Goal: Communication & Community: Answer question/provide support

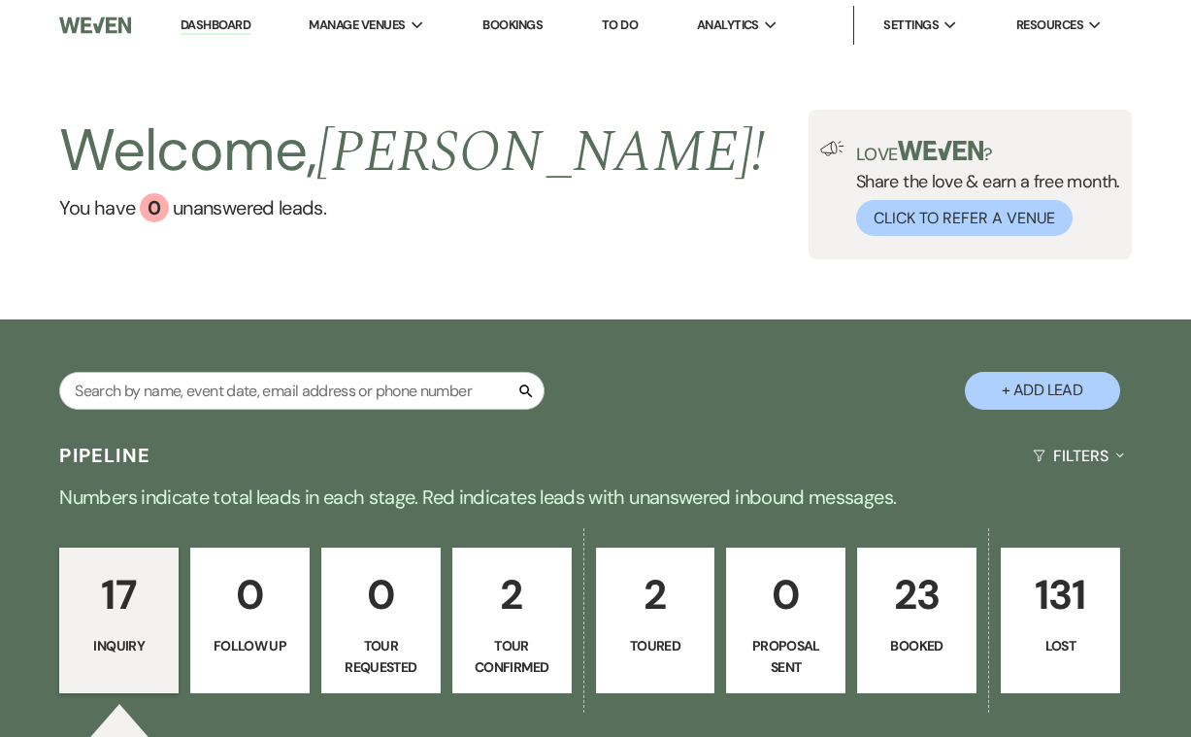
click at [916, 608] on p "23" at bounding box center [917, 594] width 94 height 65
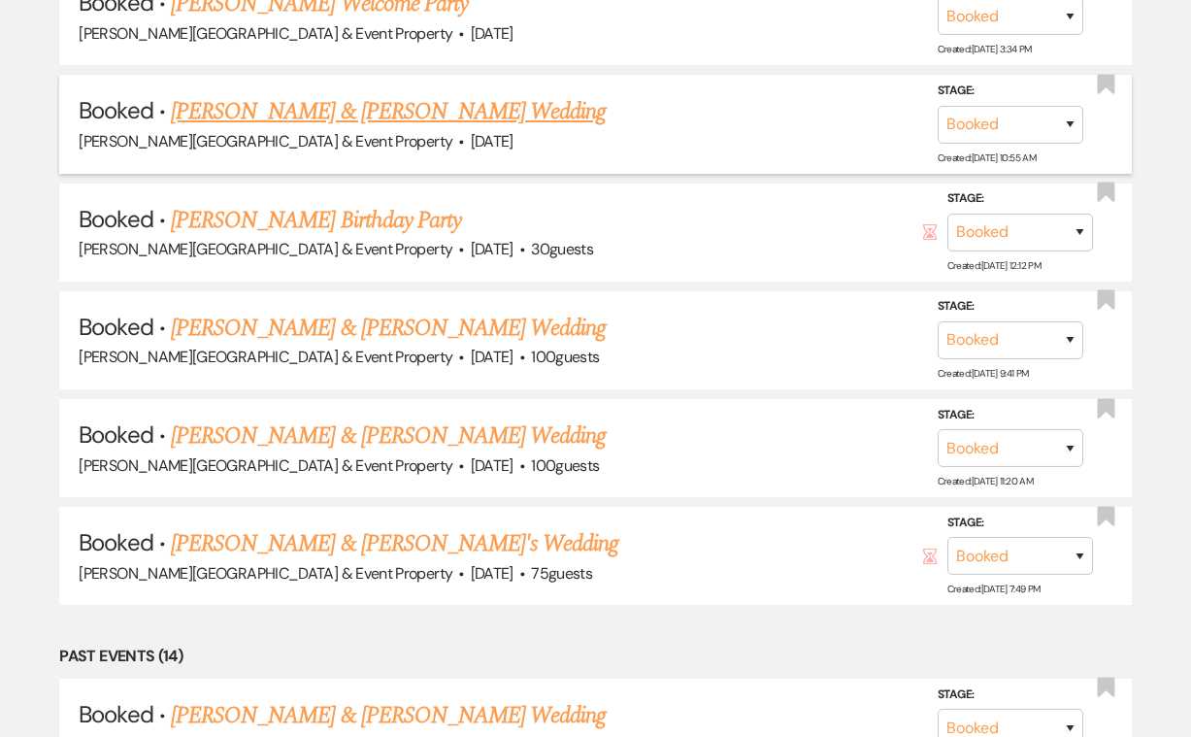
scroll to position [1346, 0]
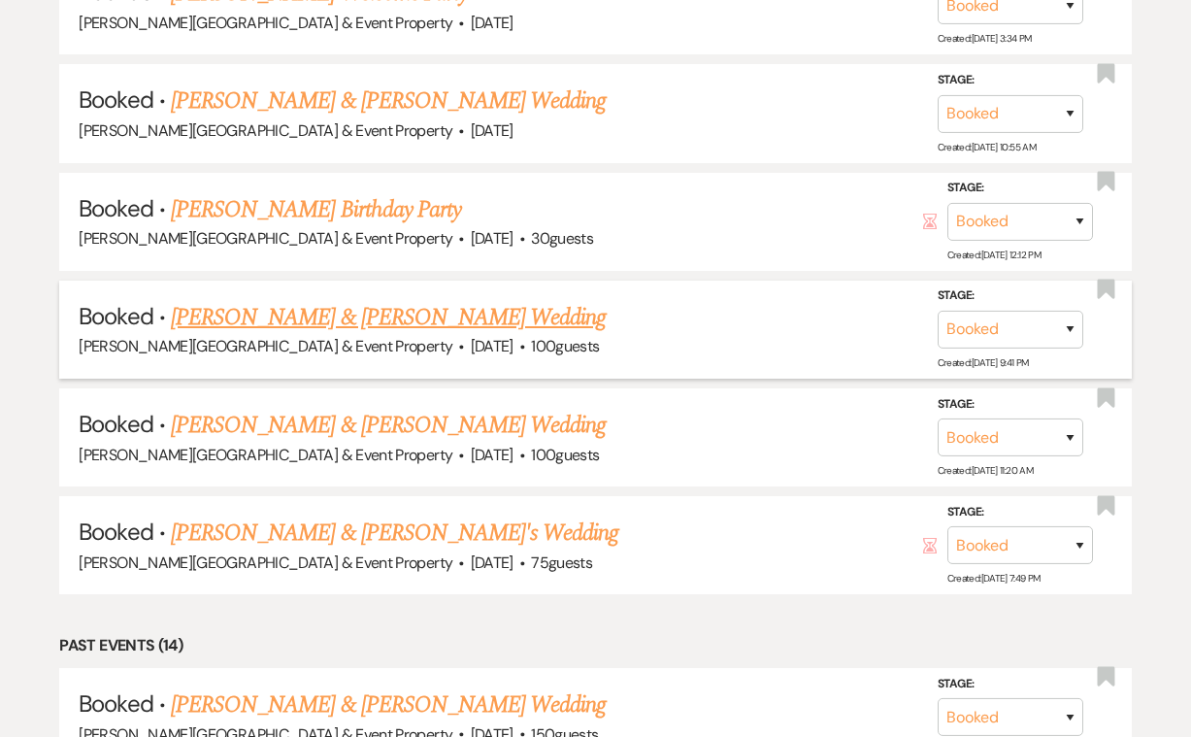
click at [486, 301] on link "[PERSON_NAME] & [PERSON_NAME] Wedding" at bounding box center [388, 317] width 435 height 35
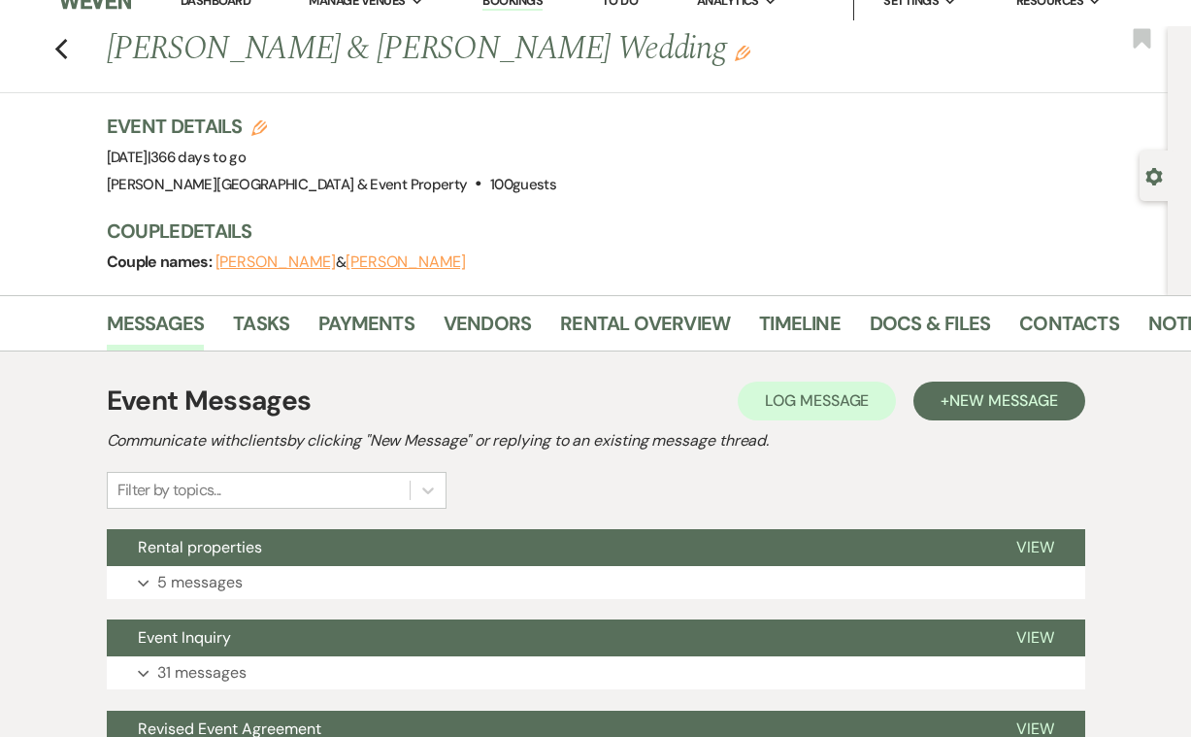
scroll to position [28, 0]
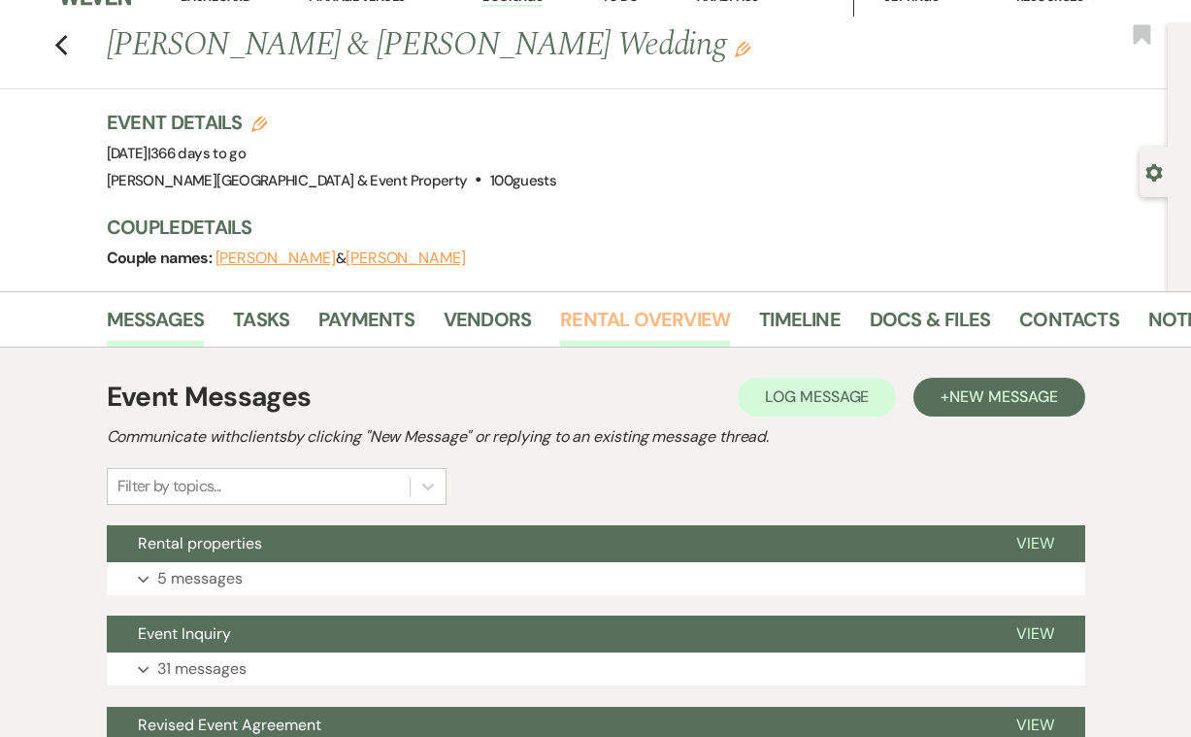
click at [628, 316] on link "Rental Overview" at bounding box center [645, 325] width 170 height 43
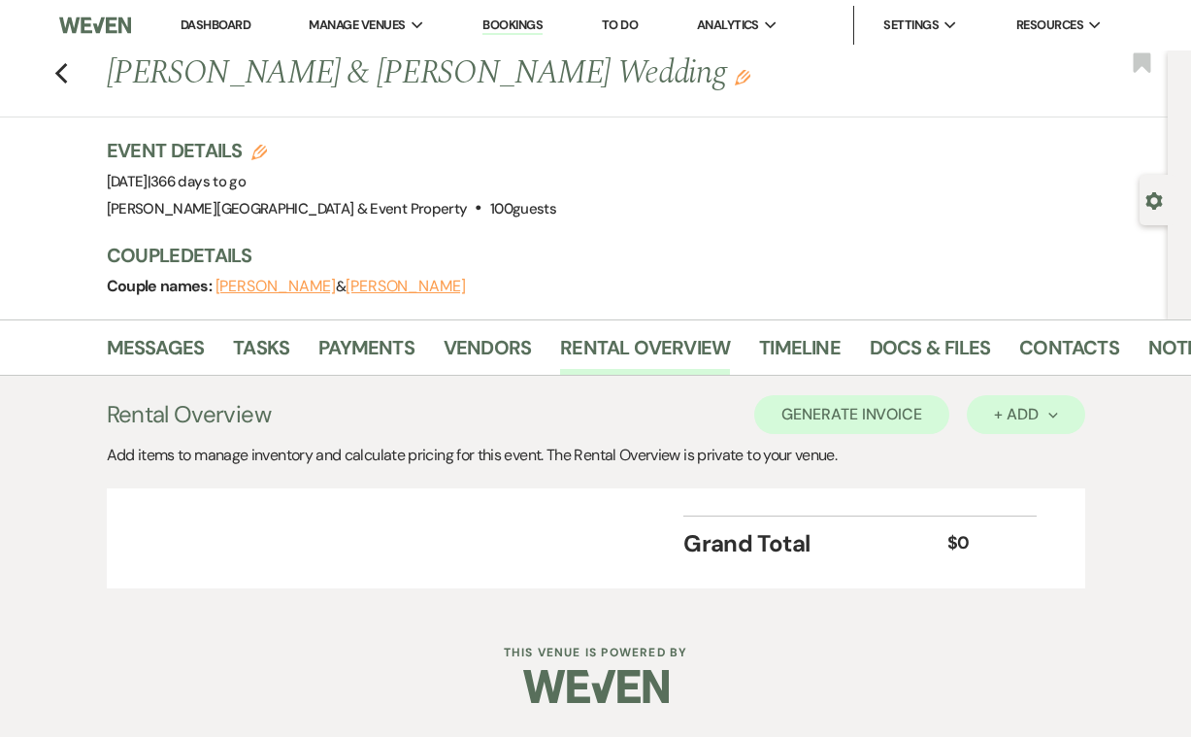
click at [1028, 408] on div "+ Add Next" at bounding box center [1025, 415] width 63 height 16
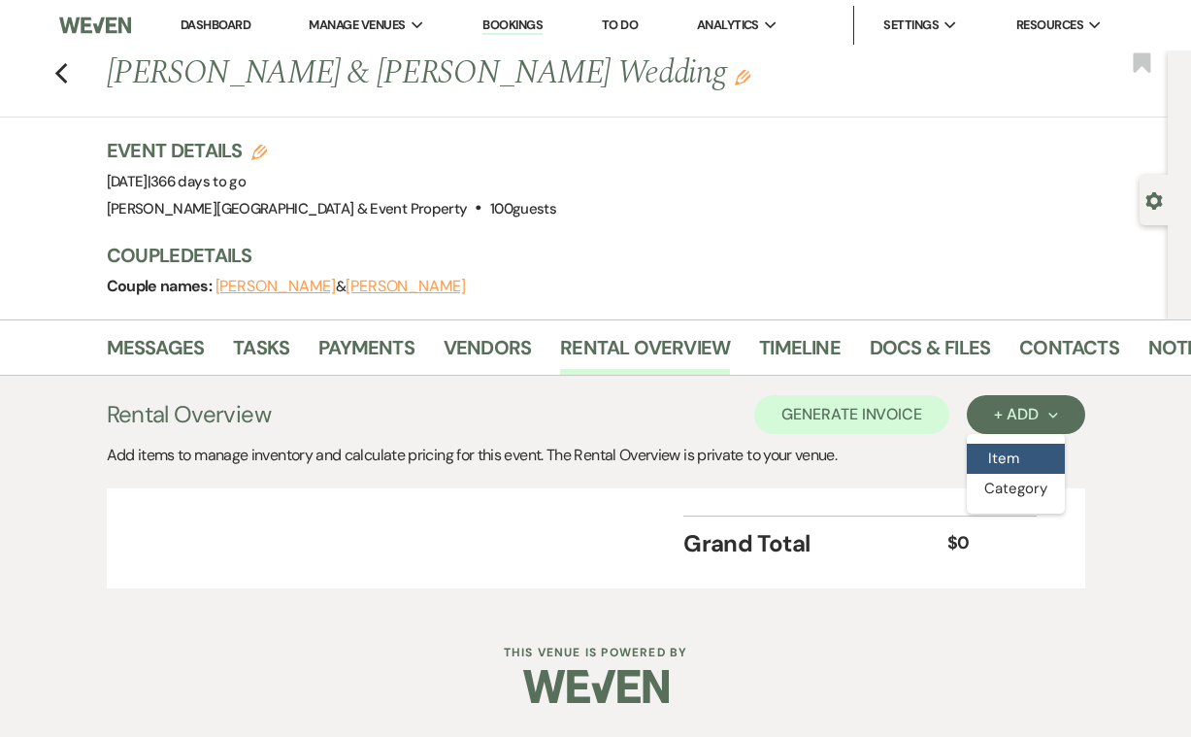
click at [1002, 455] on button "Item" at bounding box center [1016, 459] width 98 height 30
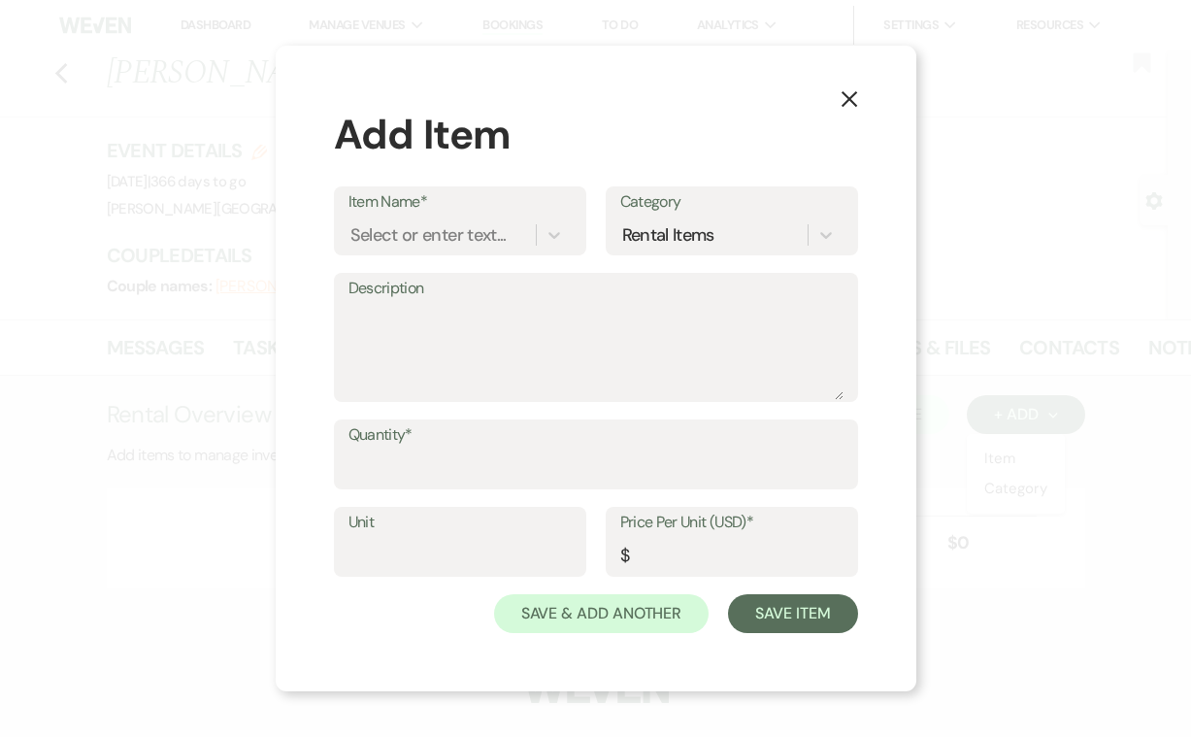
click at [851, 95] on icon "X" at bounding box center [849, 98] width 17 height 17
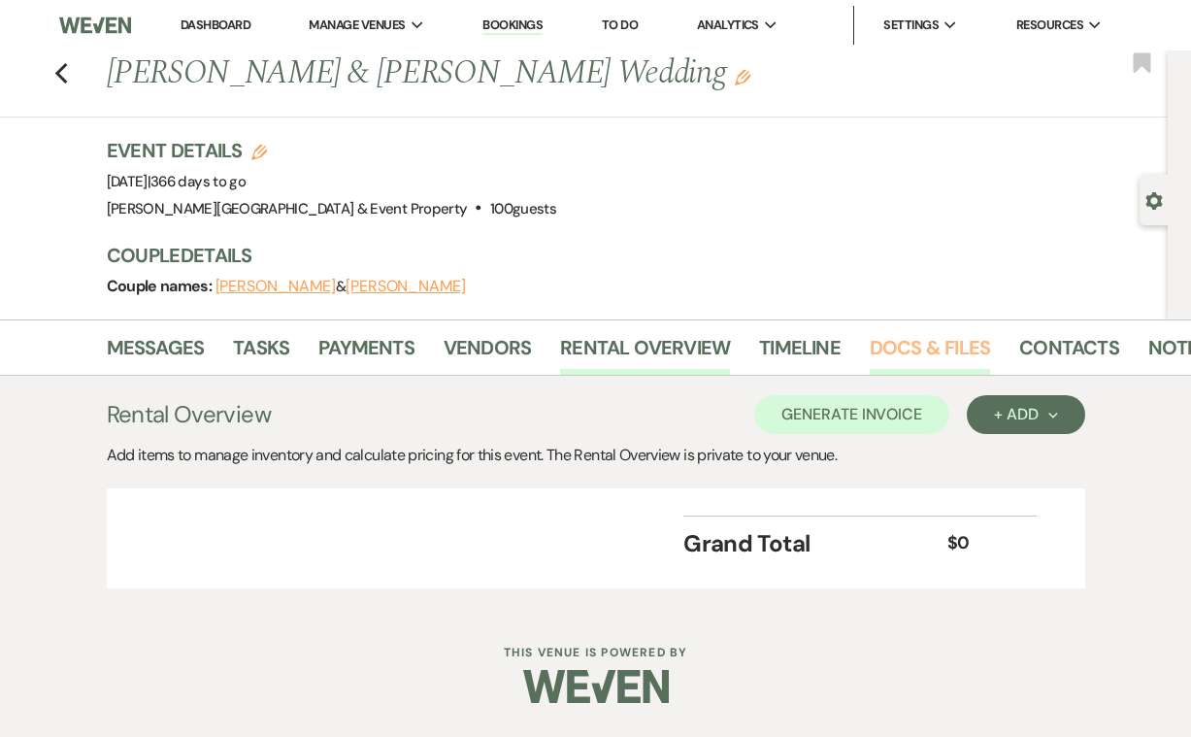
click at [896, 351] on link "Docs & Files" at bounding box center [930, 353] width 120 height 43
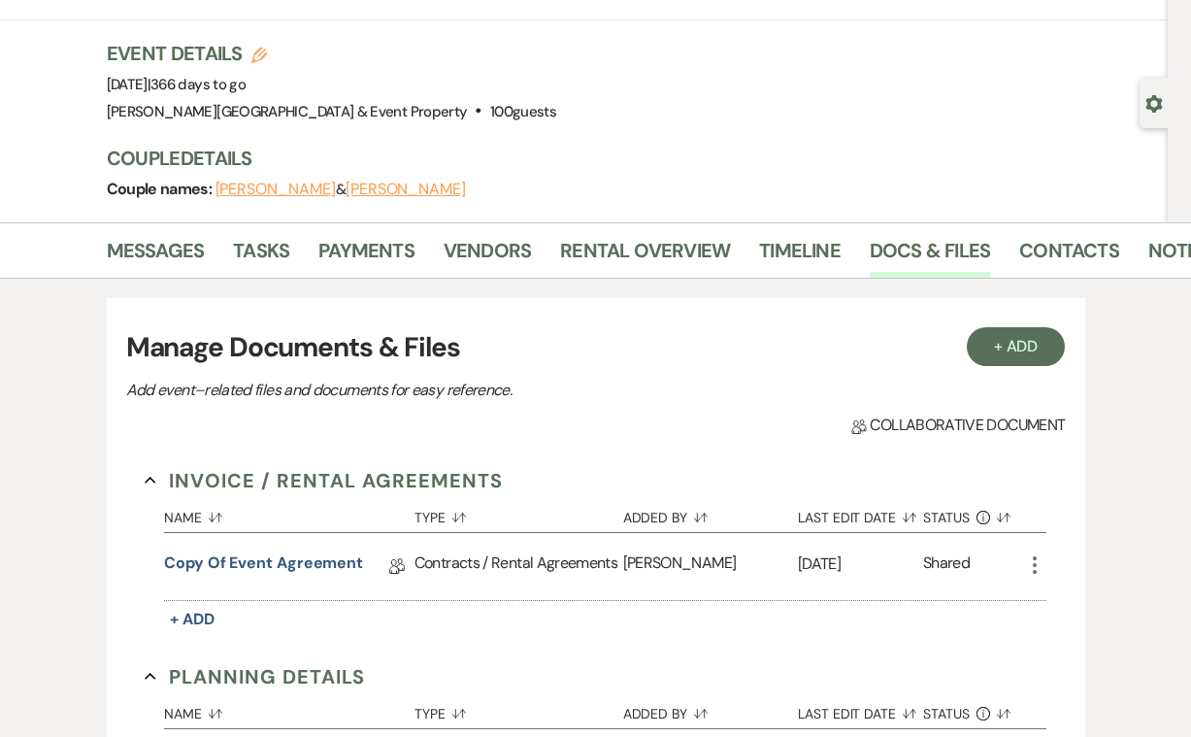
scroll to position [38, 0]
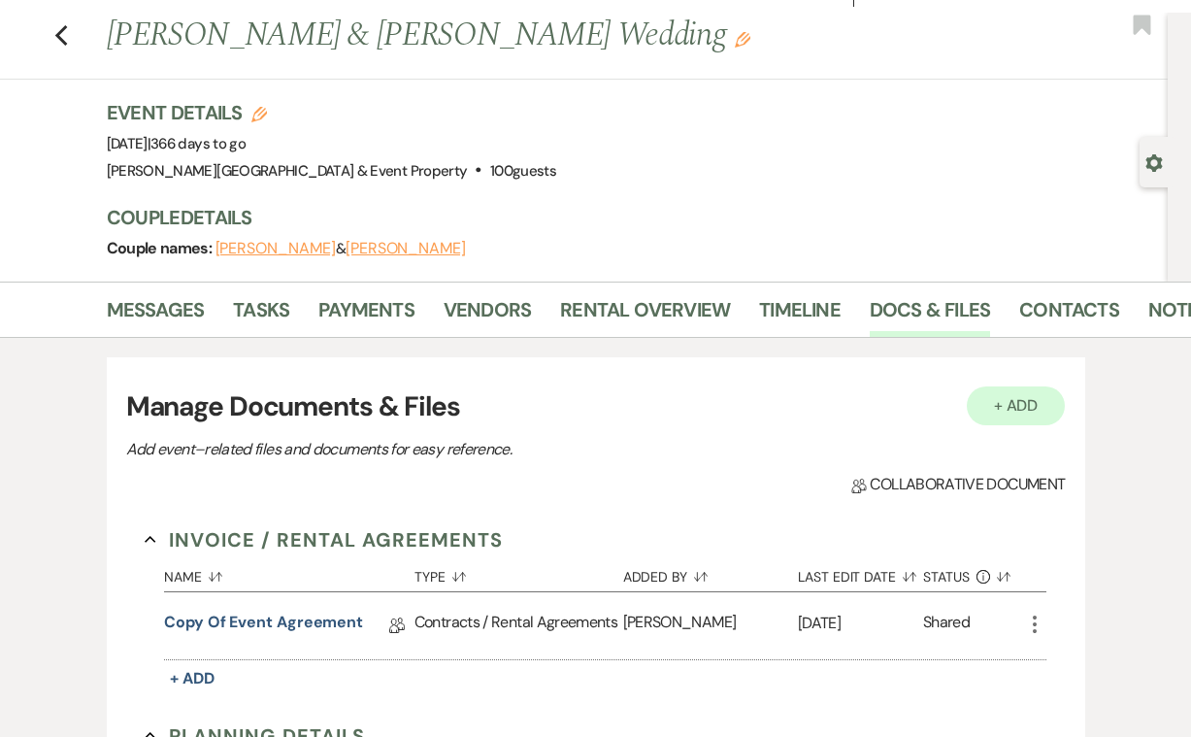
click at [1014, 402] on button "+ Add" at bounding box center [1016, 405] width 99 height 39
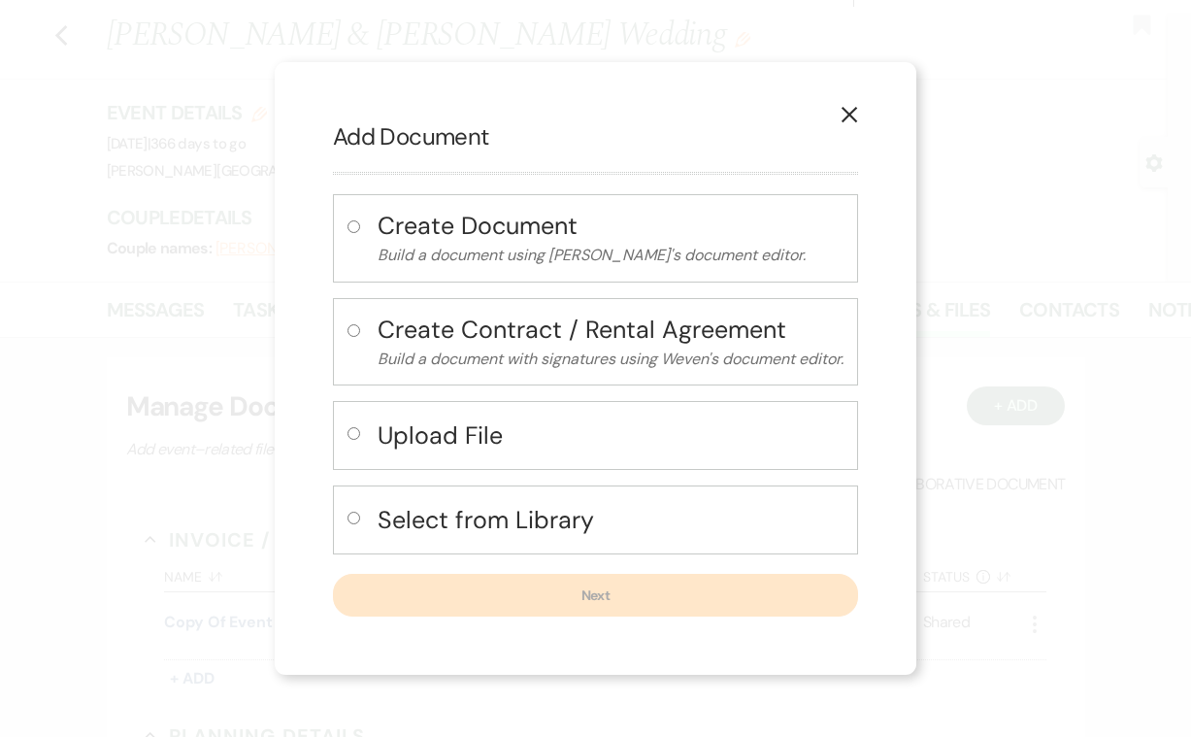
click at [416, 517] on h4 "Select from Library" at bounding box center [611, 520] width 466 height 34
radio input "true"
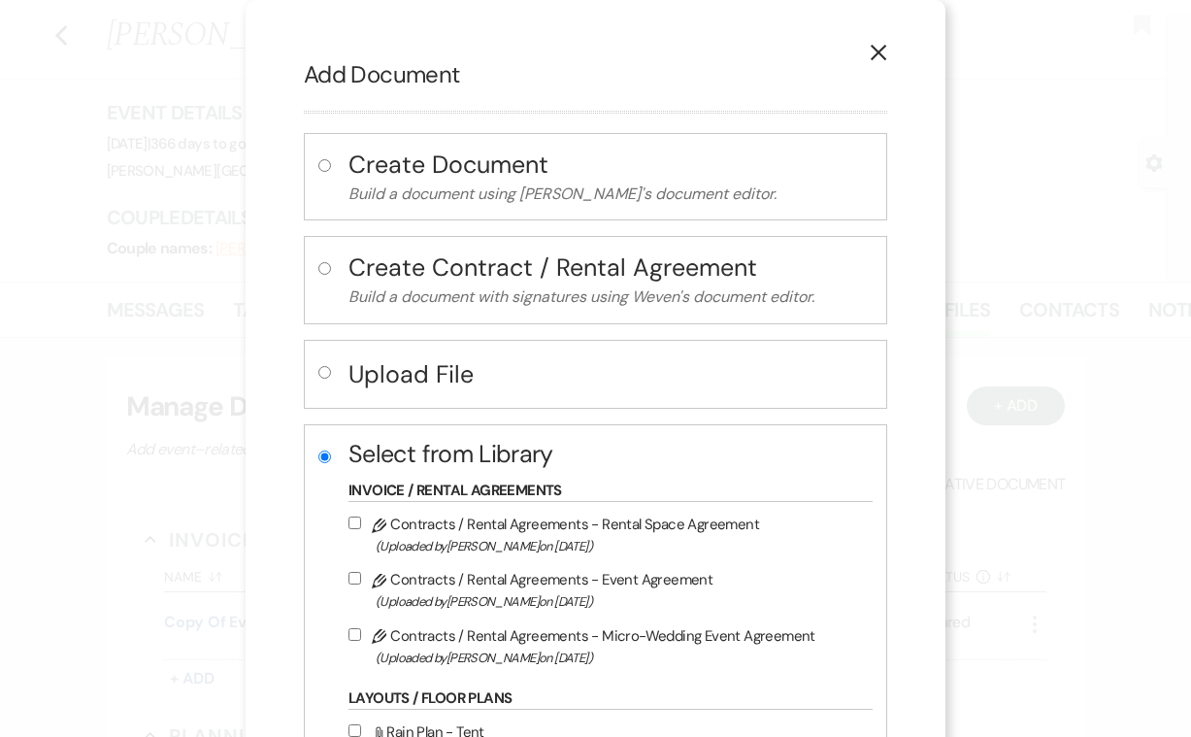
scroll to position [0, 0]
click at [870, 48] on icon "X" at bounding box center [878, 52] width 17 height 17
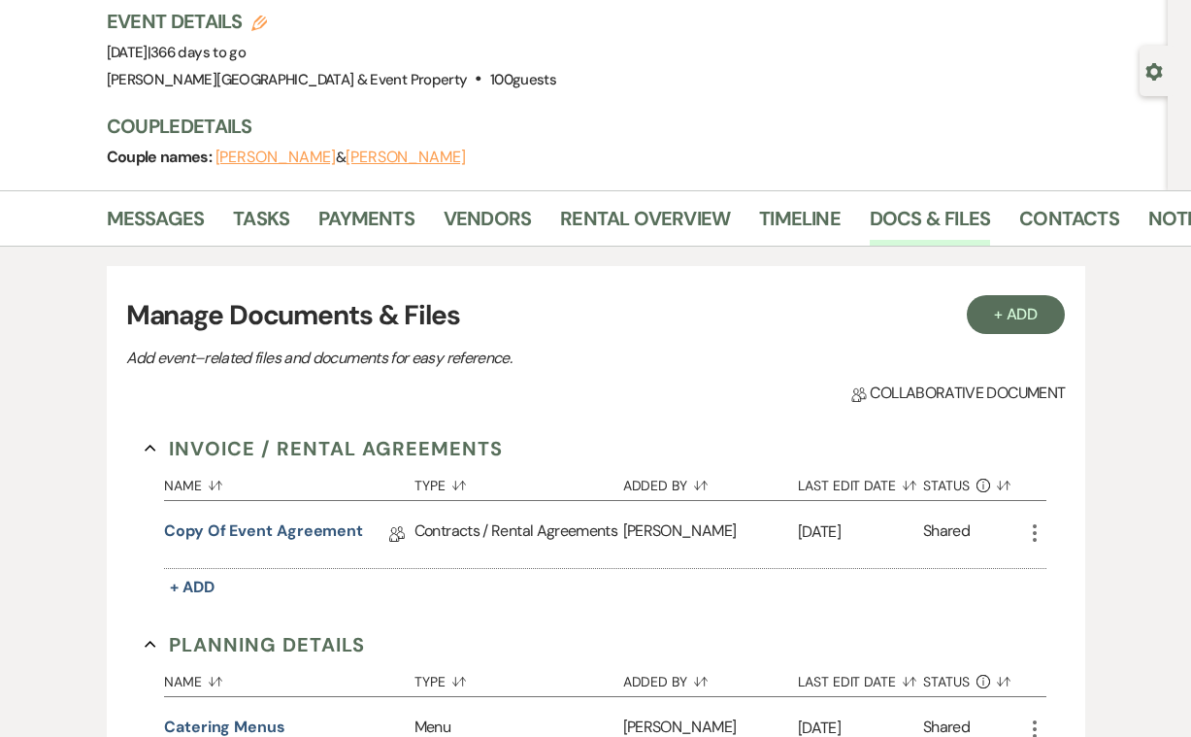
scroll to position [162, 0]
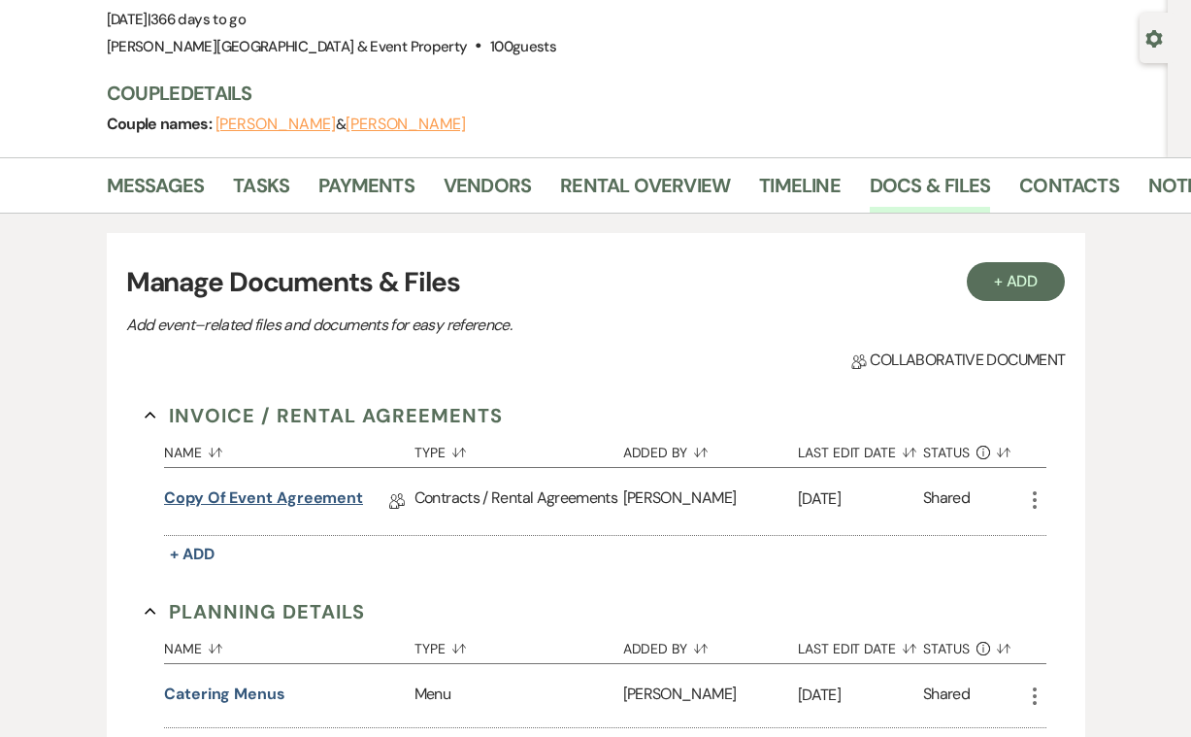
click at [327, 493] on link "Copy of Event Agreement" at bounding box center [263, 501] width 199 height 30
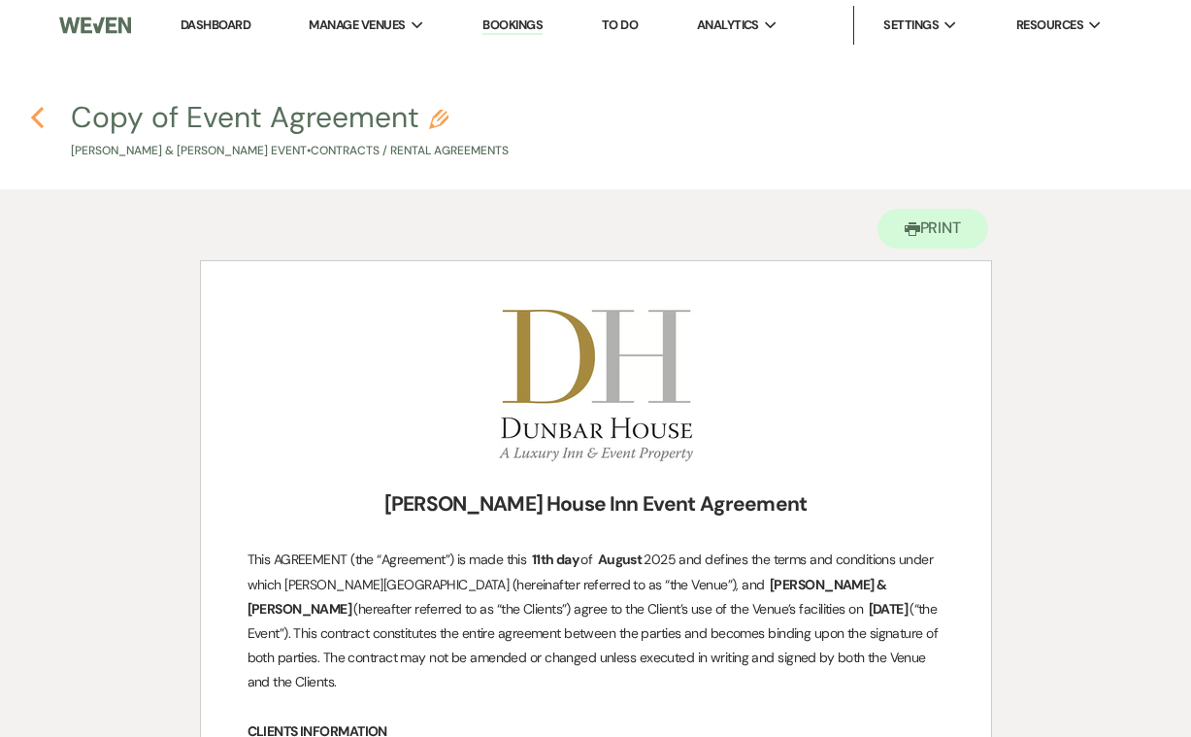
click at [36, 116] on use "button" at bounding box center [37, 117] width 13 height 21
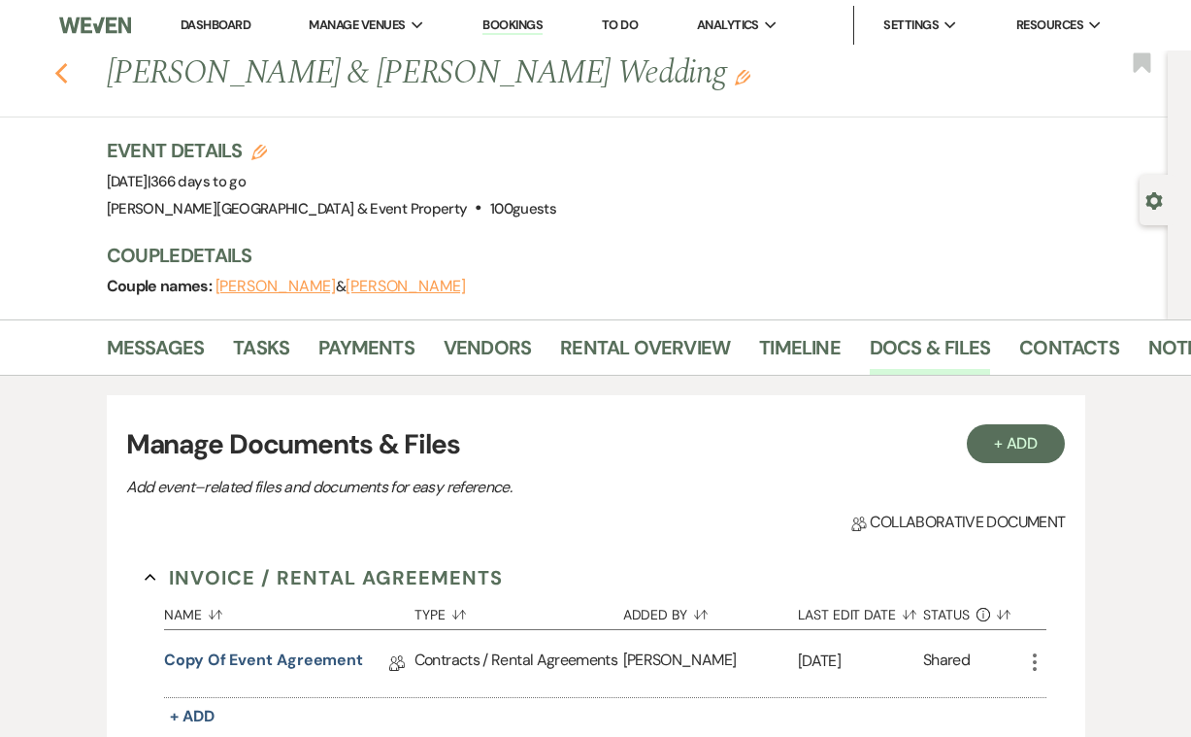
click at [58, 72] on use "button" at bounding box center [60, 73] width 13 height 21
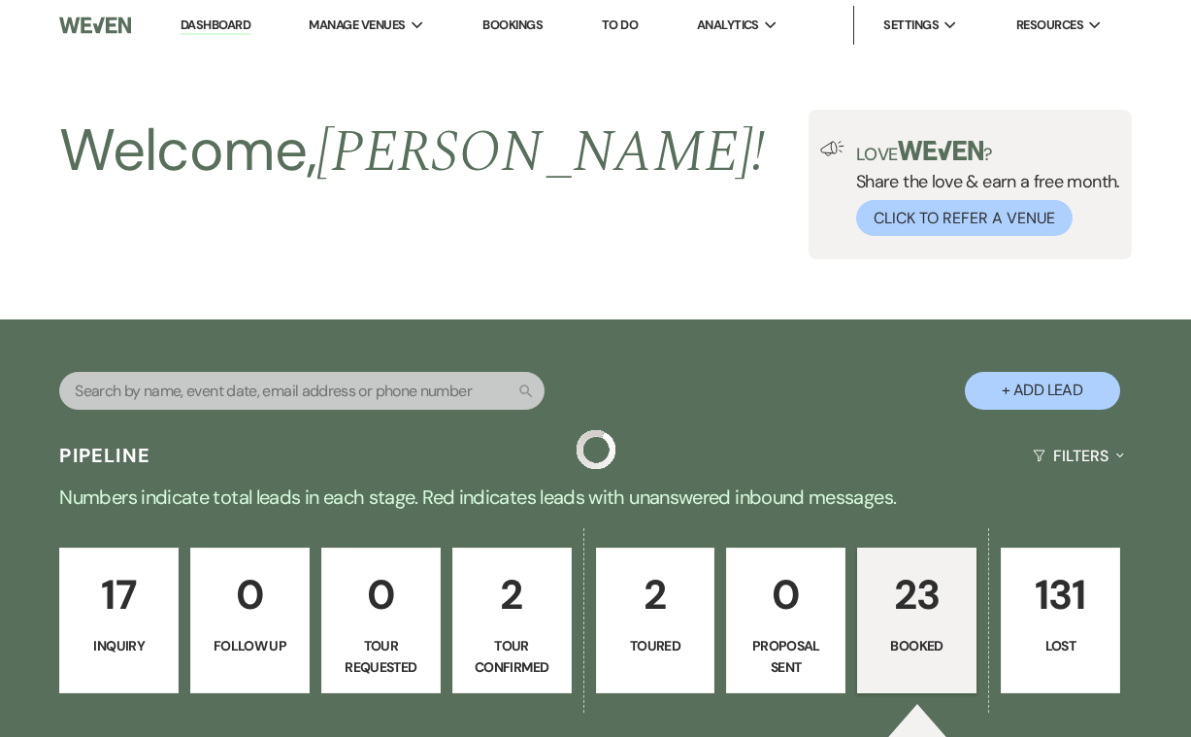
scroll to position [1346, 0]
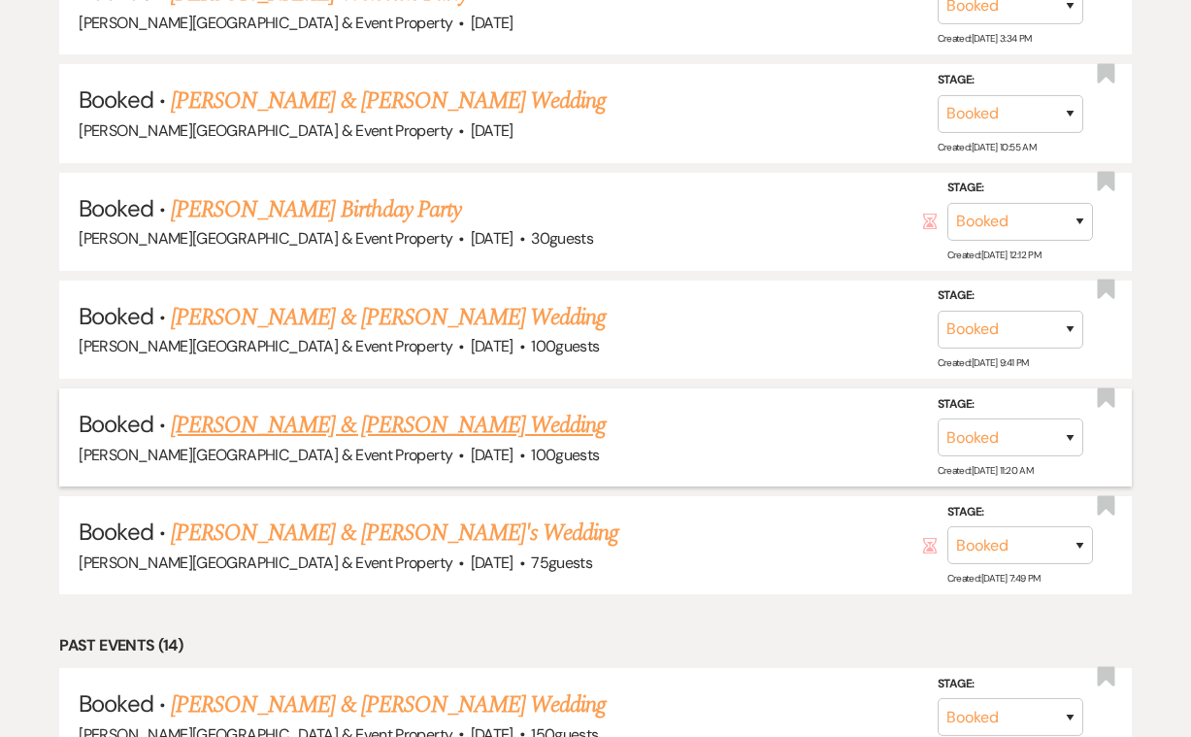
click at [524, 408] on link "[PERSON_NAME] & [PERSON_NAME] Wedding" at bounding box center [388, 425] width 435 height 35
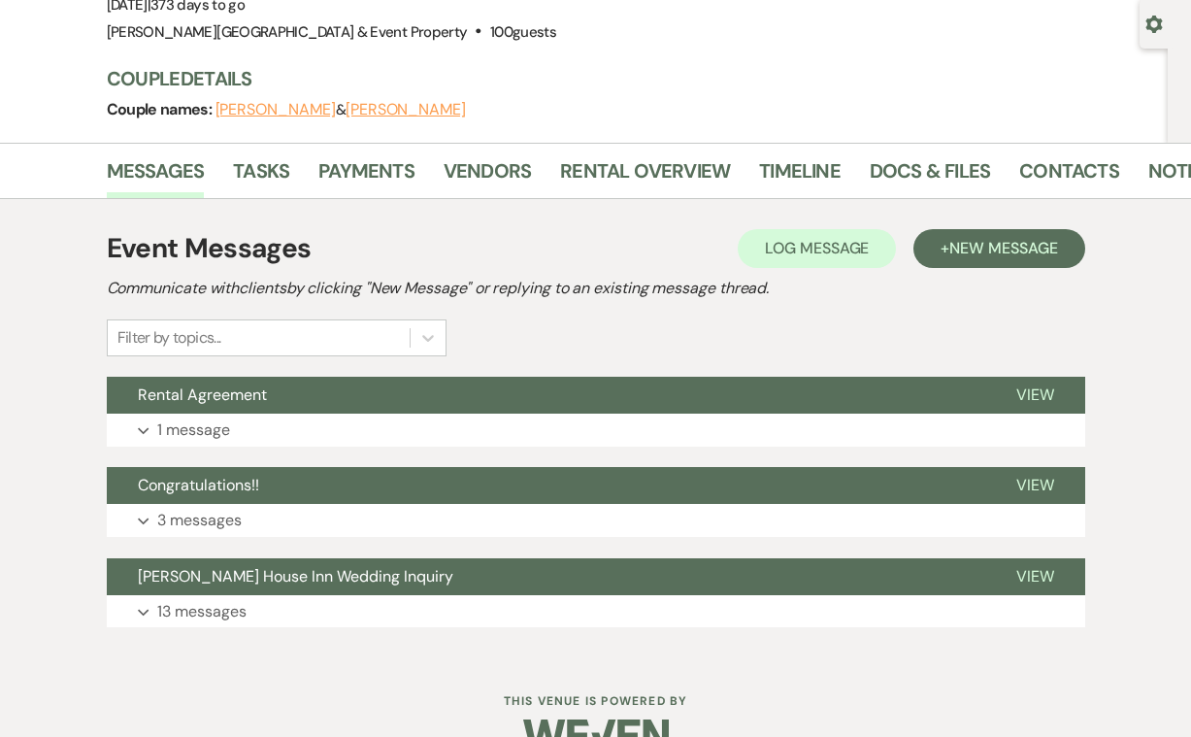
scroll to position [183, 0]
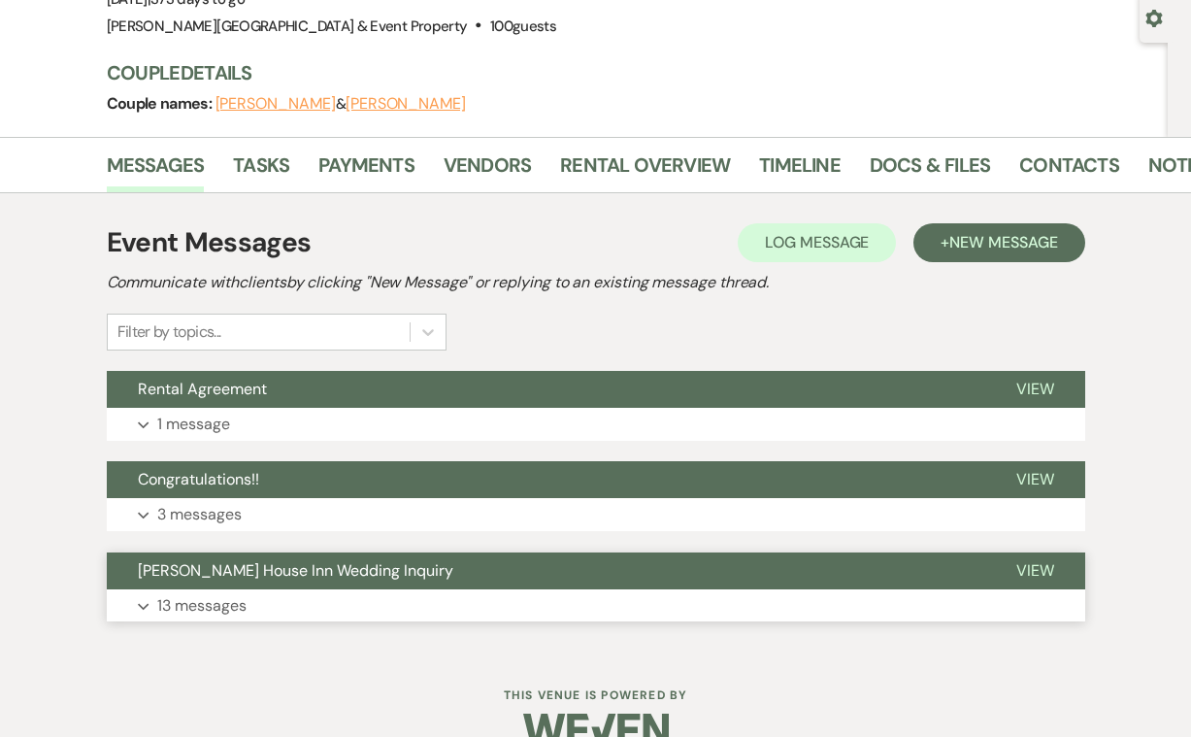
click at [186, 610] on p "13 messages" at bounding box center [201, 605] width 89 height 25
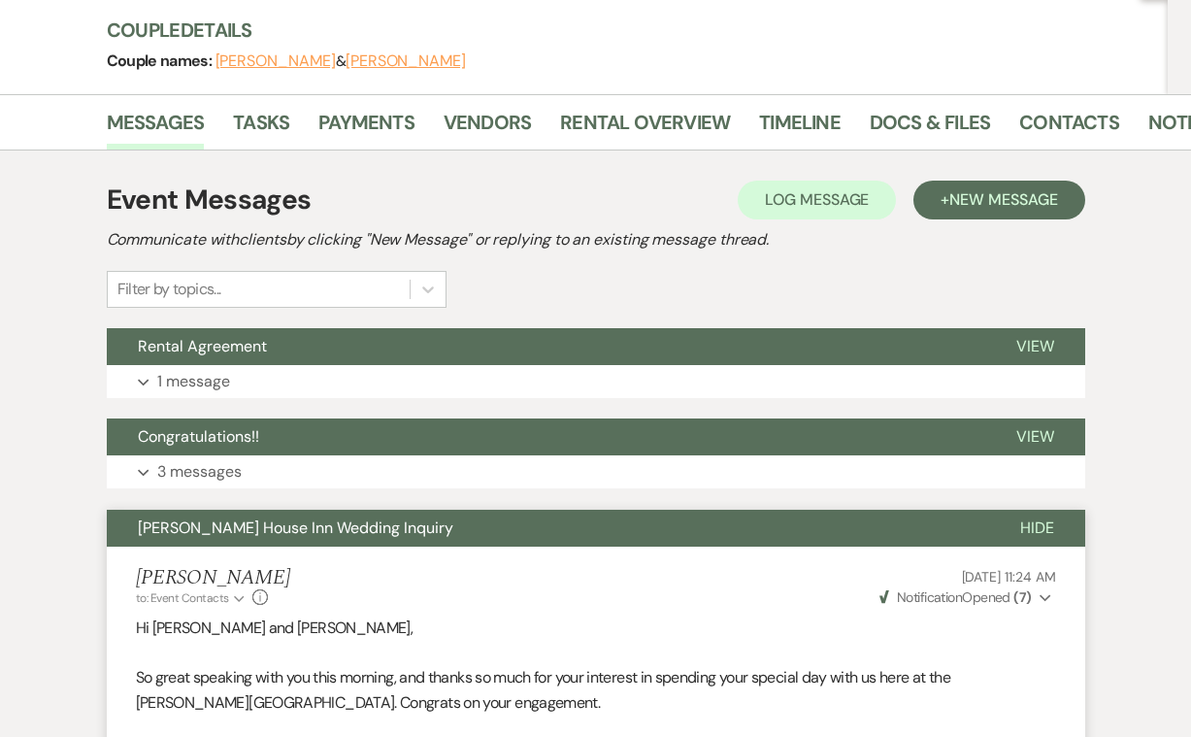
scroll to position [227, 0]
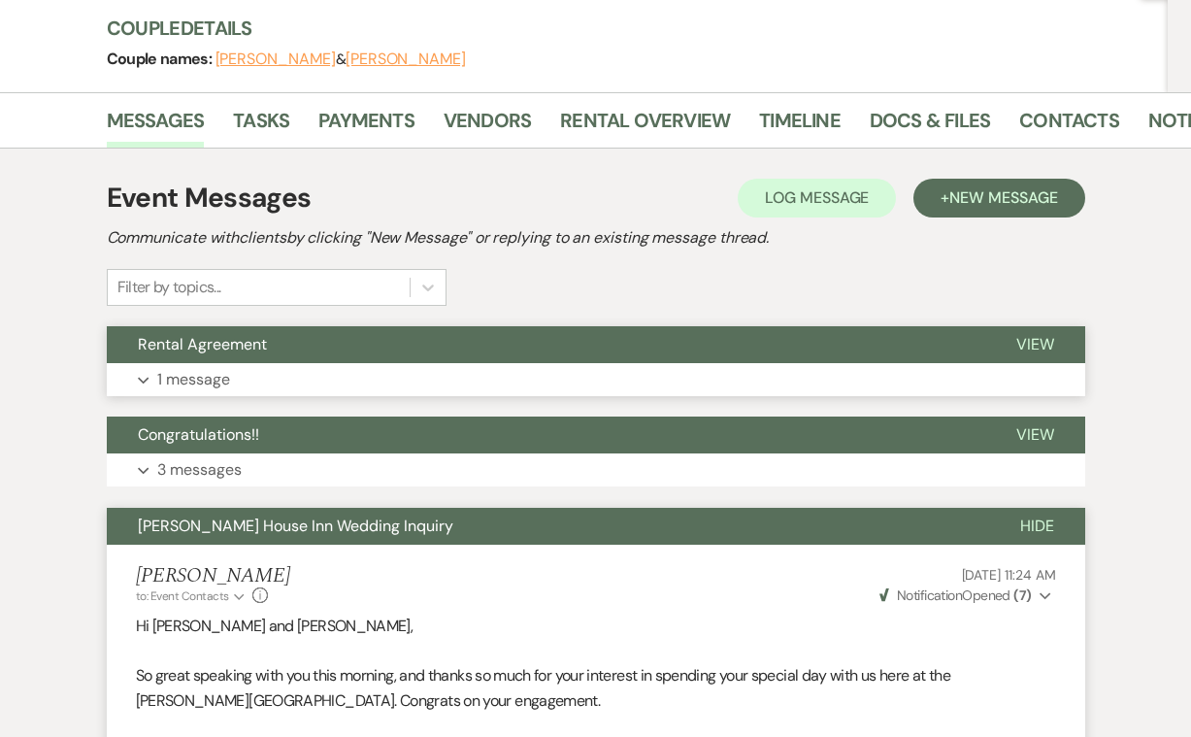
click at [218, 382] on p "1 message" at bounding box center [193, 379] width 73 height 25
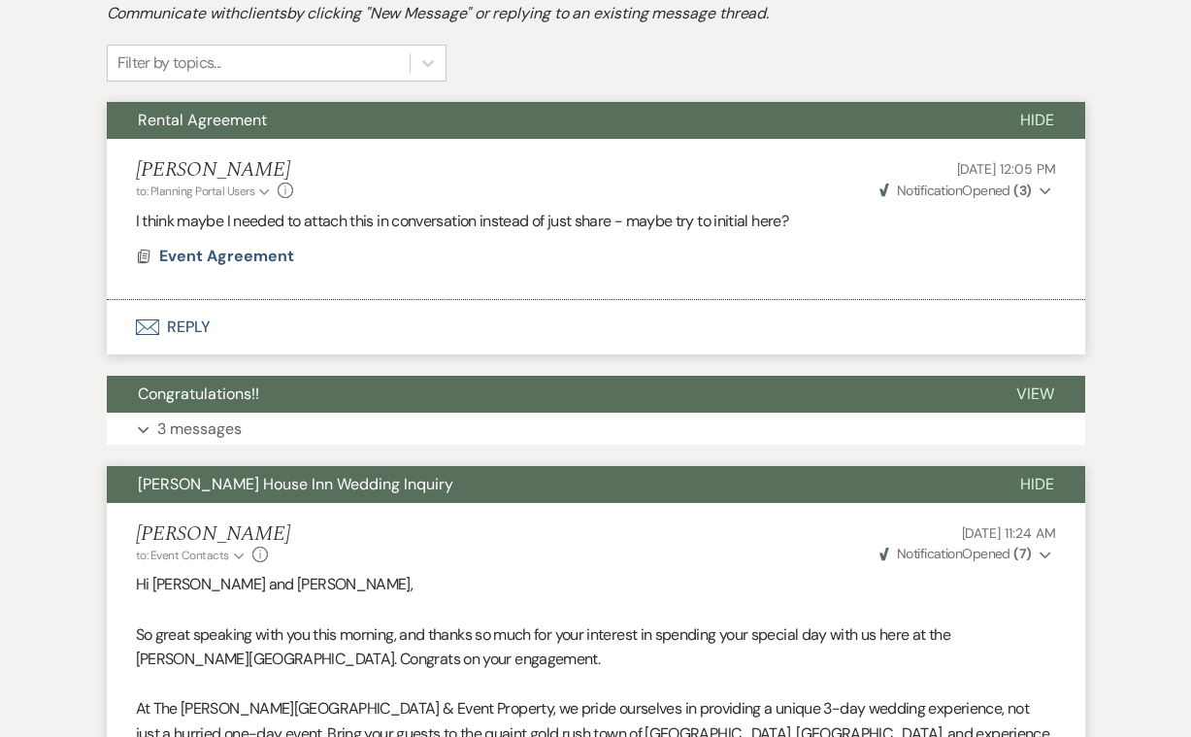
scroll to position [457, 0]
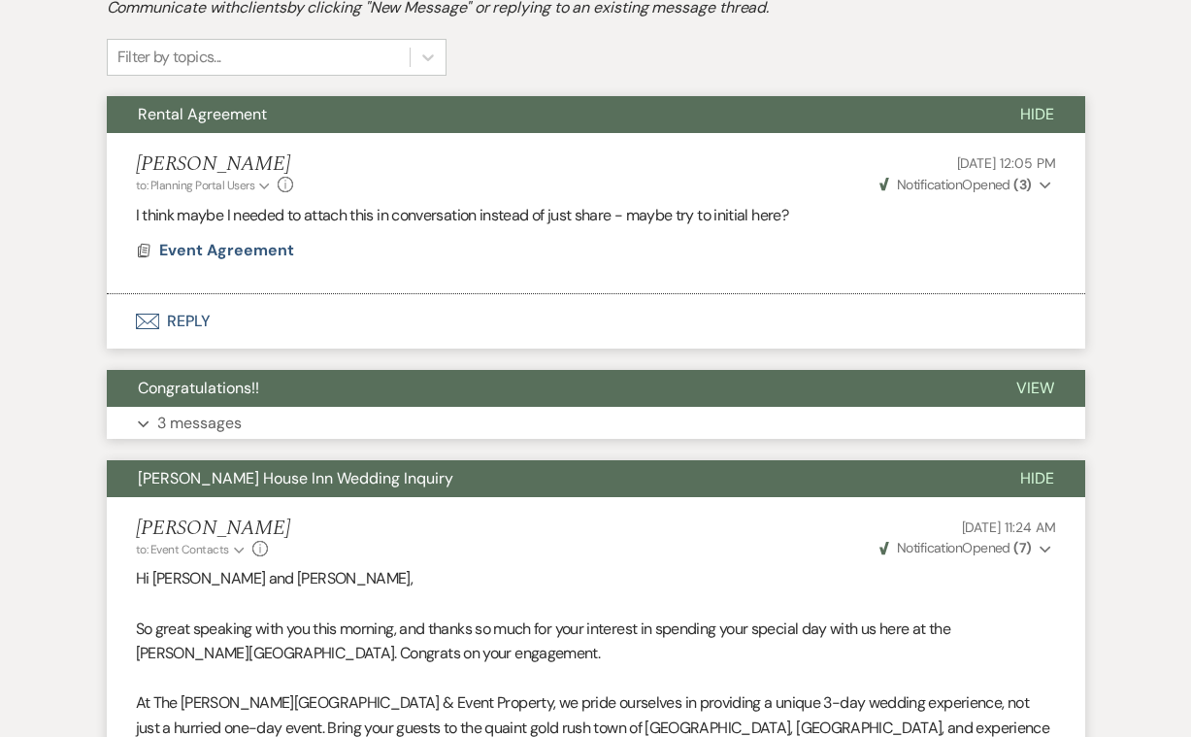
click at [209, 418] on p "3 messages" at bounding box center [199, 423] width 84 height 25
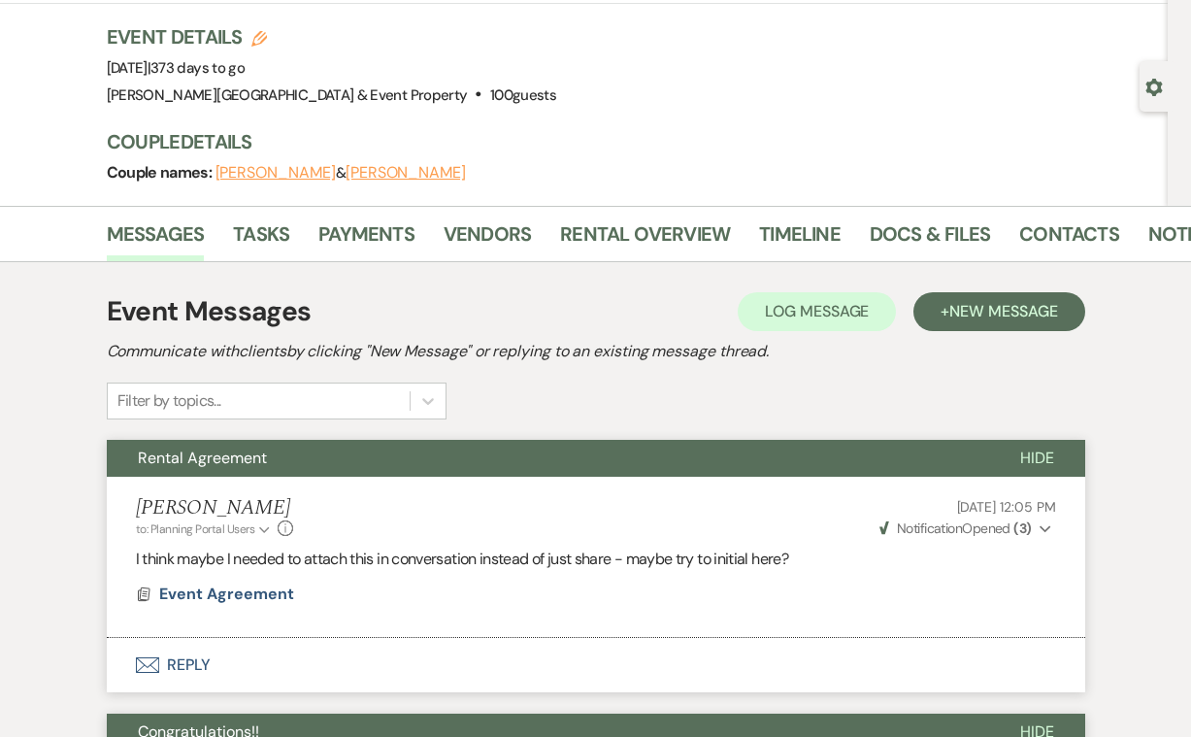
scroll to position [111, 0]
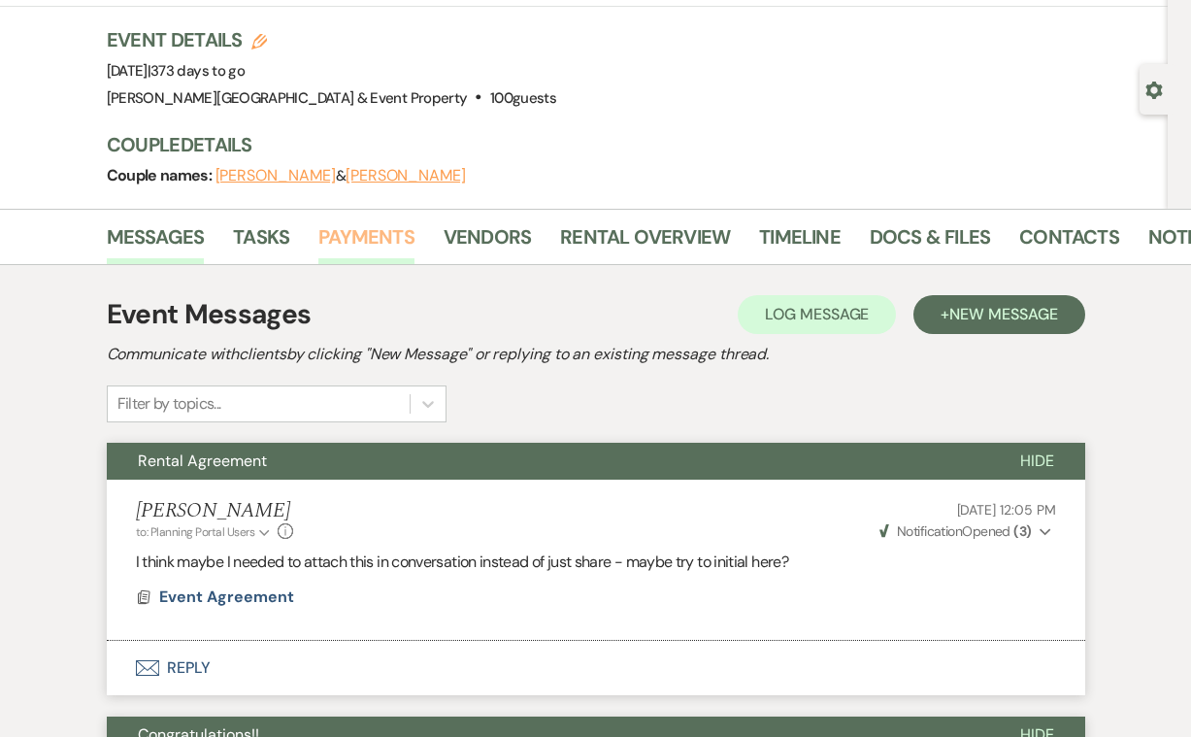
click at [370, 234] on link "Payments" at bounding box center [366, 242] width 96 height 43
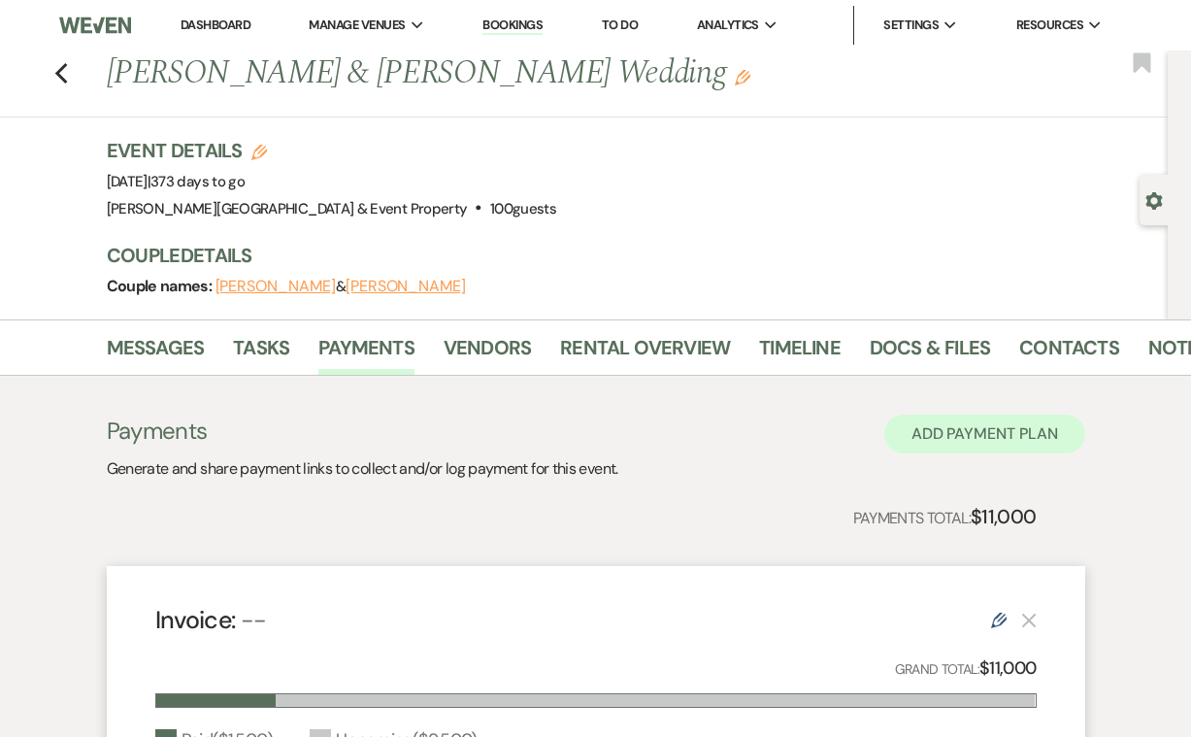
click at [921, 437] on button "Add Payment Plan" at bounding box center [984, 434] width 201 height 39
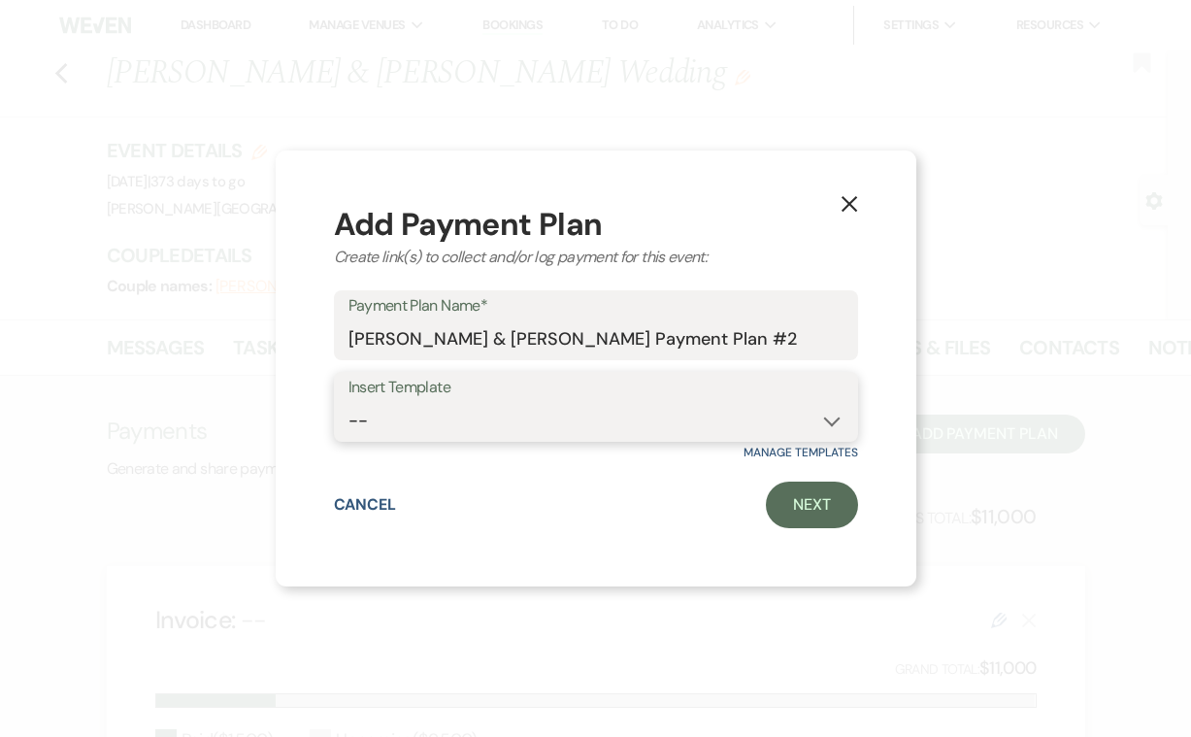
select select "416"
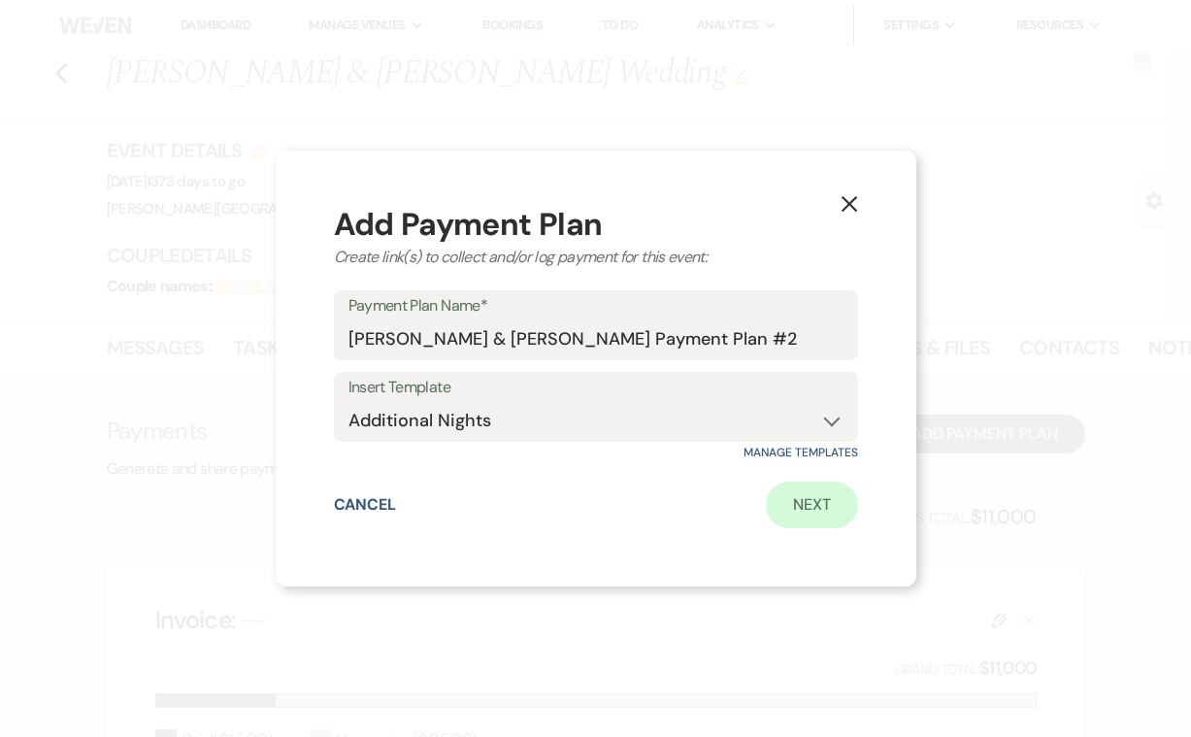
click at [811, 502] on link "Next" at bounding box center [812, 505] width 92 height 47
select select "2"
select select "percentage"
select select "true"
select select "client"
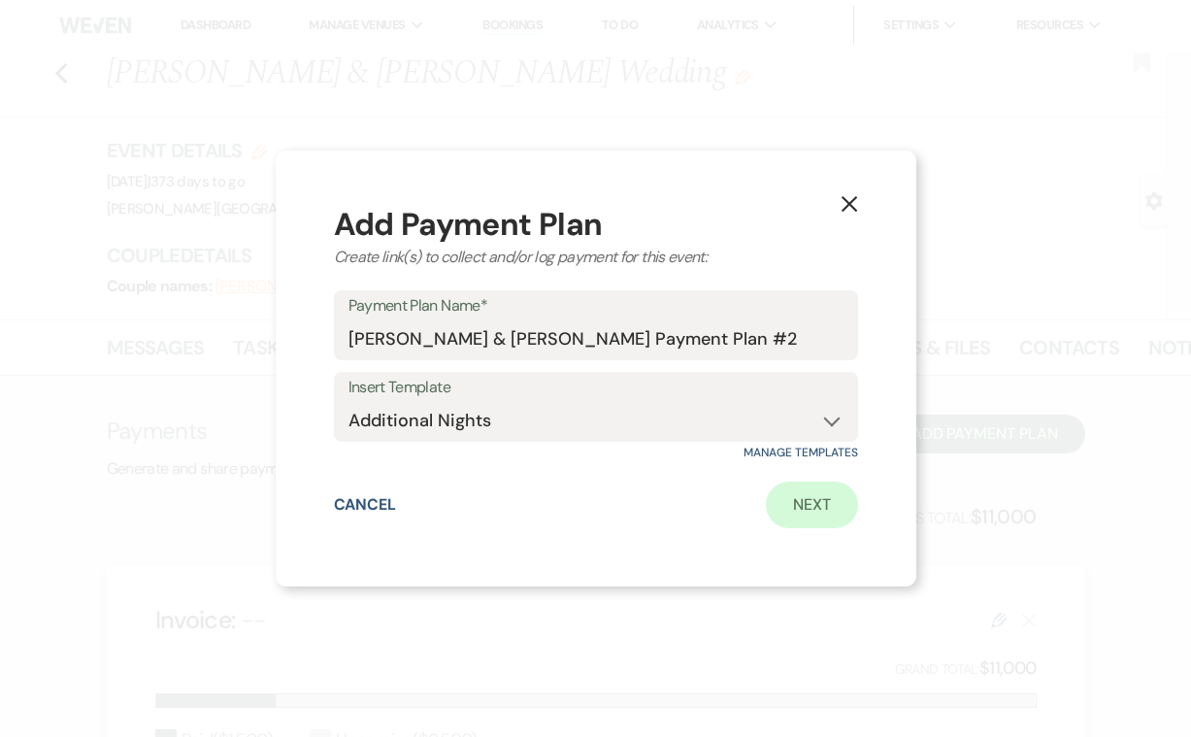
select select "days"
select select "2"
select select "percentage"
select select "true"
select select "client"
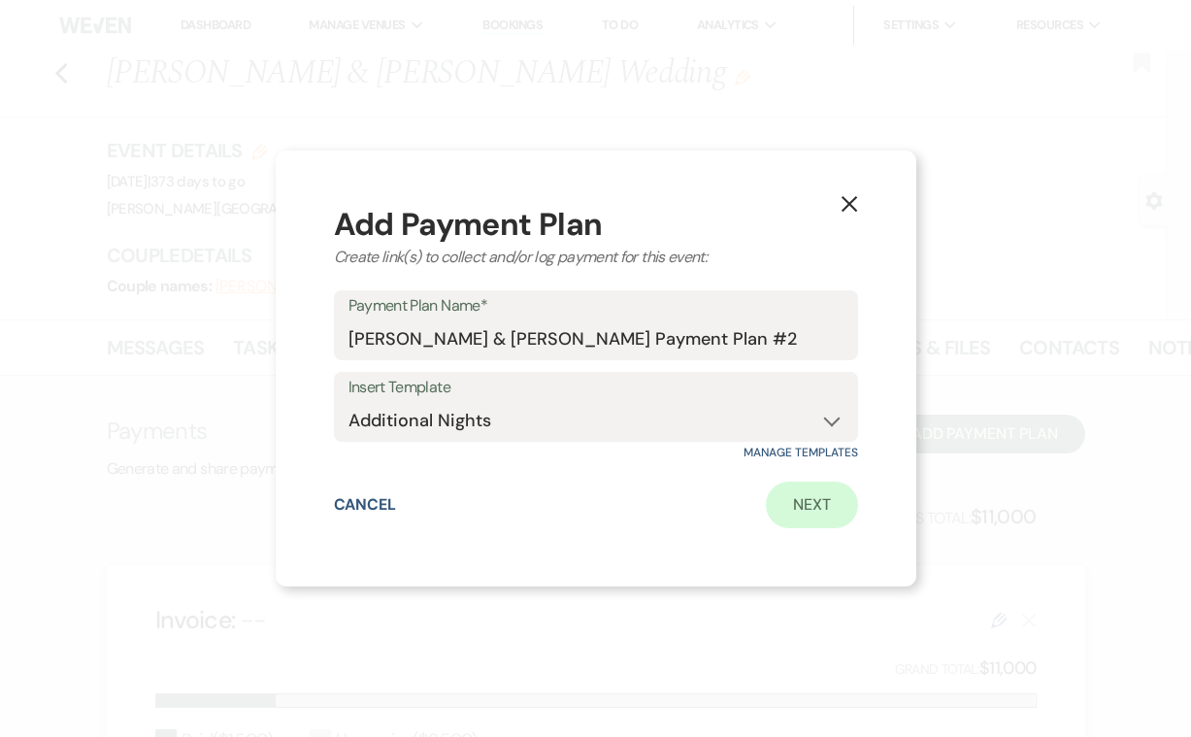
select select "weeks"
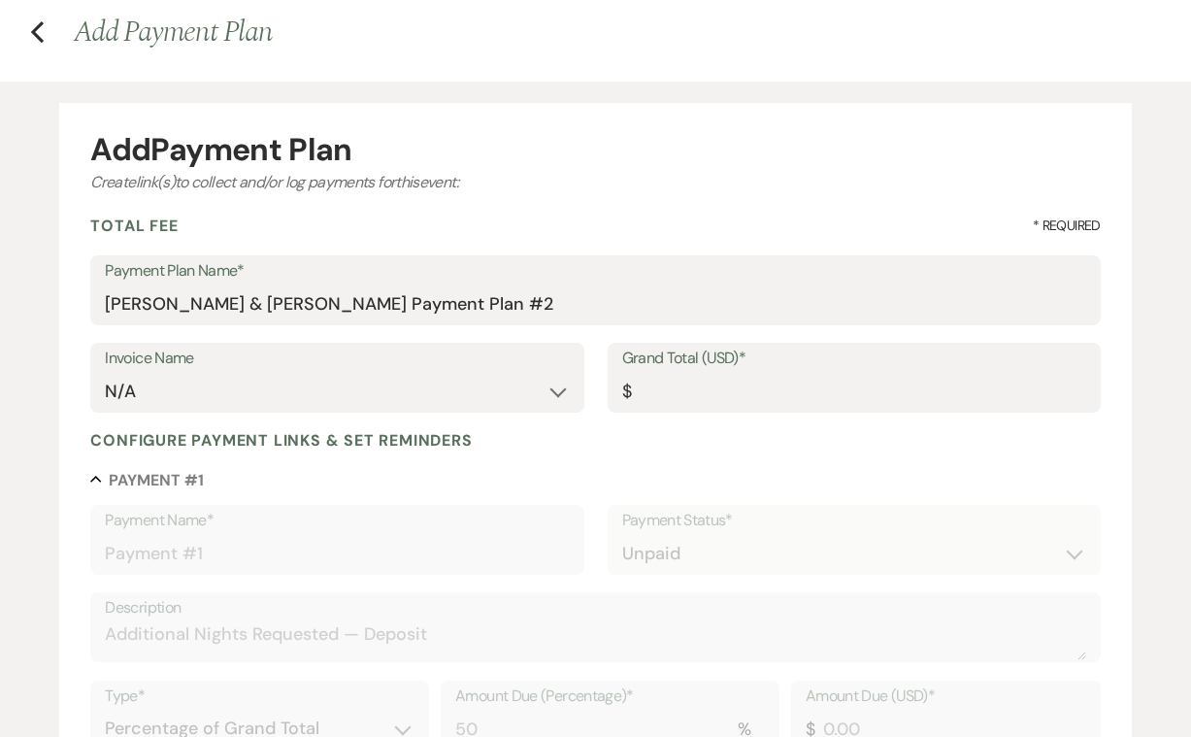
scroll to position [87, 0]
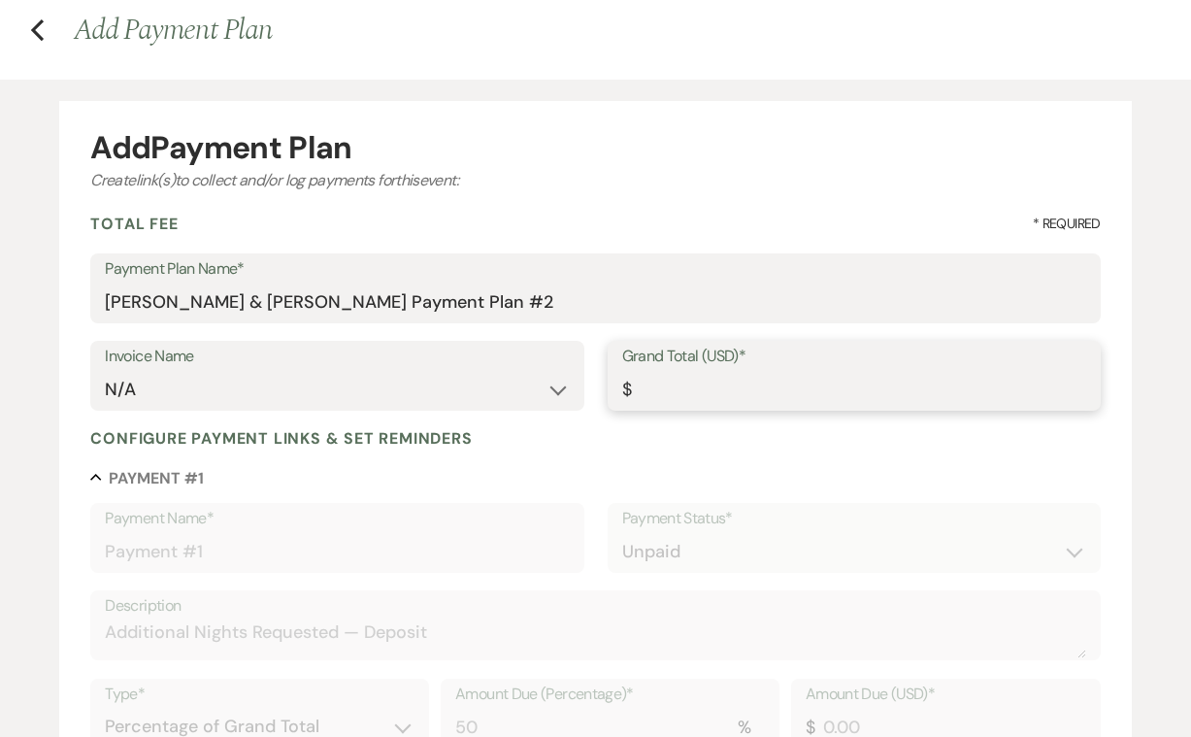
click at [656, 384] on input "Grand Total (USD)*" at bounding box center [854, 390] width 464 height 38
type input "1"
type input "0.50"
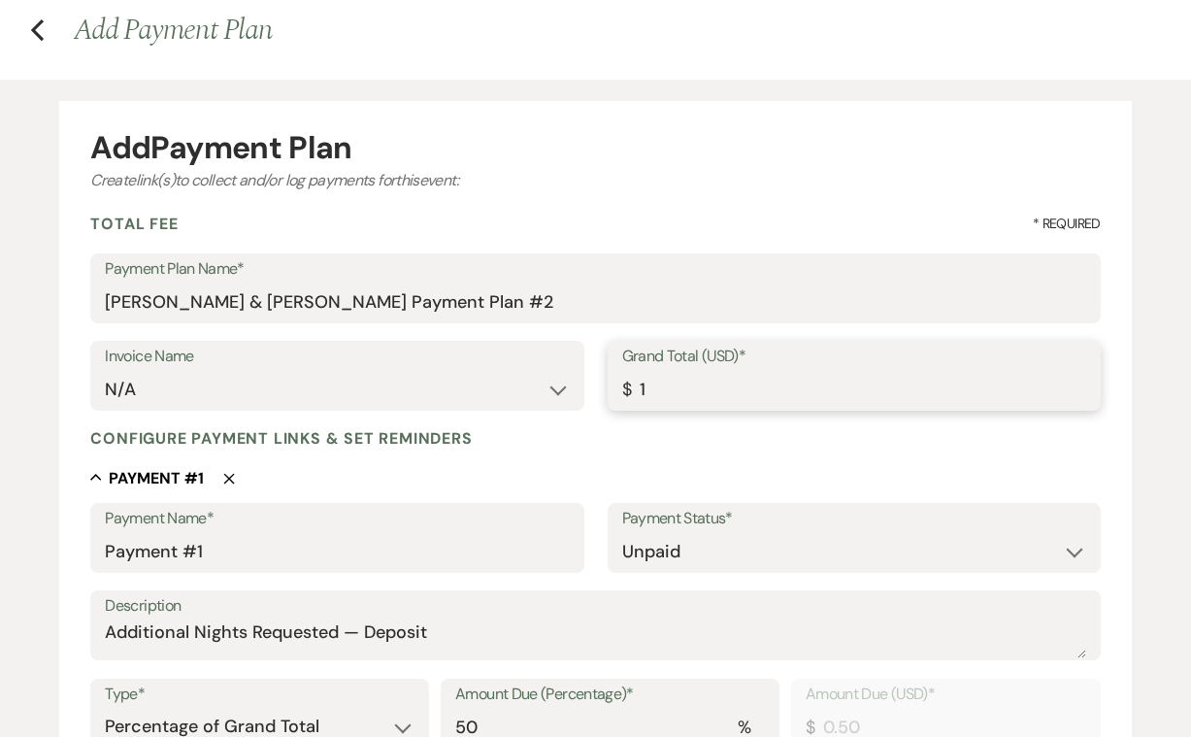
type input "18"
type input "9.00"
type input "184"
type input "92.00"
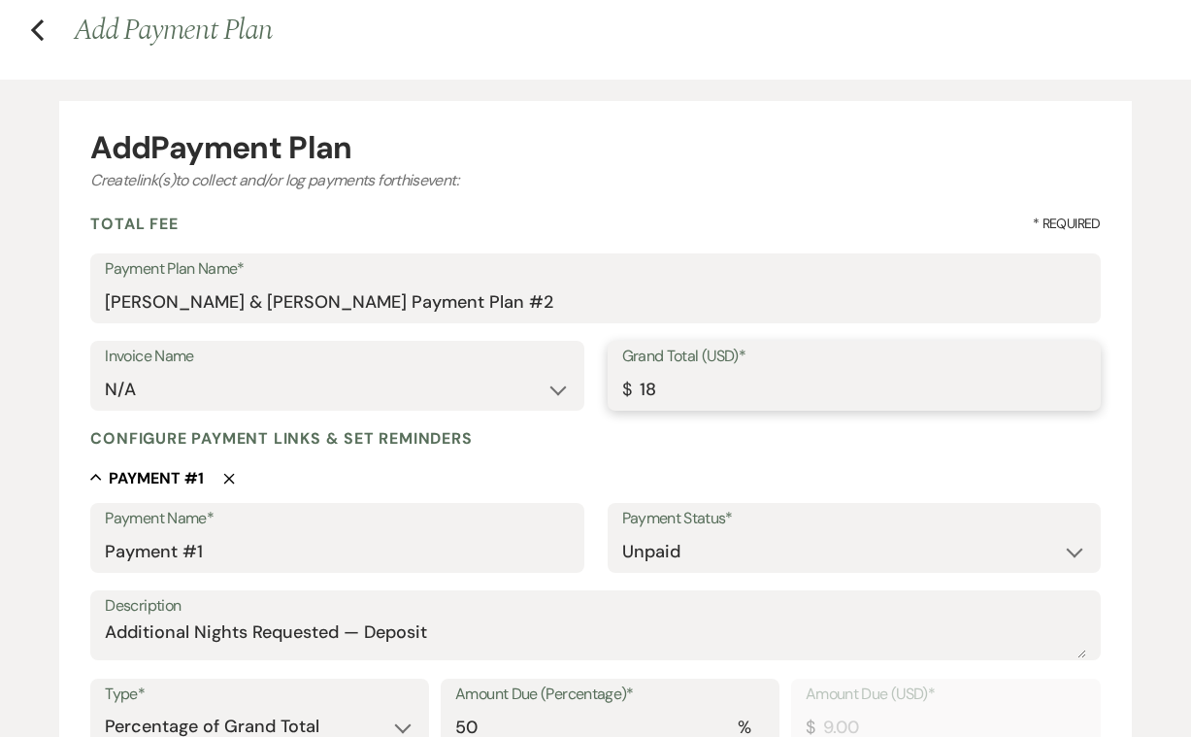
type input "92.00"
type input "1849"
type input "924.50"
type input "1849.08"
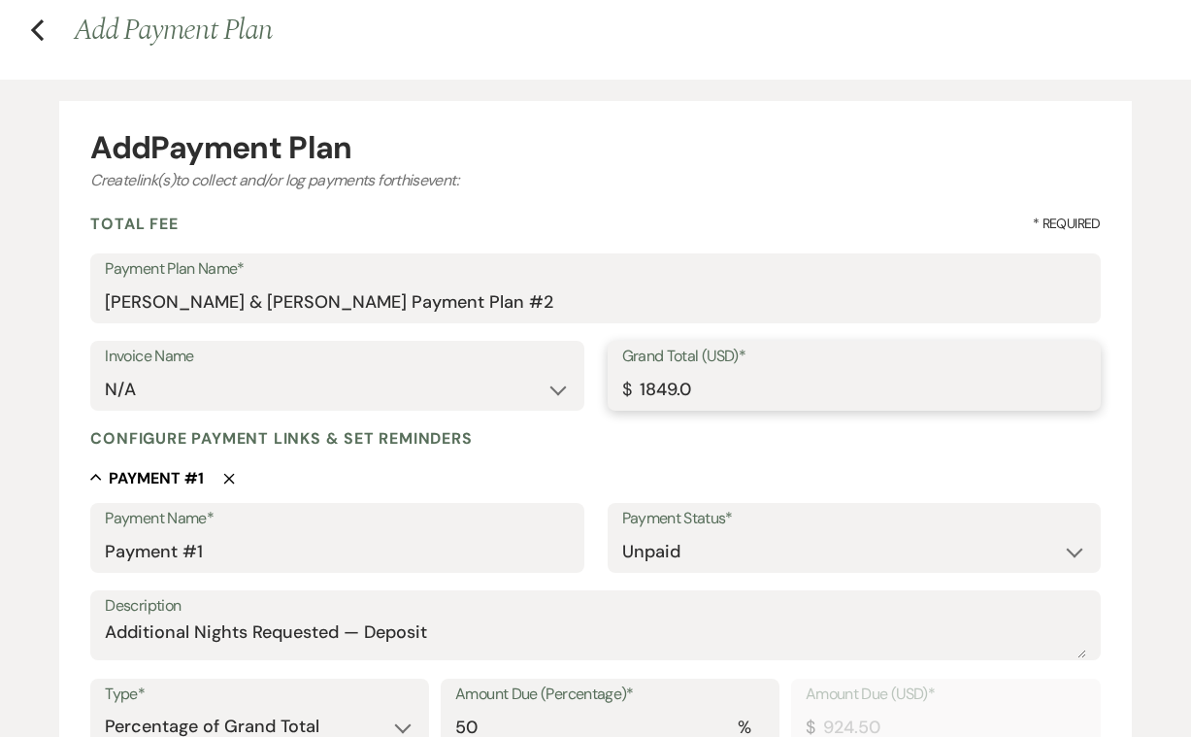
type input "924.54"
type input "1849.08"
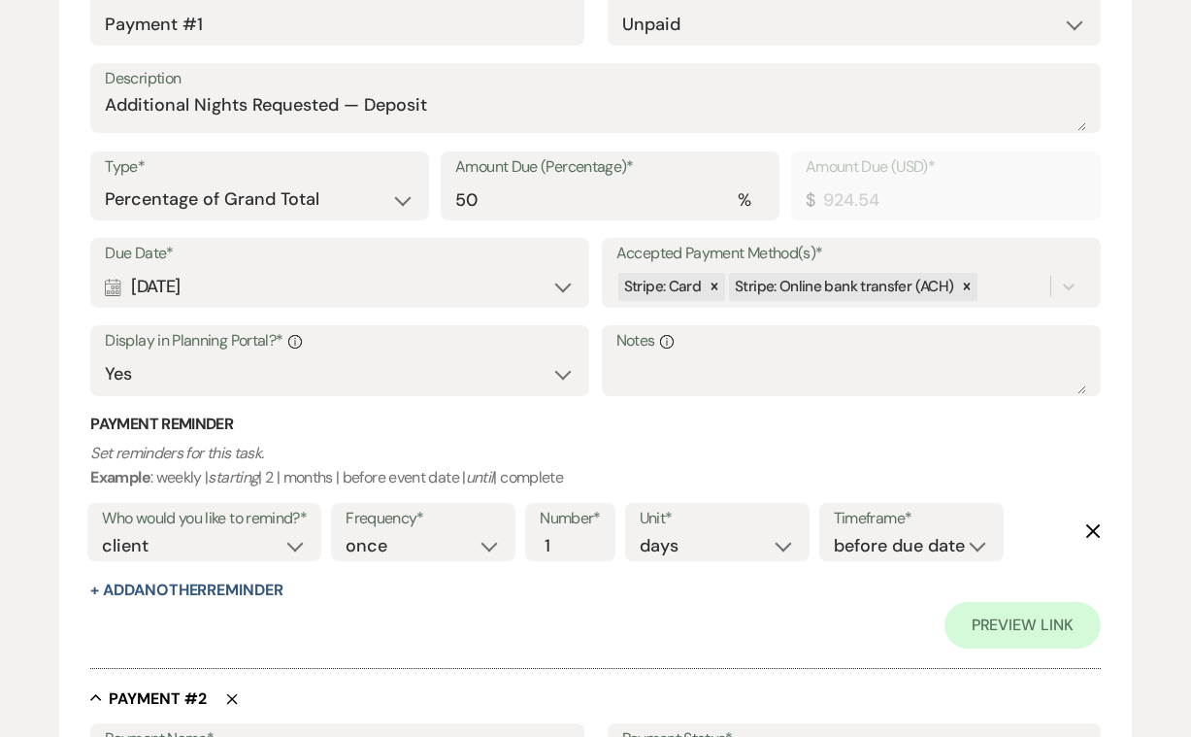
scroll to position [615, 0]
click at [627, 357] on textarea "Notes Info" at bounding box center [851, 374] width 470 height 39
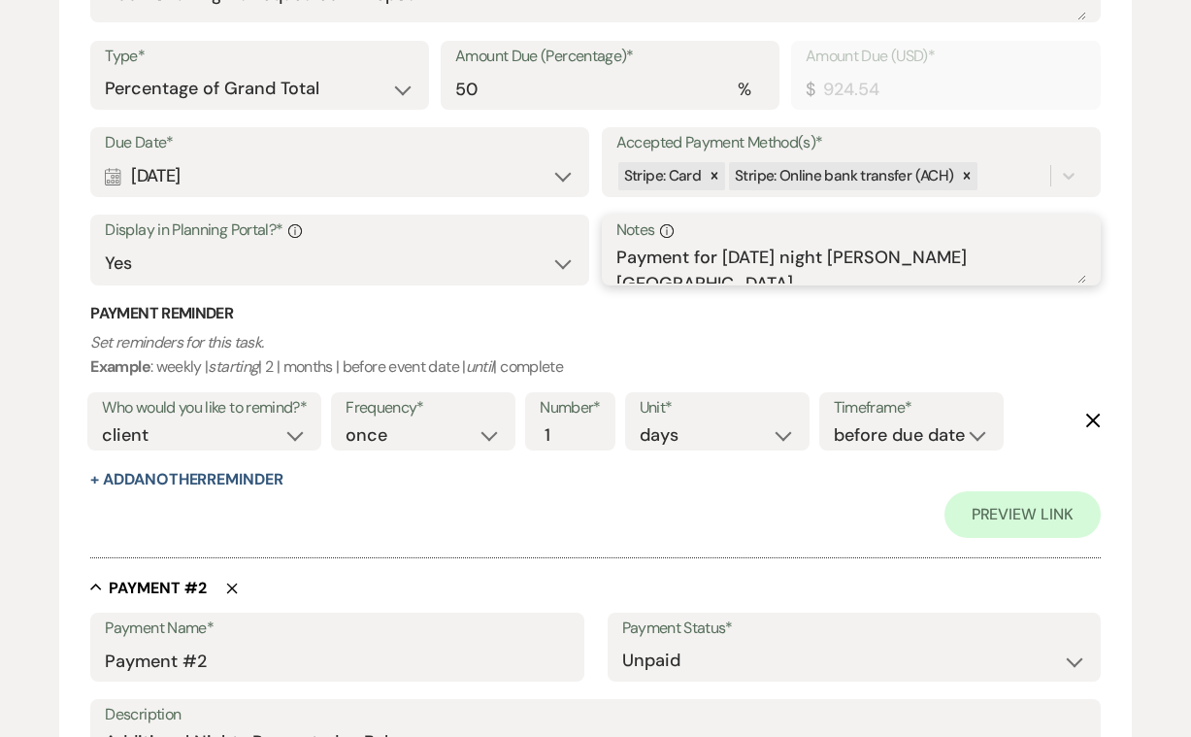
scroll to position [755, 0]
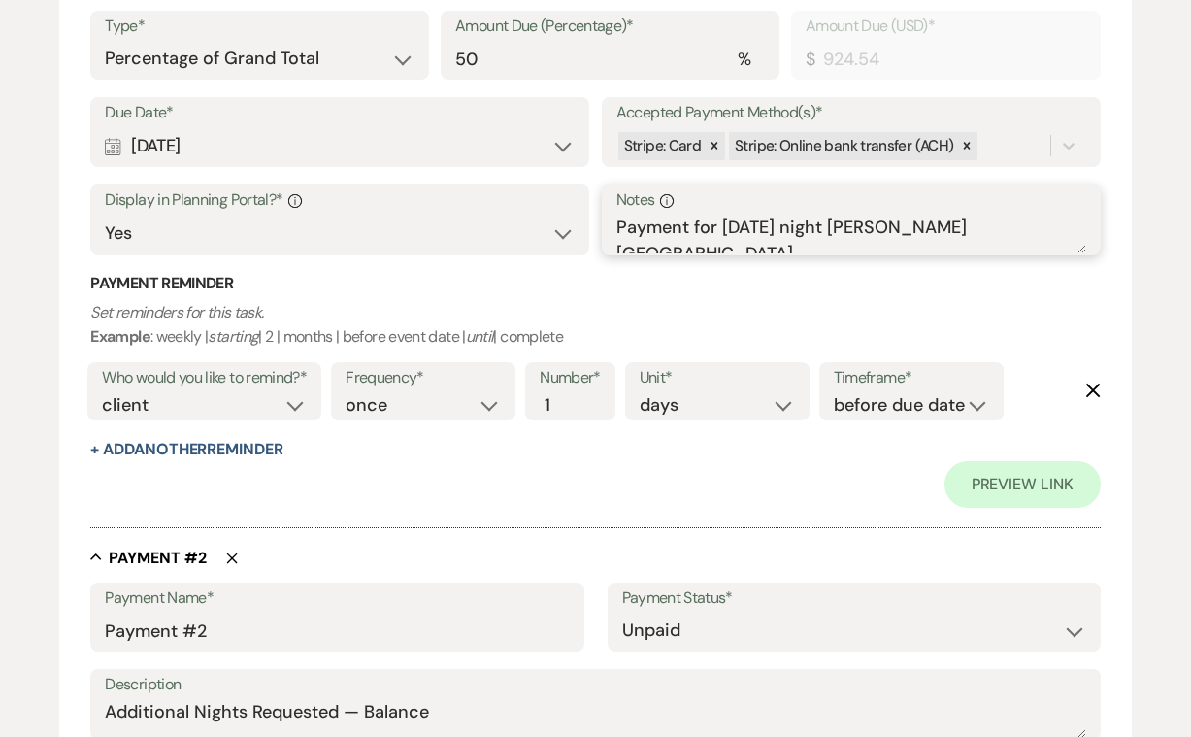
type textarea "Payment for [DATE] night [PERSON_NAME][GEOGRAPHIC_DATA]"
type input "50.01"
type input "924.72"
click at [754, 49] on input "50.01" at bounding box center [610, 59] width 310 height 38
type input "50.02"
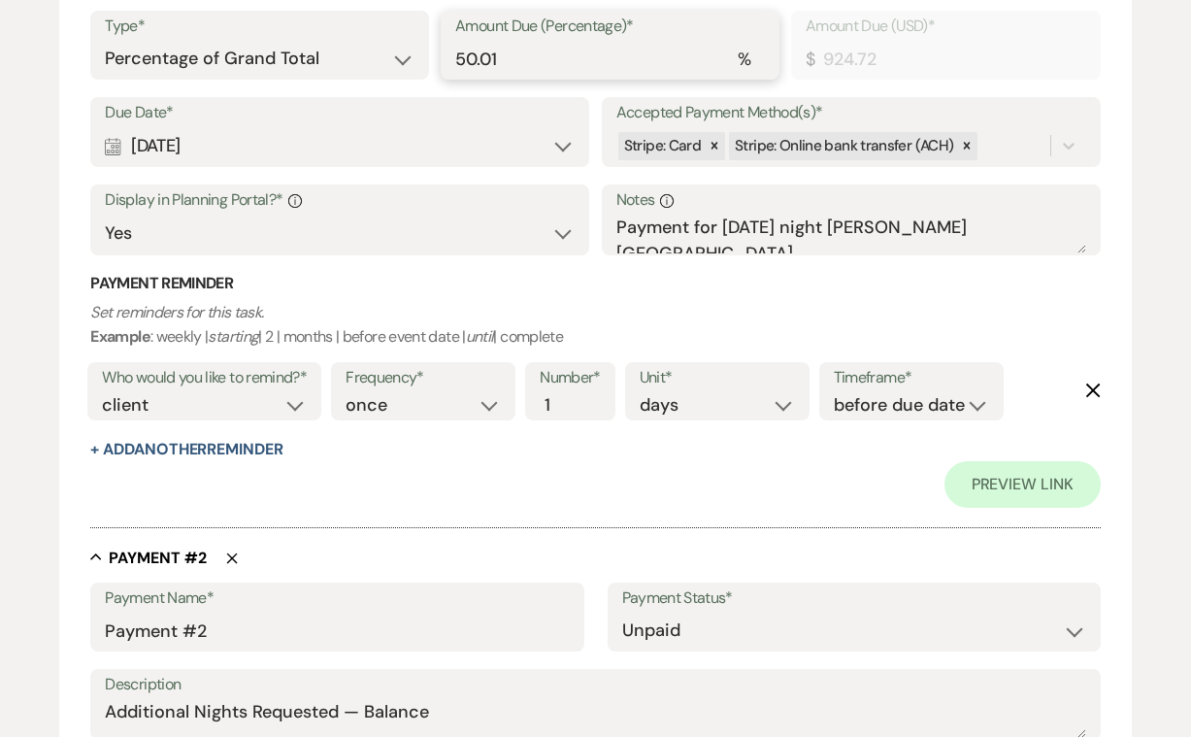
type input "924.91"
click at [754, 49] on input "50.02" at bounding box center [610, 59] width 310 height 38
drag, startPoint x: 511, startPoint y: 52, endPoint x: 438, endPoint y: 51, distance: 72.8
click at [438, 51] on div "Type* Dollar Amount Percentage of Grand Total Amount Due (Percentage)* % 50.02 …" at bounding box center [595, 54] width 1010 height 87
type input "1"
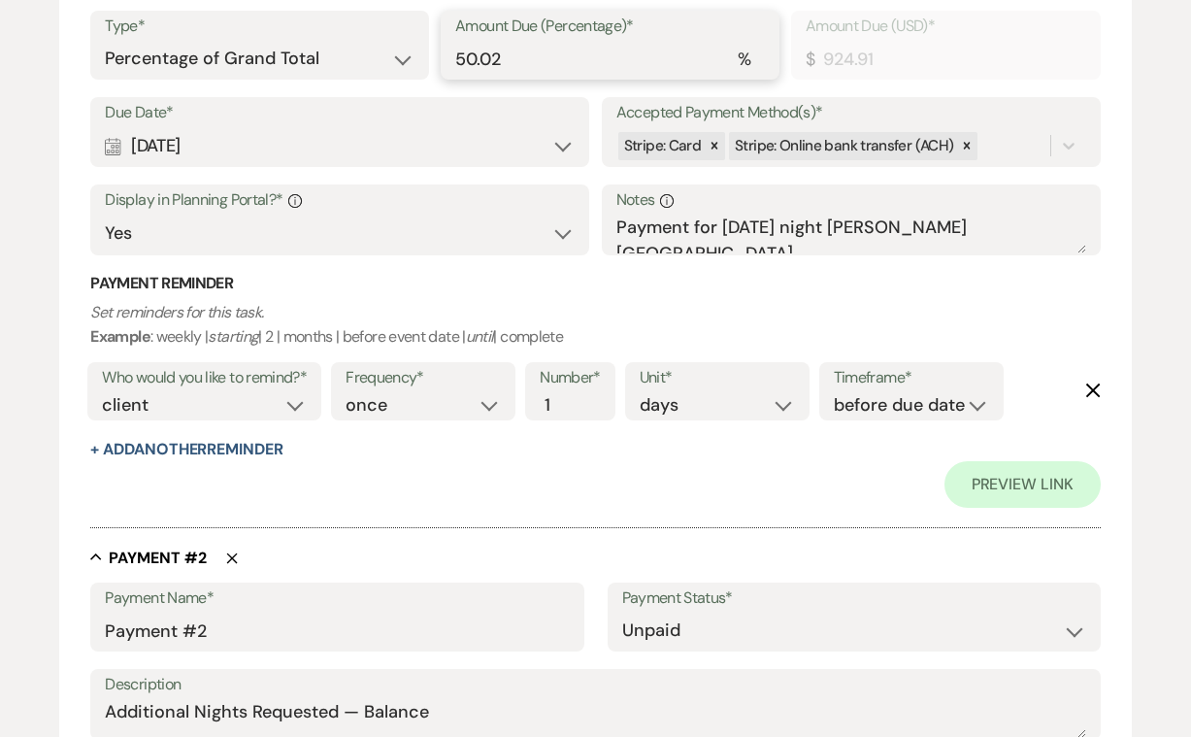
type input "18.49"
type input "10"
type input "184.91"
type input "100"
type input "1849.08"
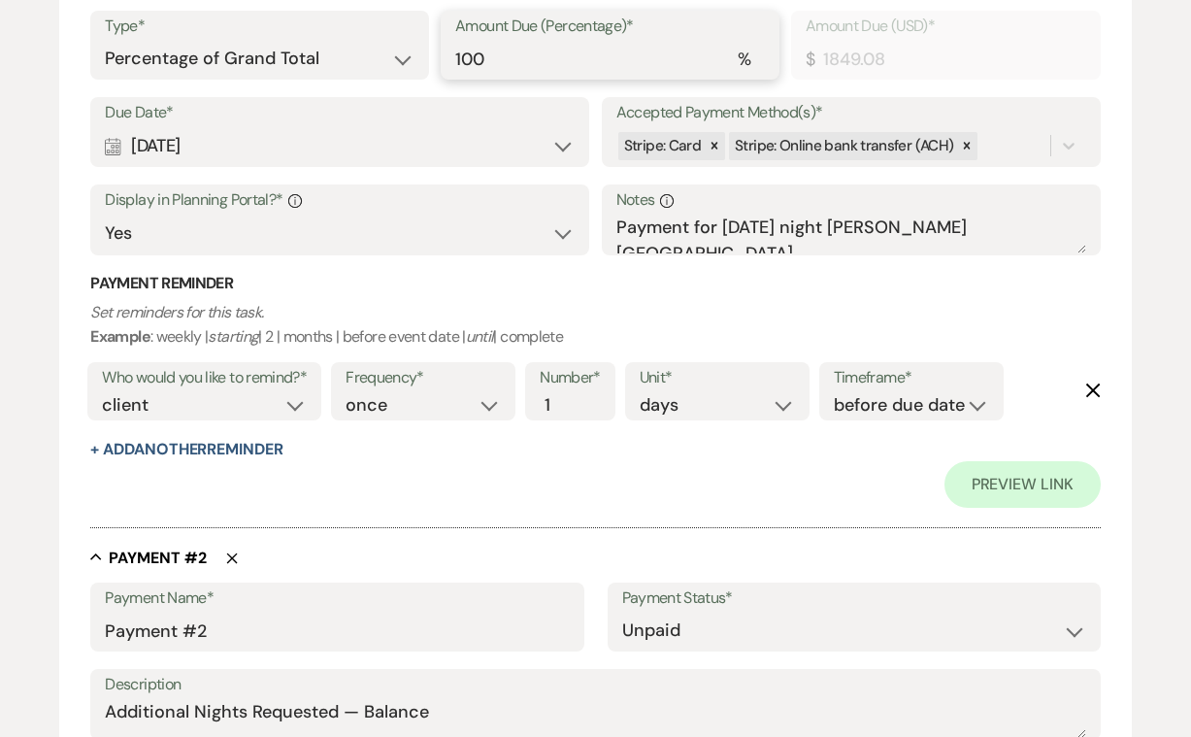
type input "100"
click at [651, 279] on h3 "Payment Reminder" at bounding box center [595, 283] width 1010 height 21
click at [999, 220] on textarea "Payment for [DATE] night [PERSON_NAME][GEOGRAPHIC_DATA]" at bounding box center [851, 234] width 470 height 39
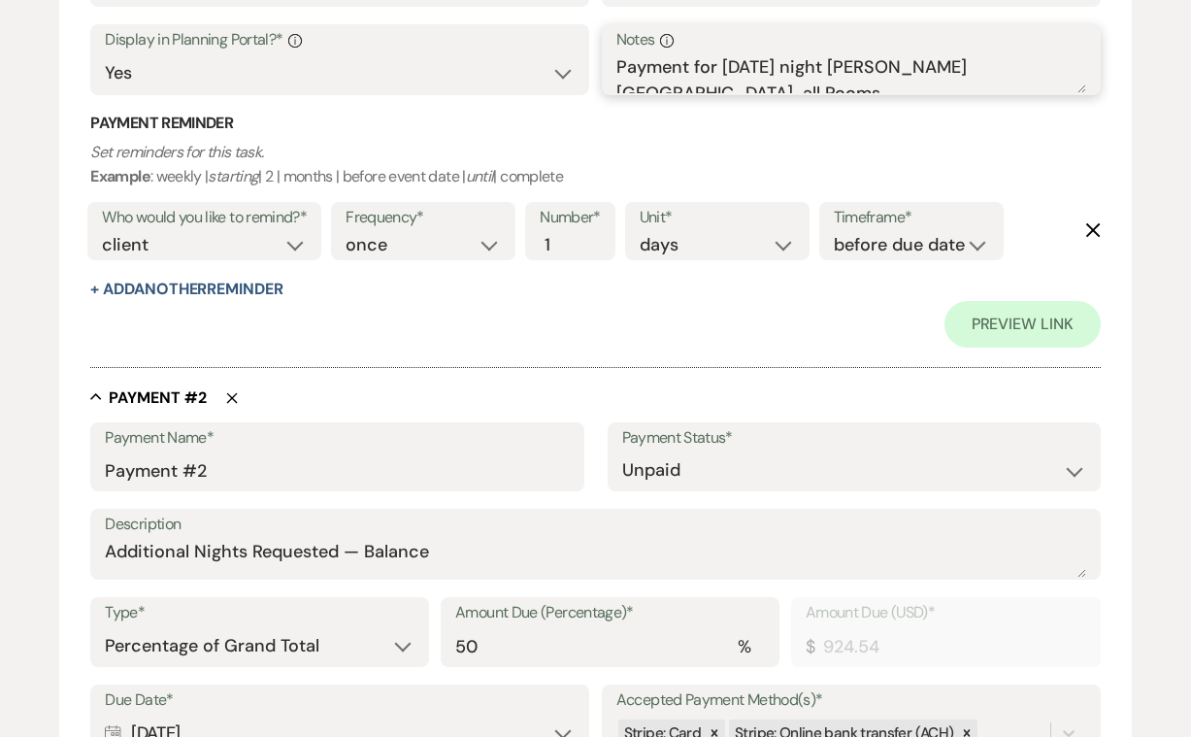
scroll to position [918, 0]
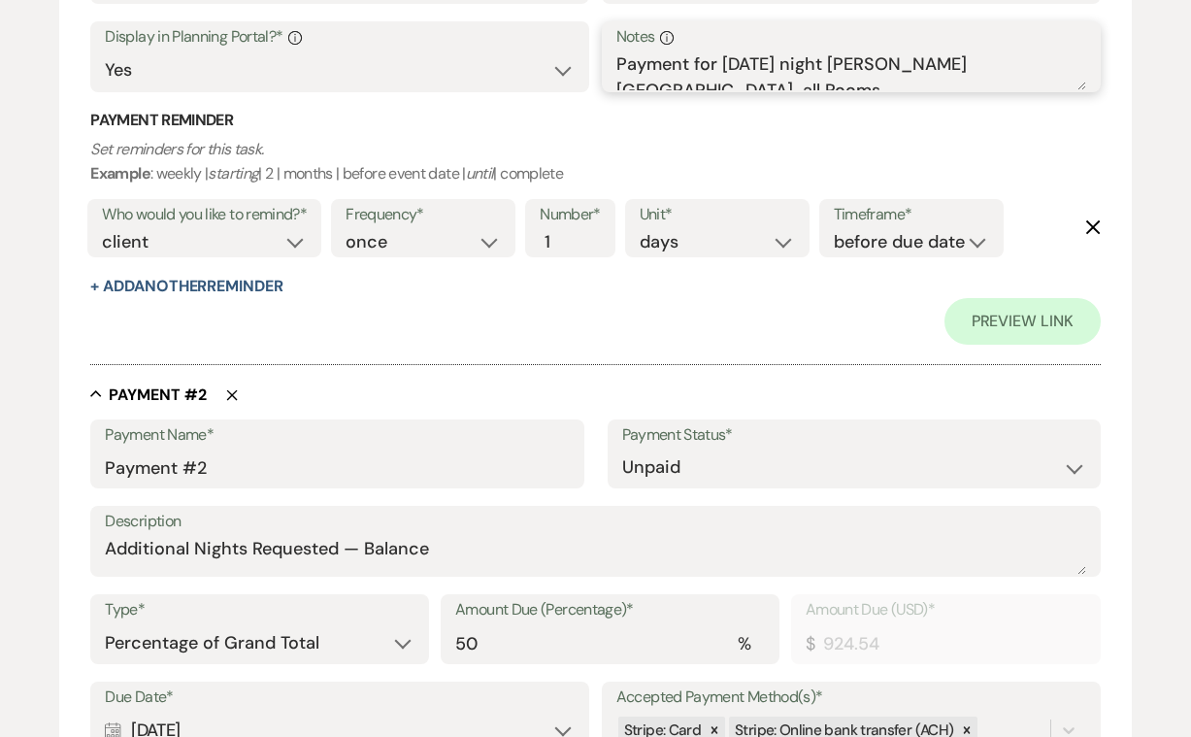
type textarea "Payment for [DATE] night [PERSON_NAME][GEOGRAPHIC_DATA] all Rooms"
click at [231, 389] on icon "Delete" at bounding box center [232, 395] width 12 height 12
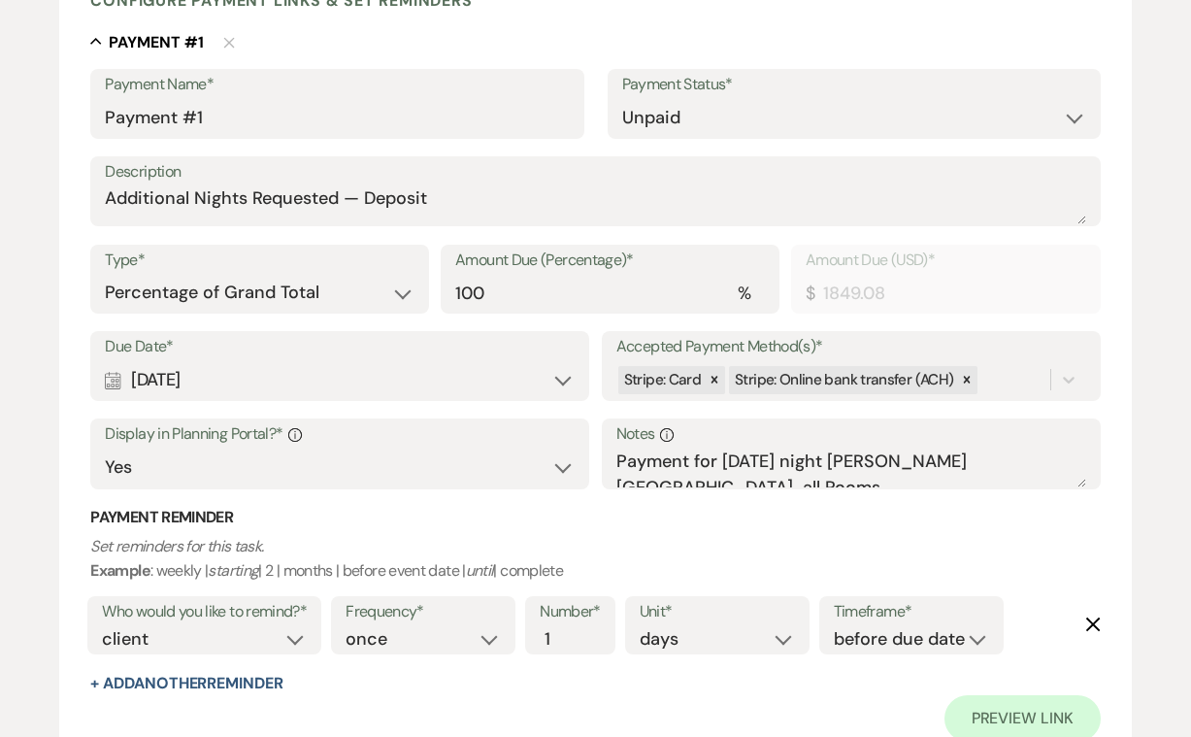
scroll to position [515, 0]
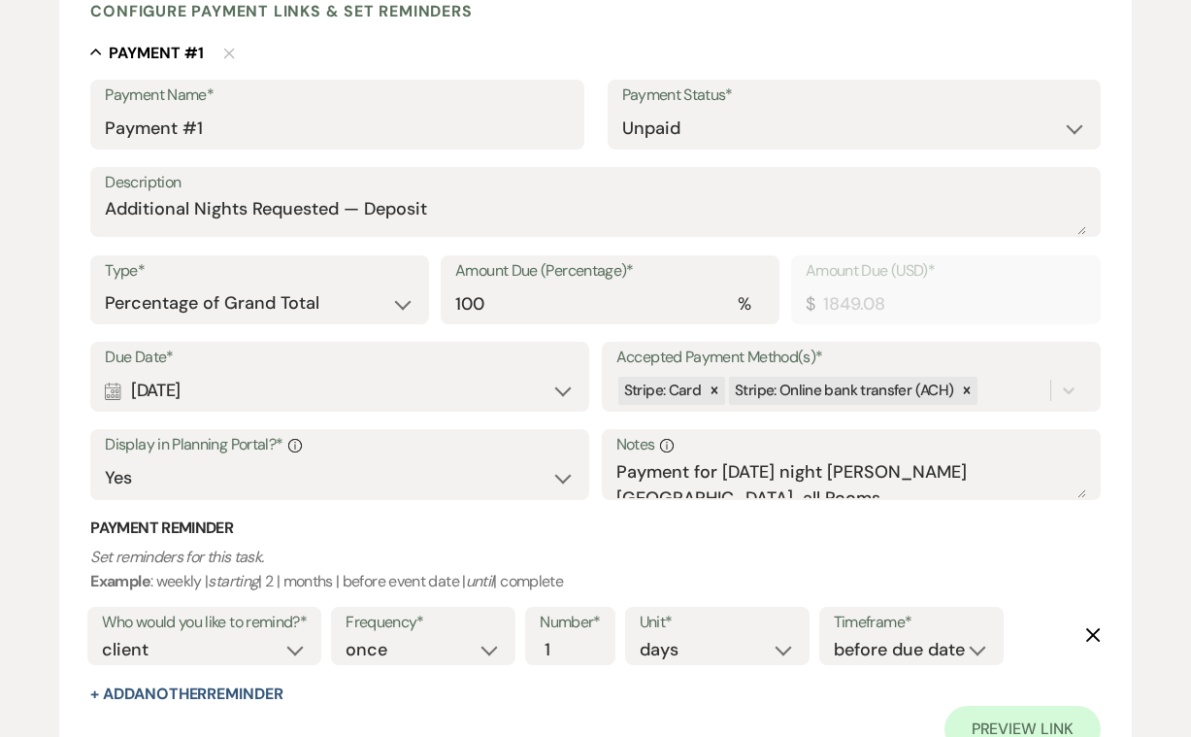
click at [178, 383] on div "Calendar [DATE] Expand" at bounding box center [340, 391] width 470 height 38
select select "day"
select select "afterTodaysDate"
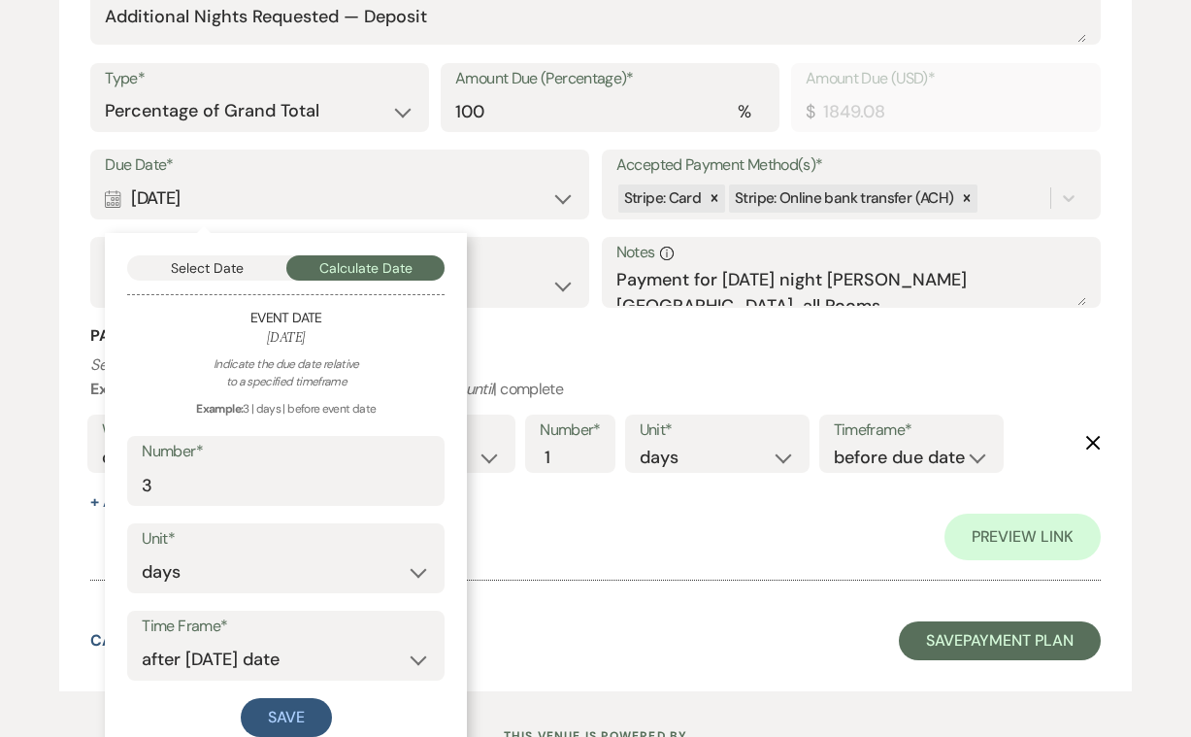
scroll to position [710, 0]
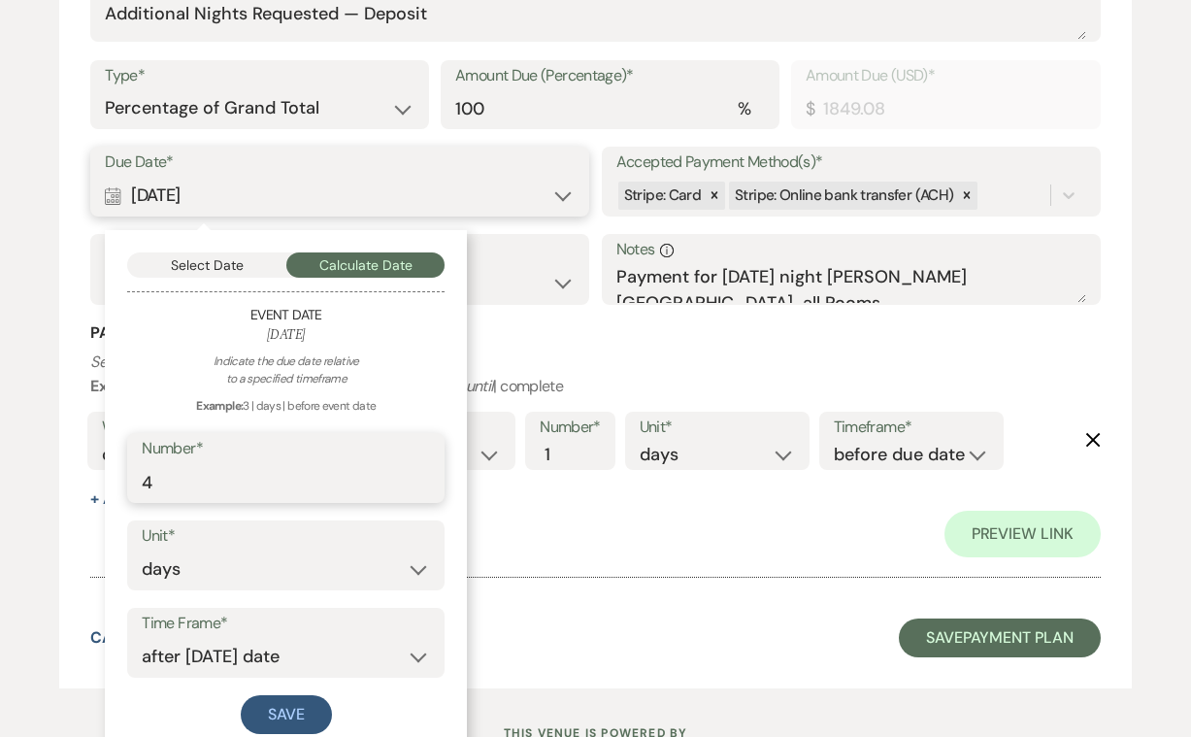
click at [419, 470] on input "4" at bounding box center [286, 482] width 288 height 38
type input "5"
click at [419, 469] on input "5" at bounding box center [286, 482] width 288 height 38
click at [533, 492] on div "Payment Reminder Set reminders for this task. Example : weekly | starting | 2 |…" at bounding box center [595, 415] width 1010 height 187
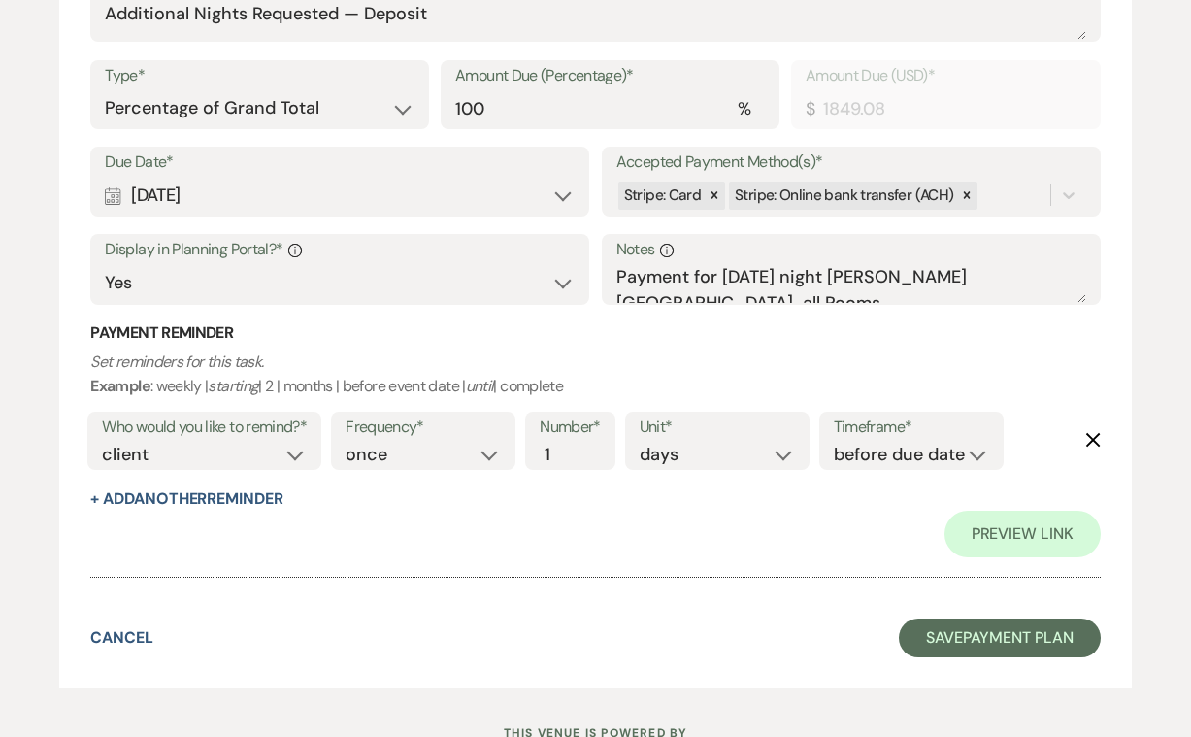
click at [561, 192] on div "Calendar [DATE] Expand" at bounding box center [340, 196] width 470 height 38
select select "day"
select select "afterTodaysDate"
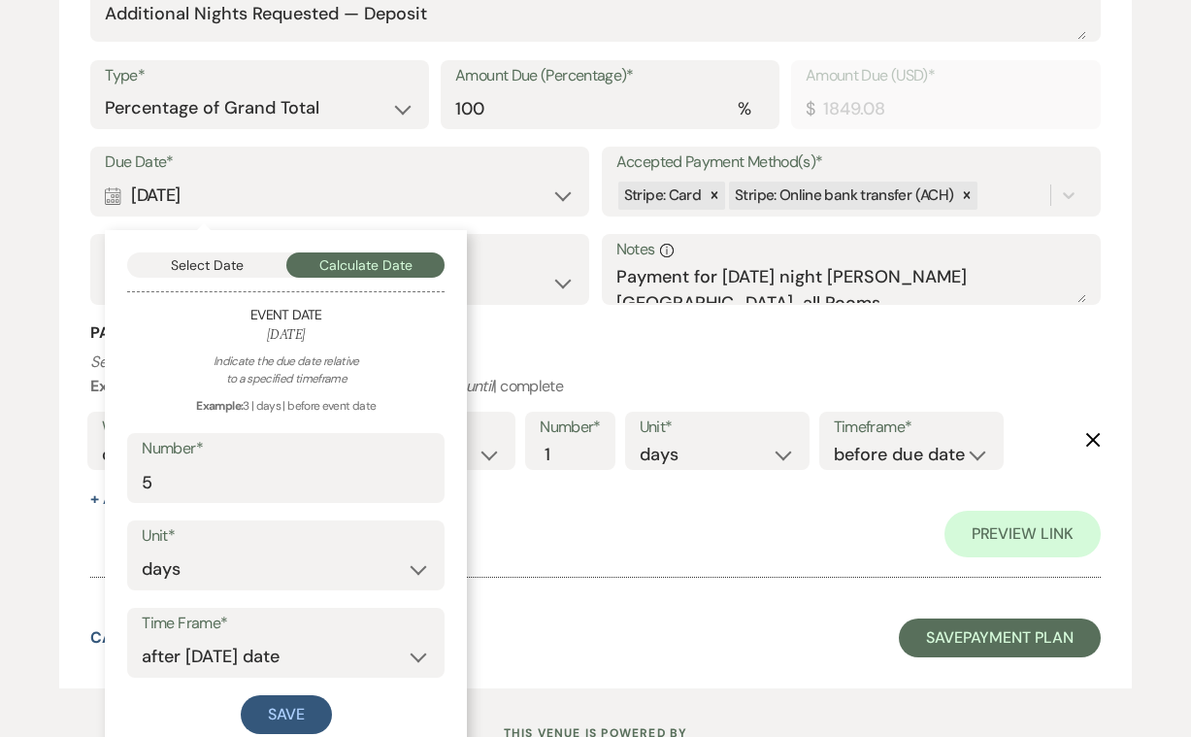
click at [225, 261] on button "Select Date" at bounding box center [206, 264] width 159 height 25
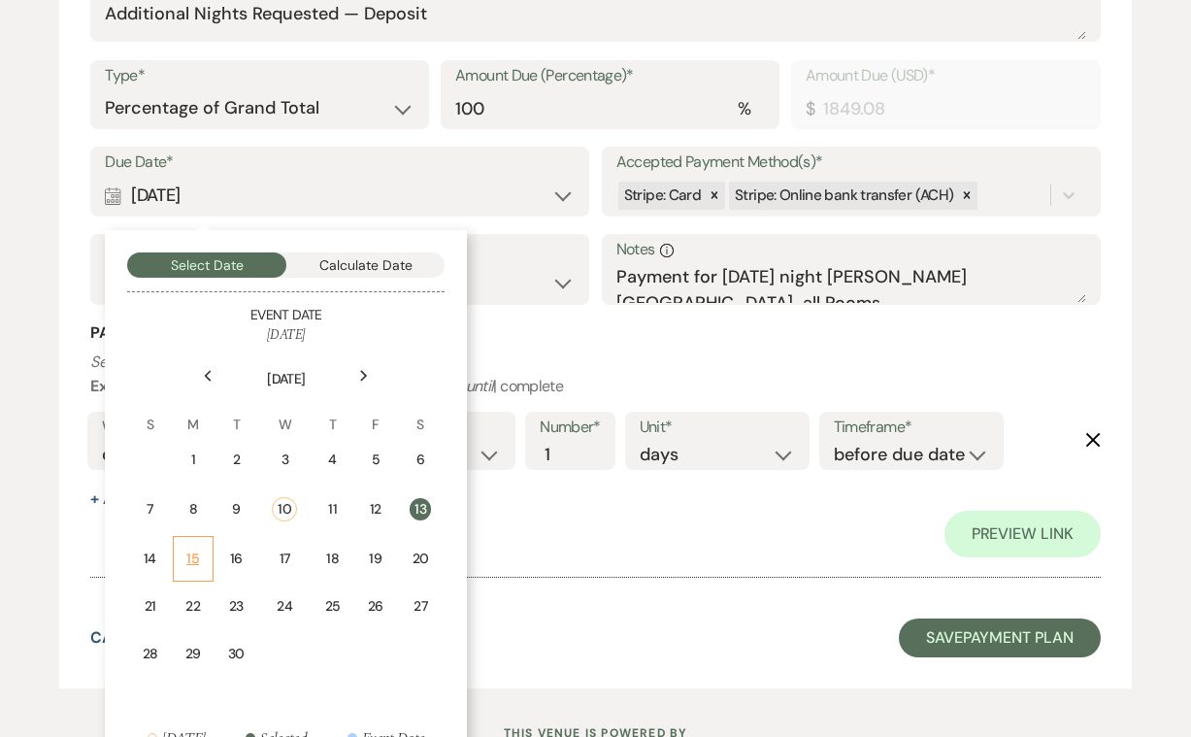
click at [194, 552] on div "15" at bounding box center [193, 559] width 16 height 20
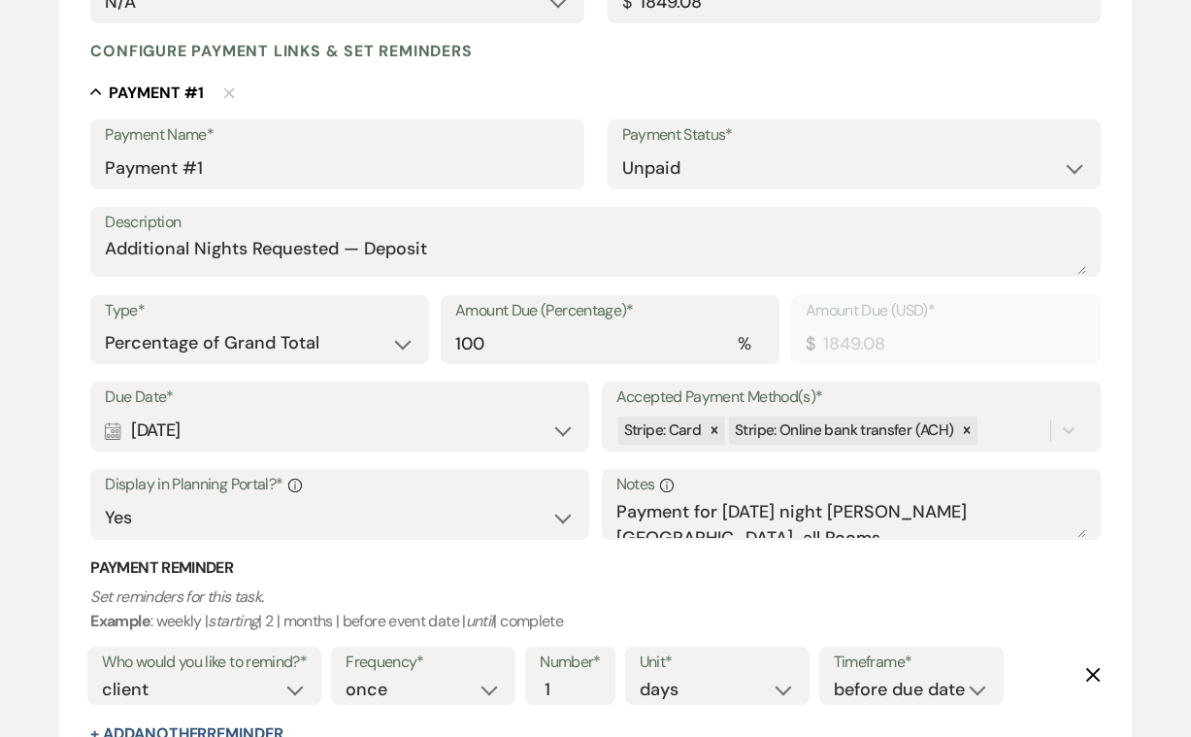
scroll to position [474, 0]
click at [405, 342] on select "Dollar Amount Percentage of Grand Total" at bounding box center [260, 344] width 310 height 38
select select "flat"
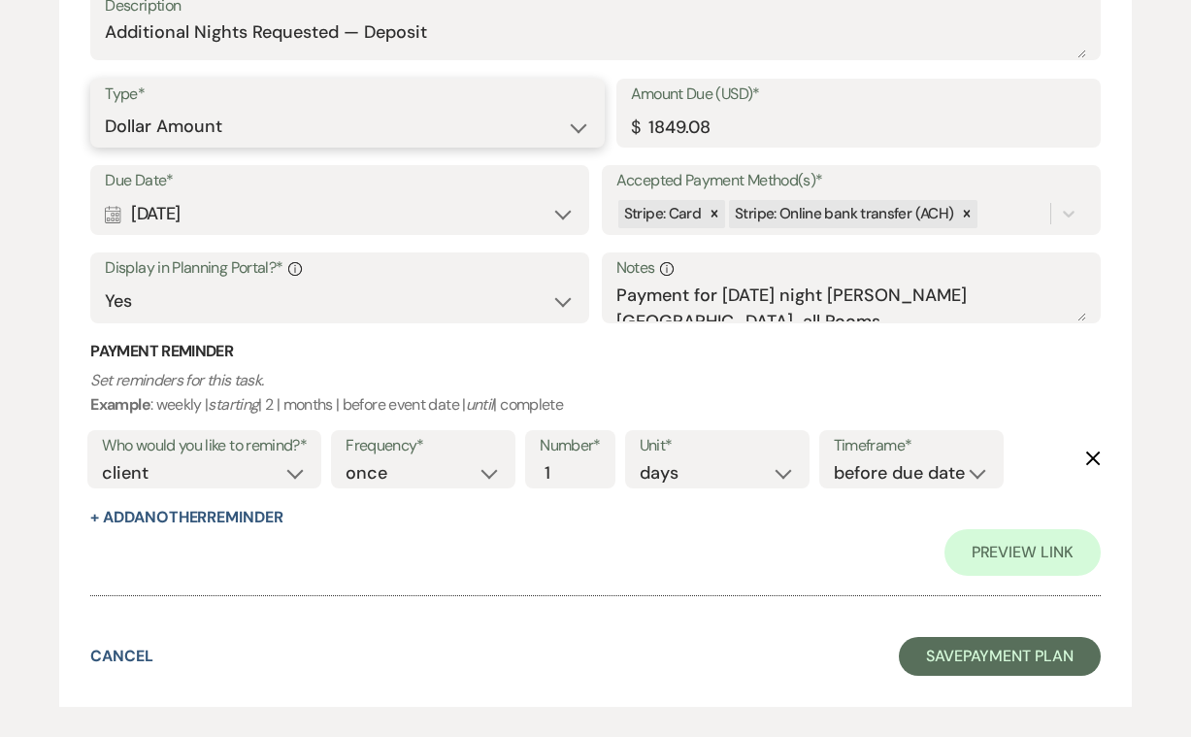
scroll to position [716, 0]
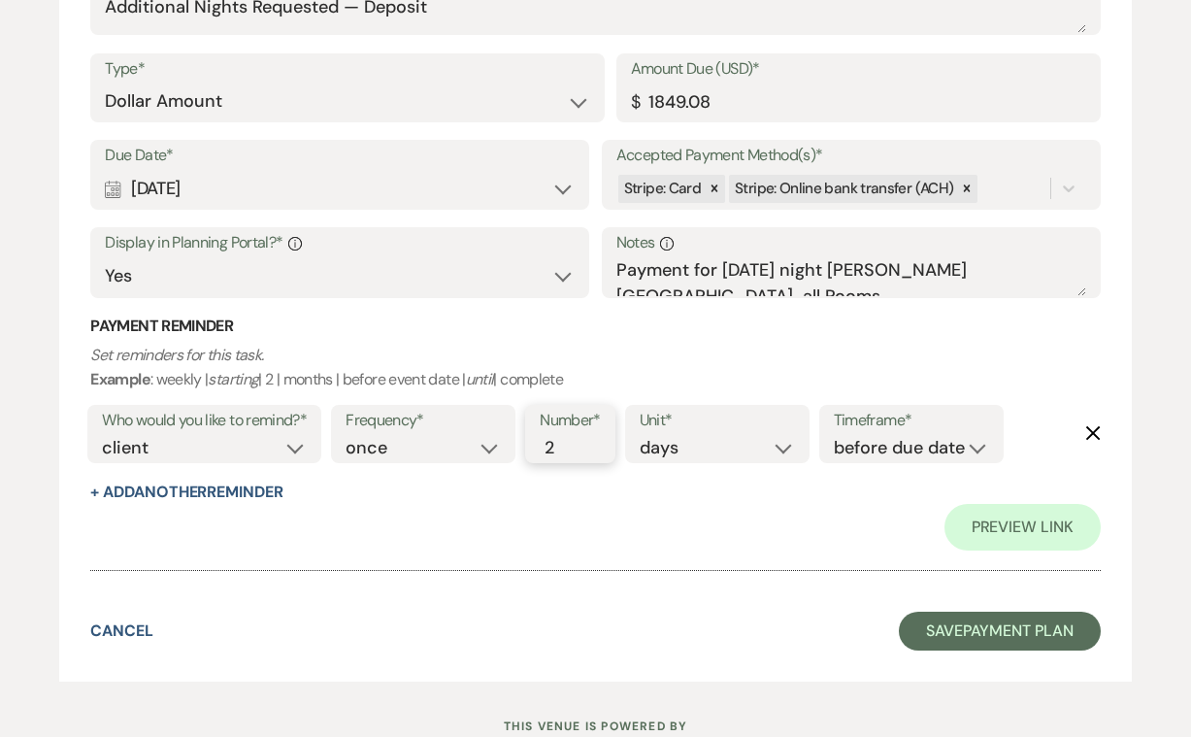
click at [569, 435] on input "2" at bounding box center [560, 448] width 41 height 26
type input "3"
click at [569, 435] on input "3" at bounding box center [560, 448] width 41 height 26
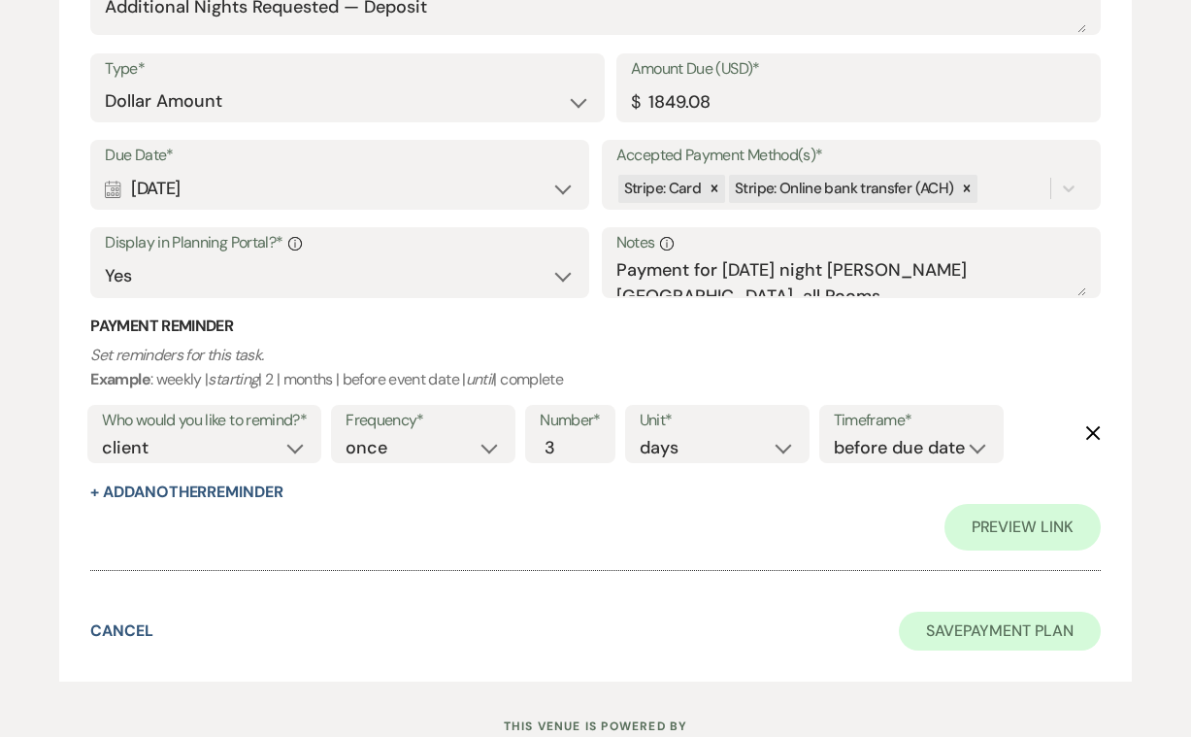
click at [1014, 620] on button "Save Payment Plan" at bounding box center [1000, 631] width 202 height 39
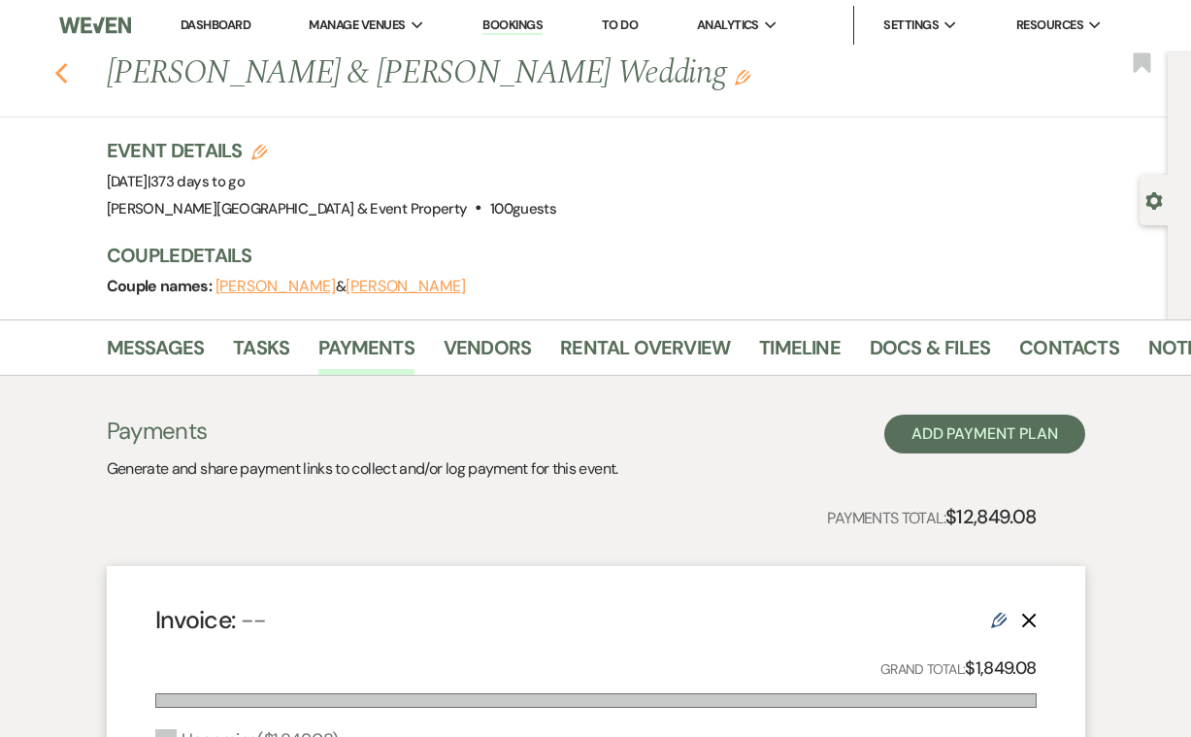
click at [60, 66] on icon "Previous" at bounding box center [61, 73] width 15 height 23
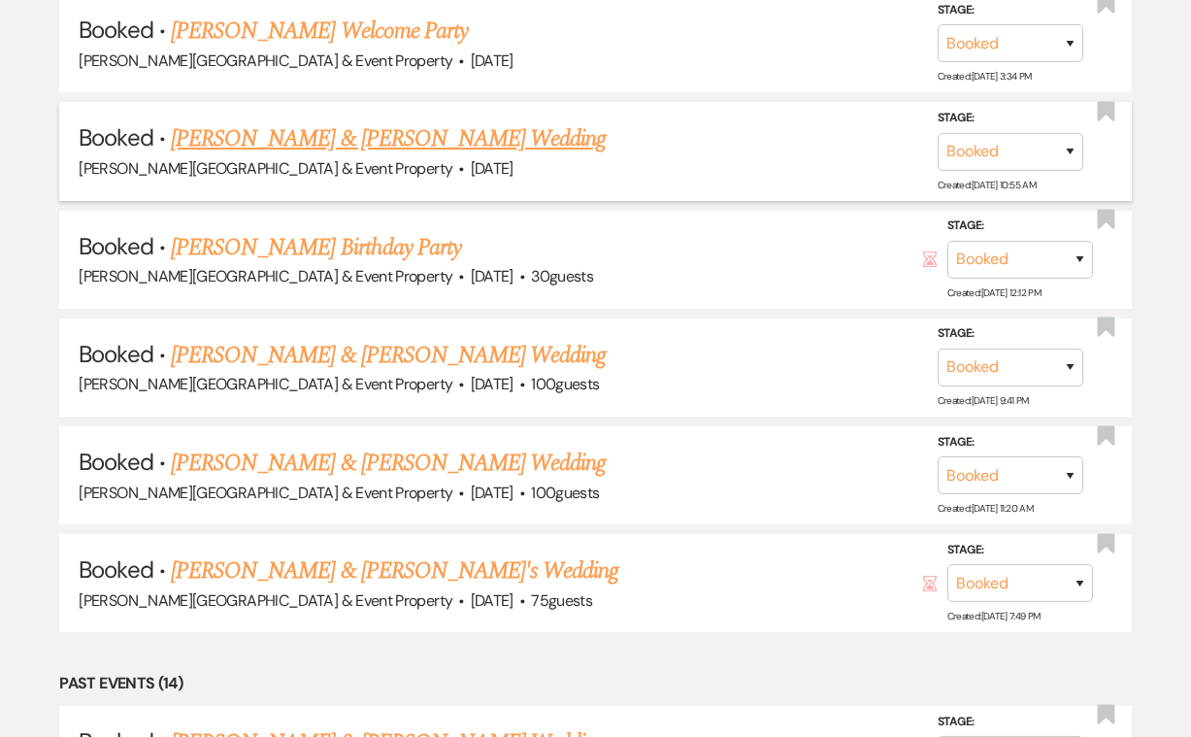
scroll to position [1340, 0]
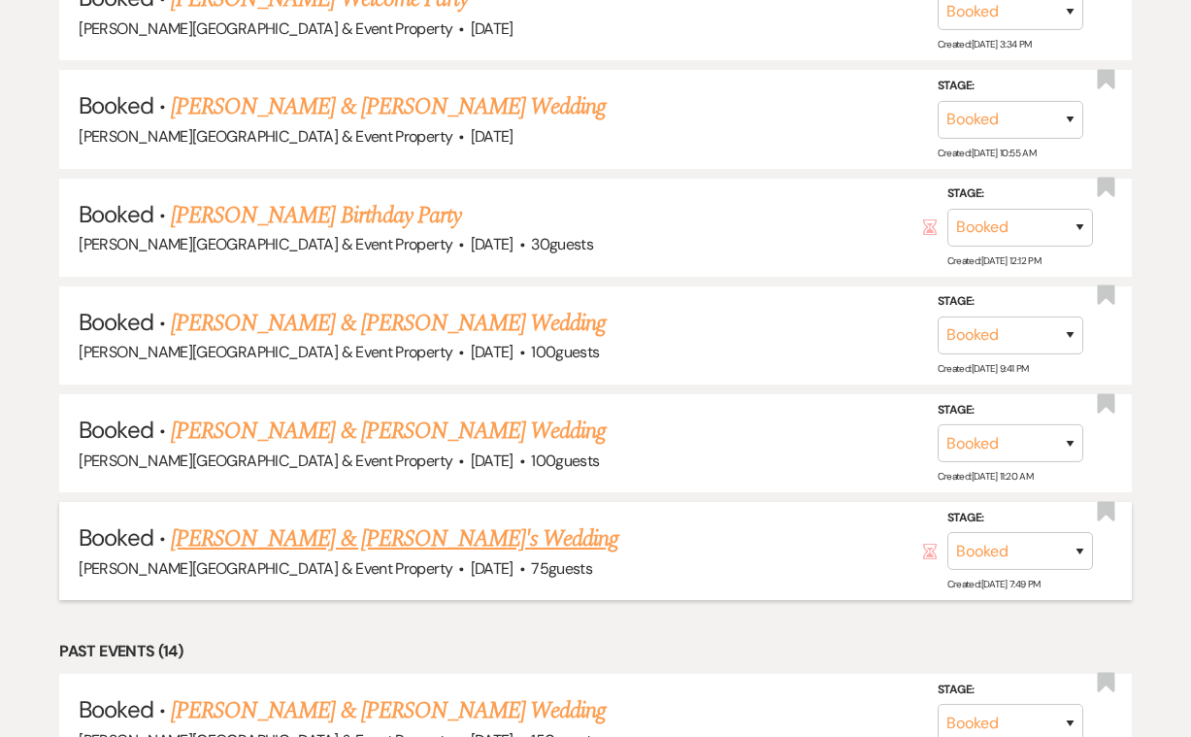
click at [287, 521] on link "[PERSON_NAME] & [PERSON_NAME]'s Wedding" at bounding box center [395, 538] width 449 height 35
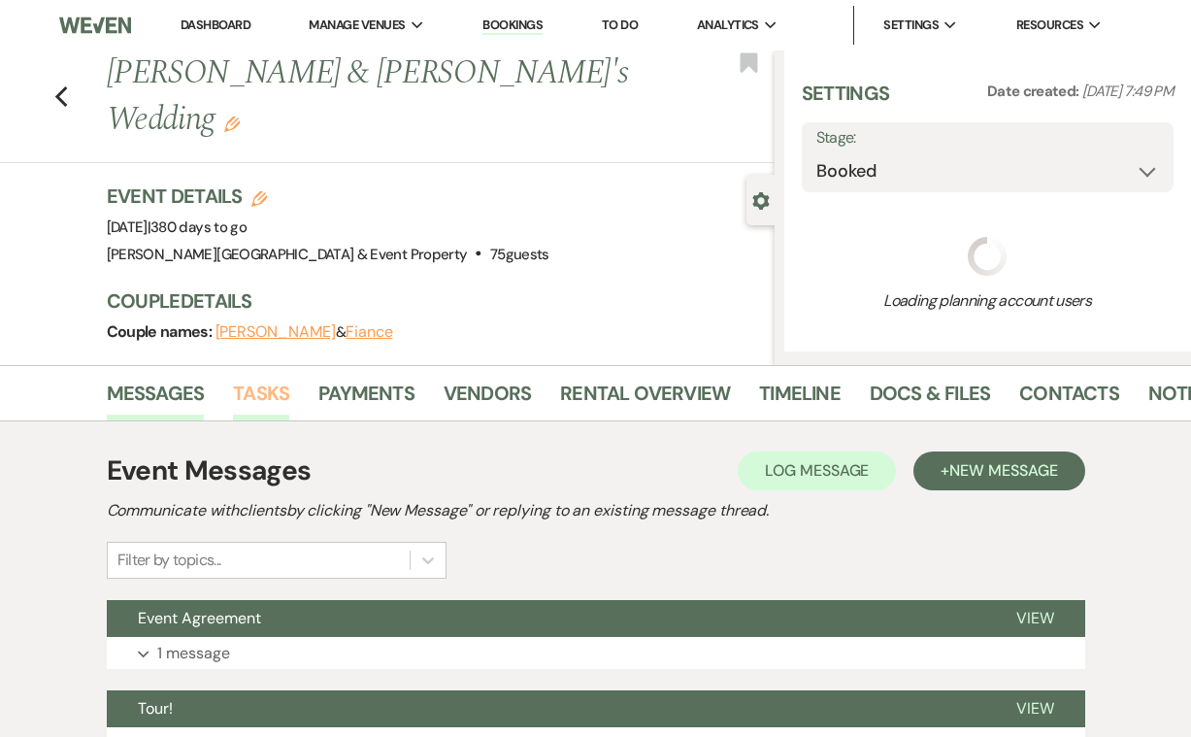
select select "3"
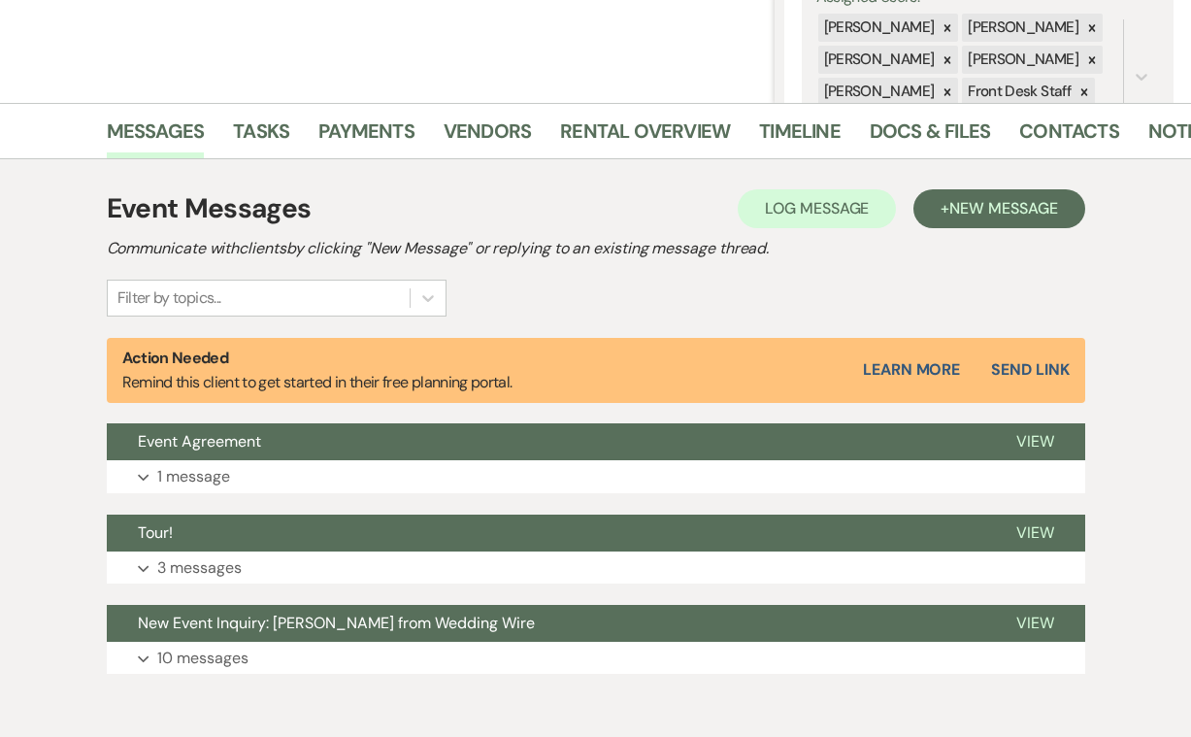
scroll to position [387, 0]
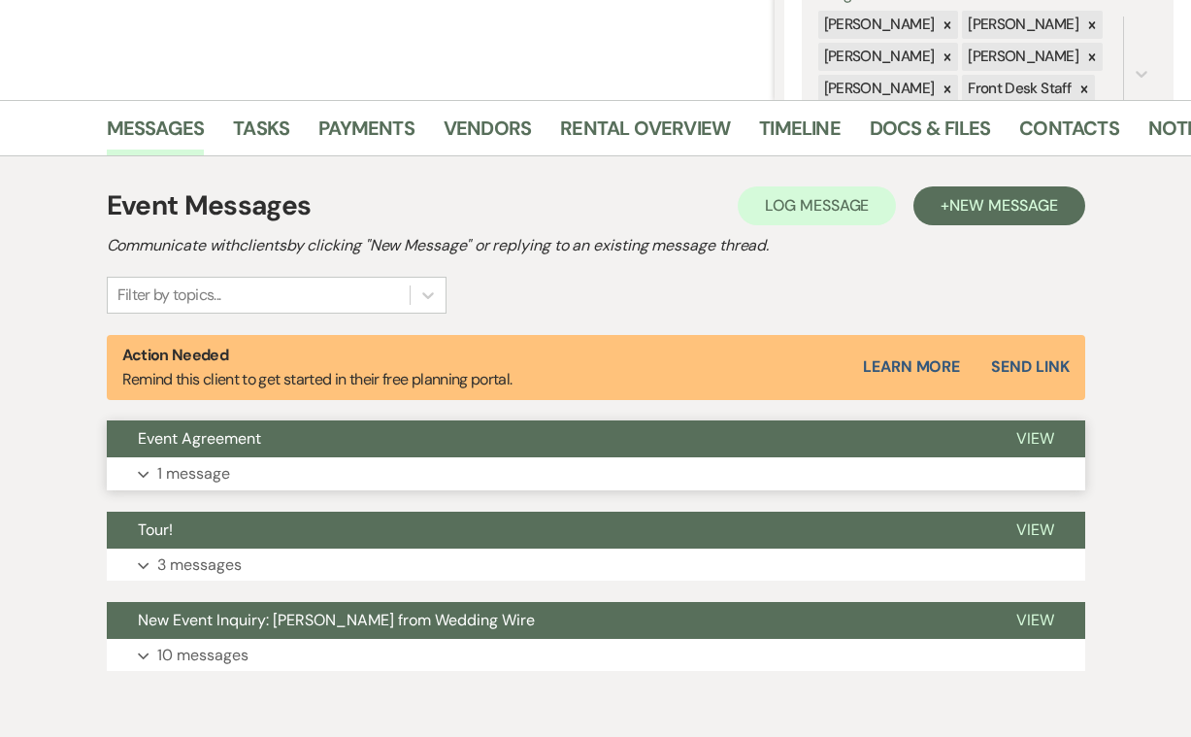
click at [204, 471] on p "1 message" at bounding box center [193, 473] width 73 height 25
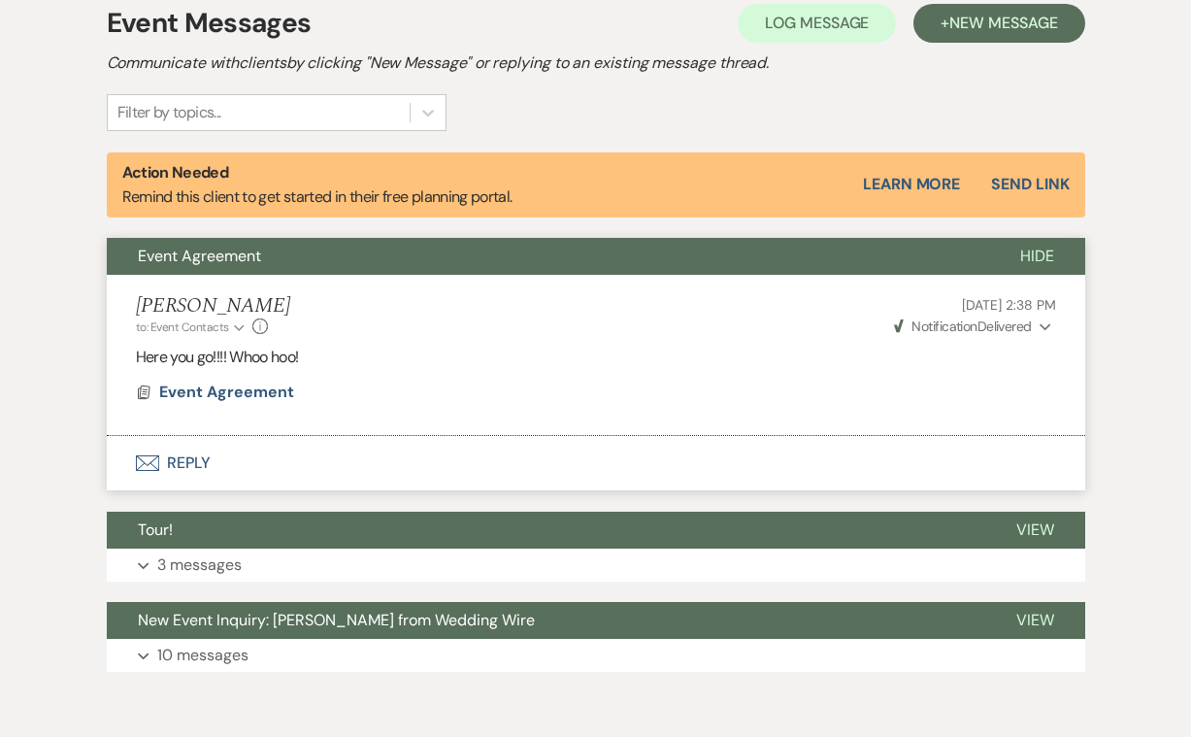
scroll to position [571, 0]
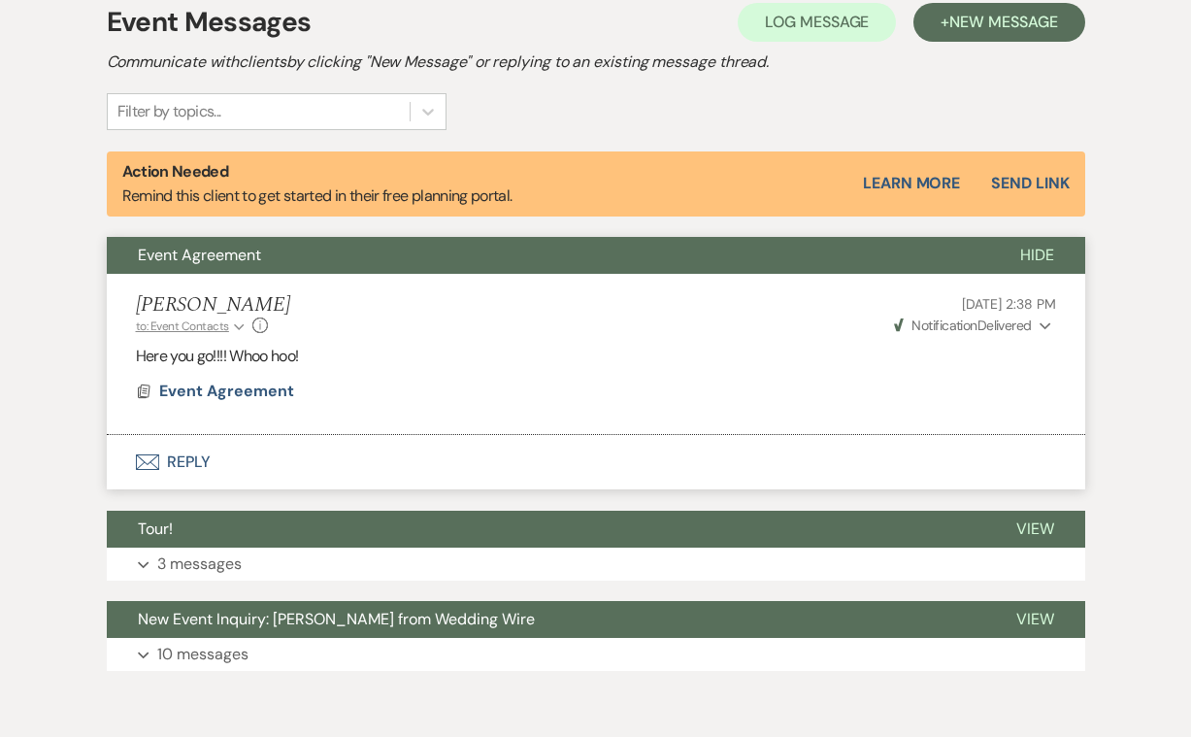
click at [234, 324] on use "button" at bounding box center [239, 327] width 10 height 6
click at [383, 339] on li "[PERSON_NAME] to: Event Contacts Collapse [PERSON_NAME] • Couple Info [DATE] 2:…" at bounding box center [596, 354] width 979 height 161
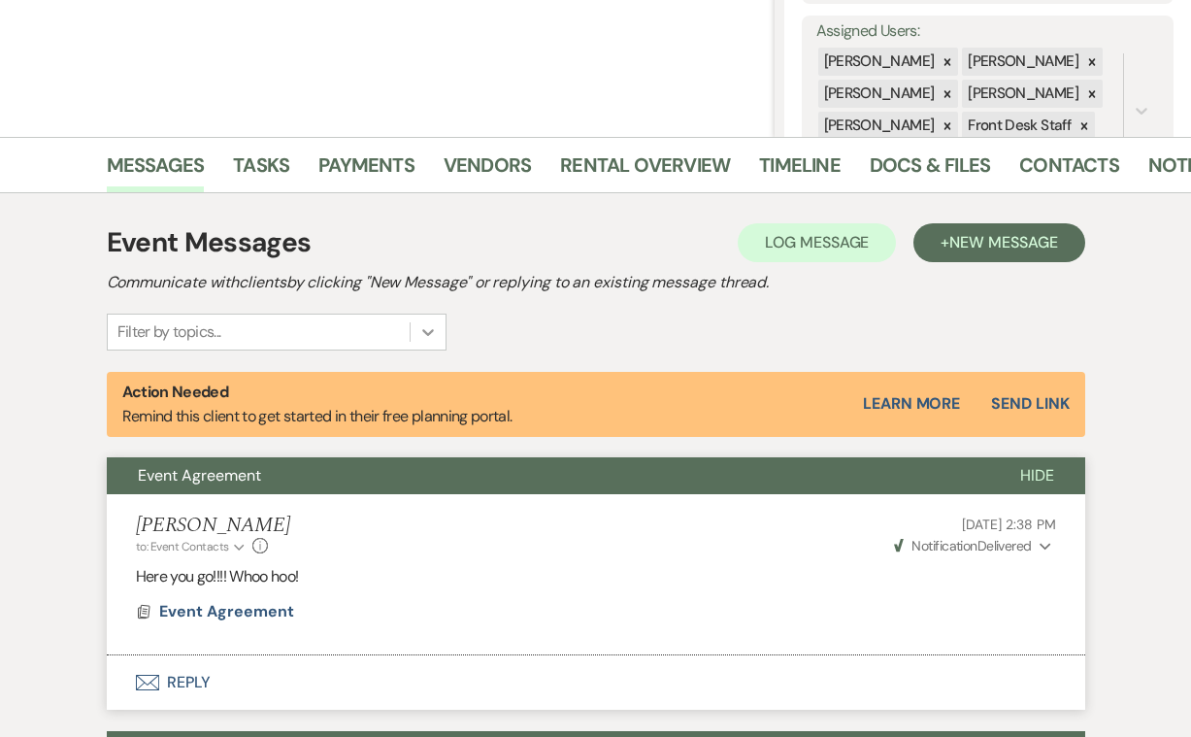
scroll to position [350, 0]
click at [232, 609] on span "Event Agreement" at bounding box center [226, 611] width 135 height 20
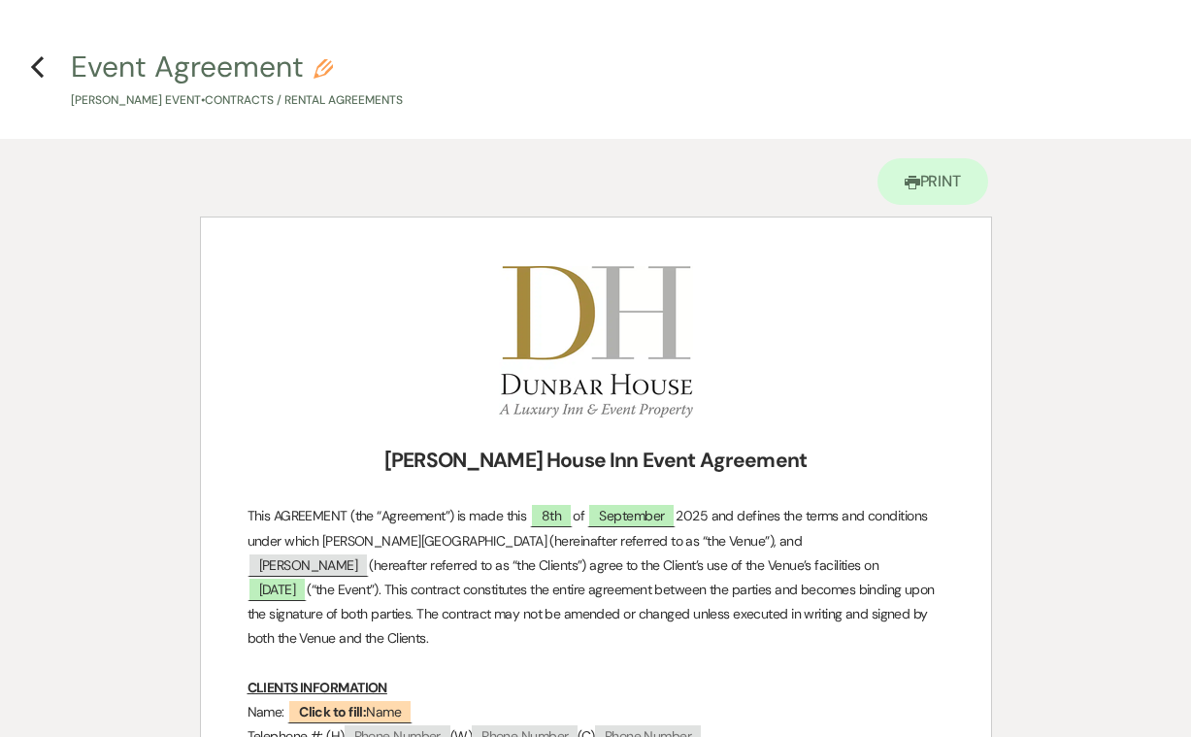
scroll to position [0, 0]
click at [331, 70] on use "button" at bounding box center [323, 68] width 19 height 19
select select "10"
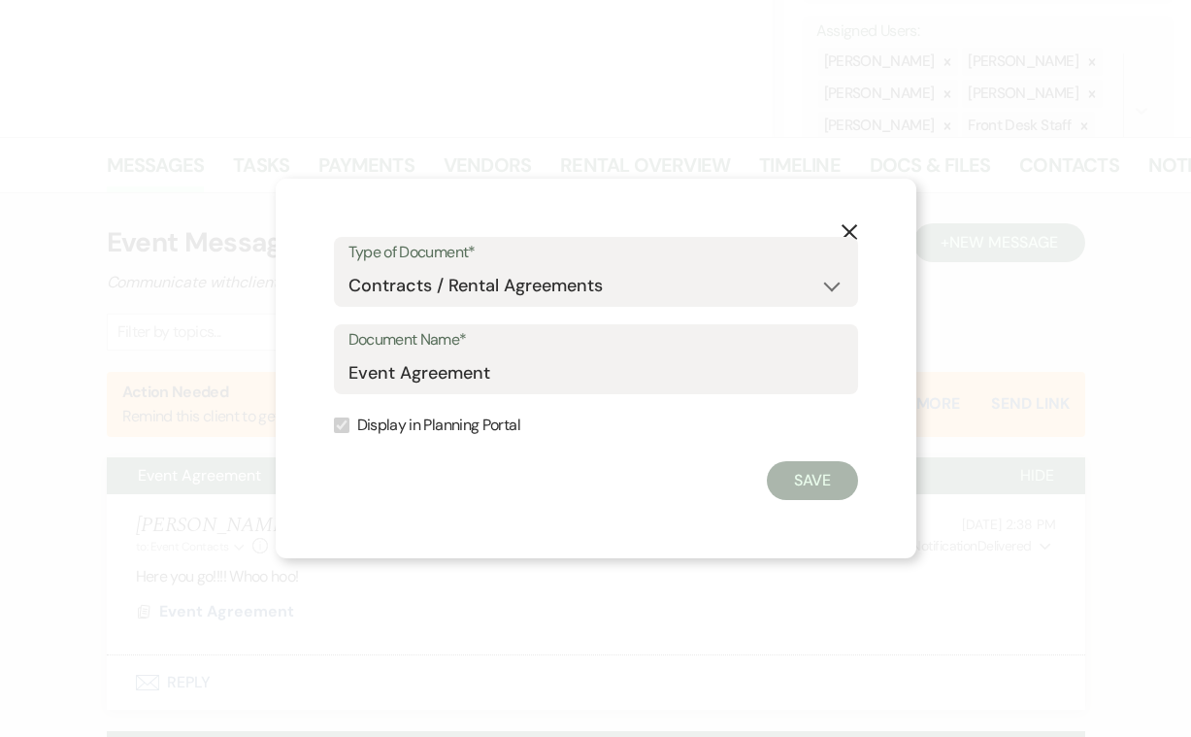
click at [846, 232] on icon "X" at bounding box center [849, 231] width 17 height 17
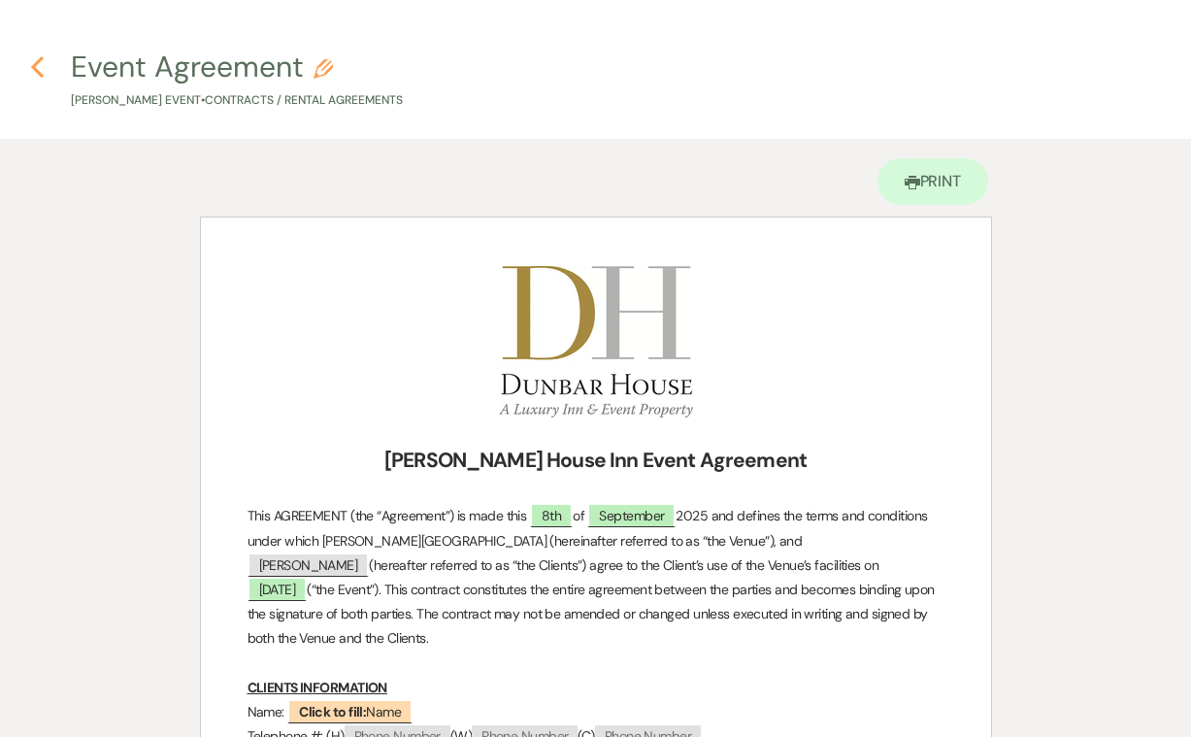
click at [31, 66] on icon "Previous" at bounding box center [37, 66] width 15 height 23
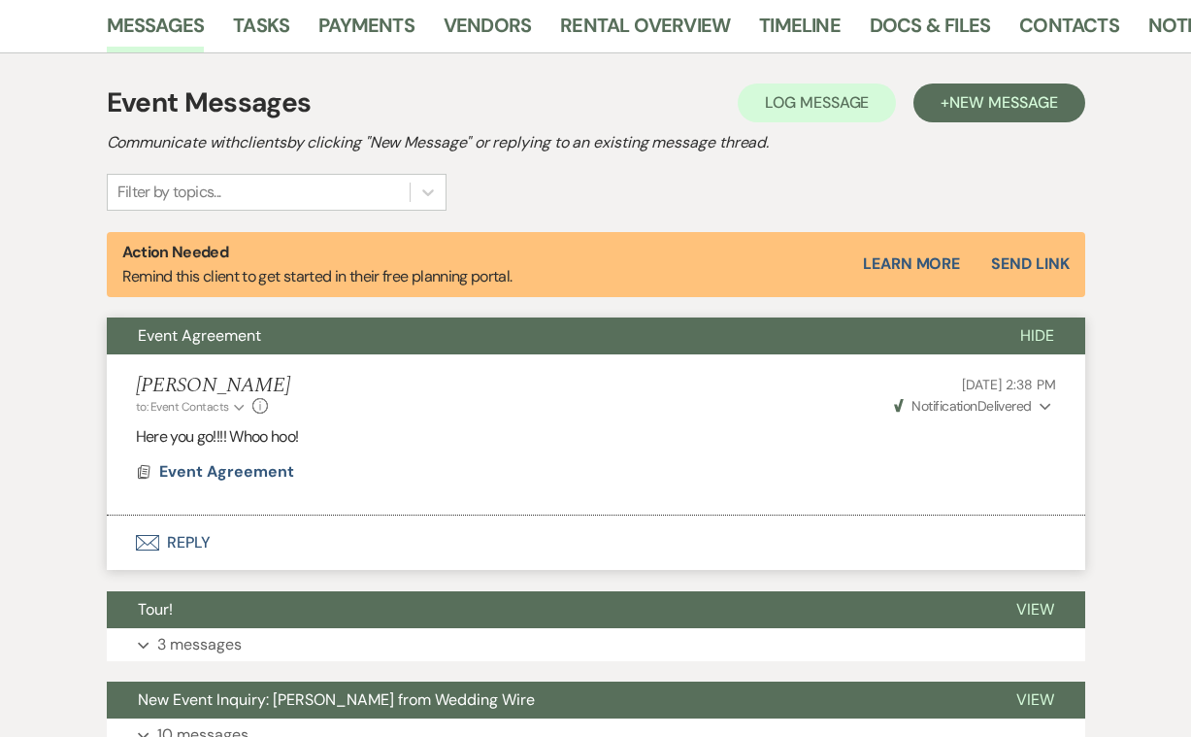
scroll to position [450, 0]
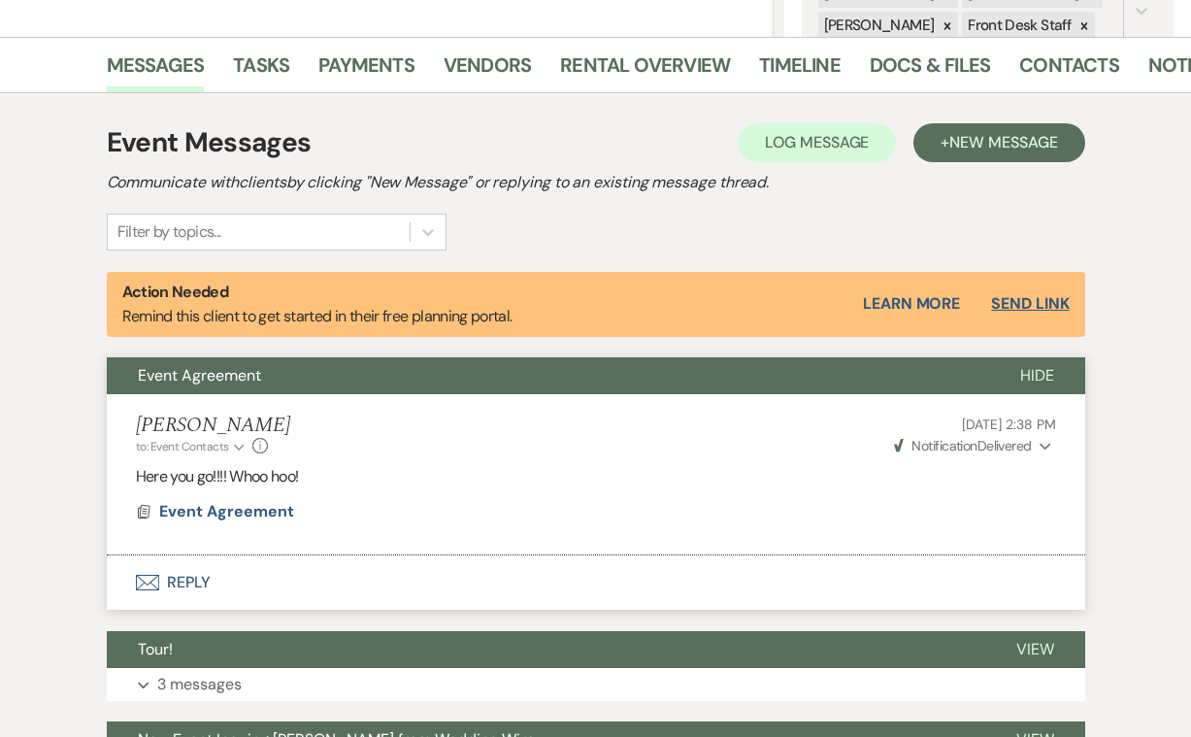
click at [1005, 298] on button "Send Link" at bounding box center [1030, 304] width 78 height 16
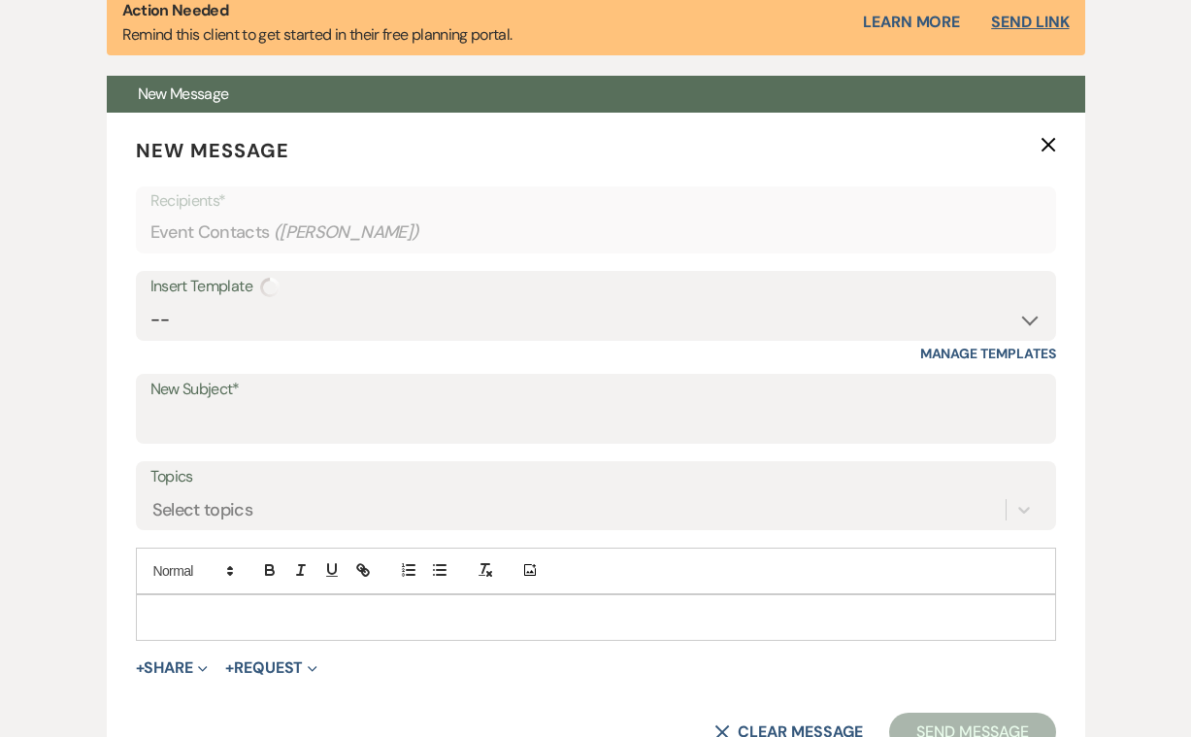
scroll to position [736, 0]
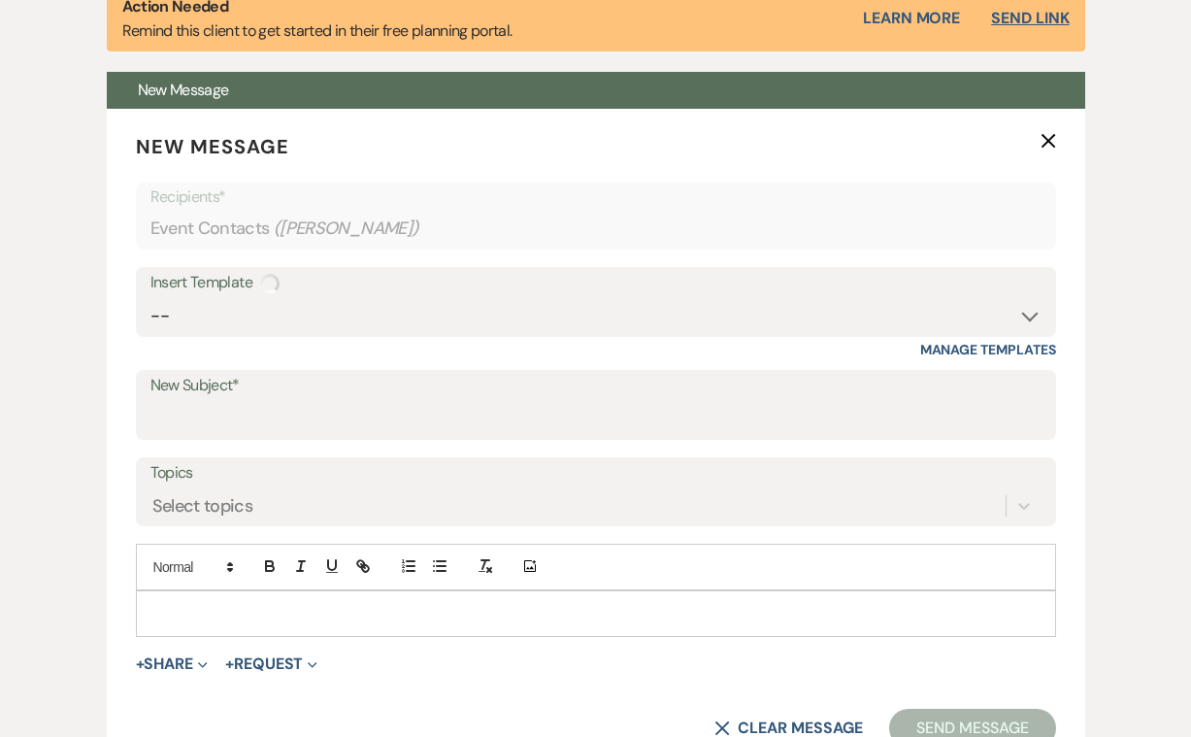
select select "14"
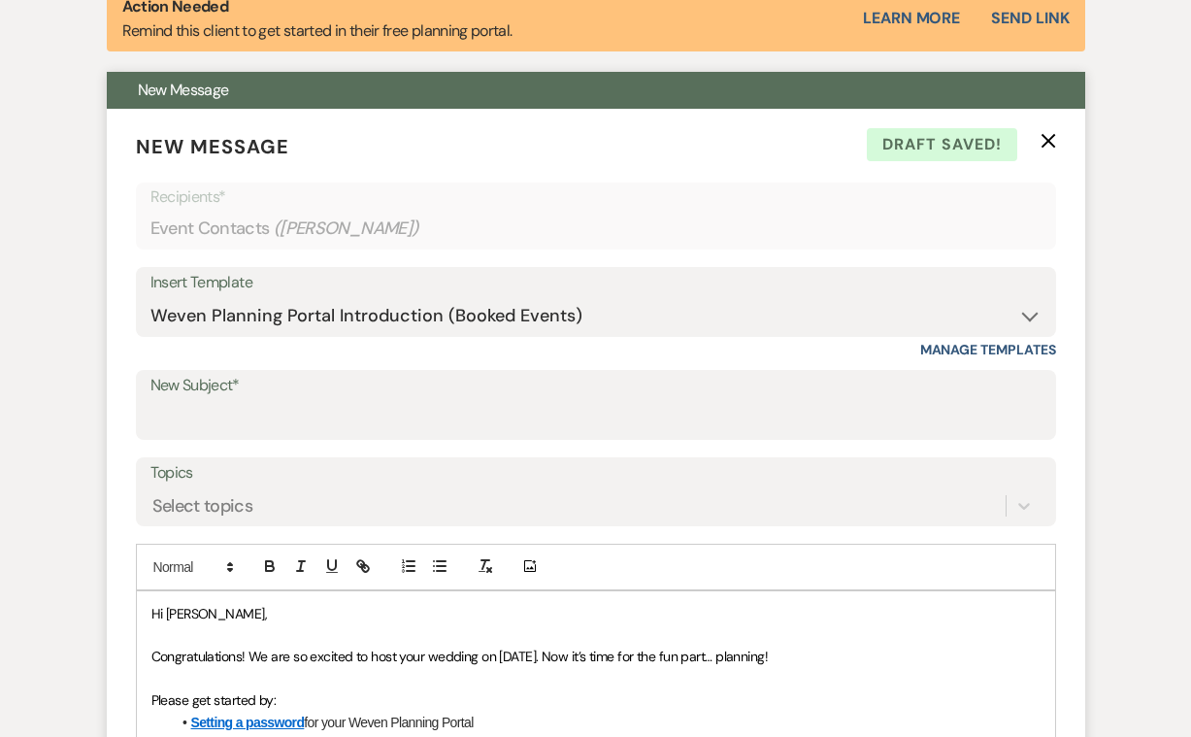
scroll to position [748, 0]
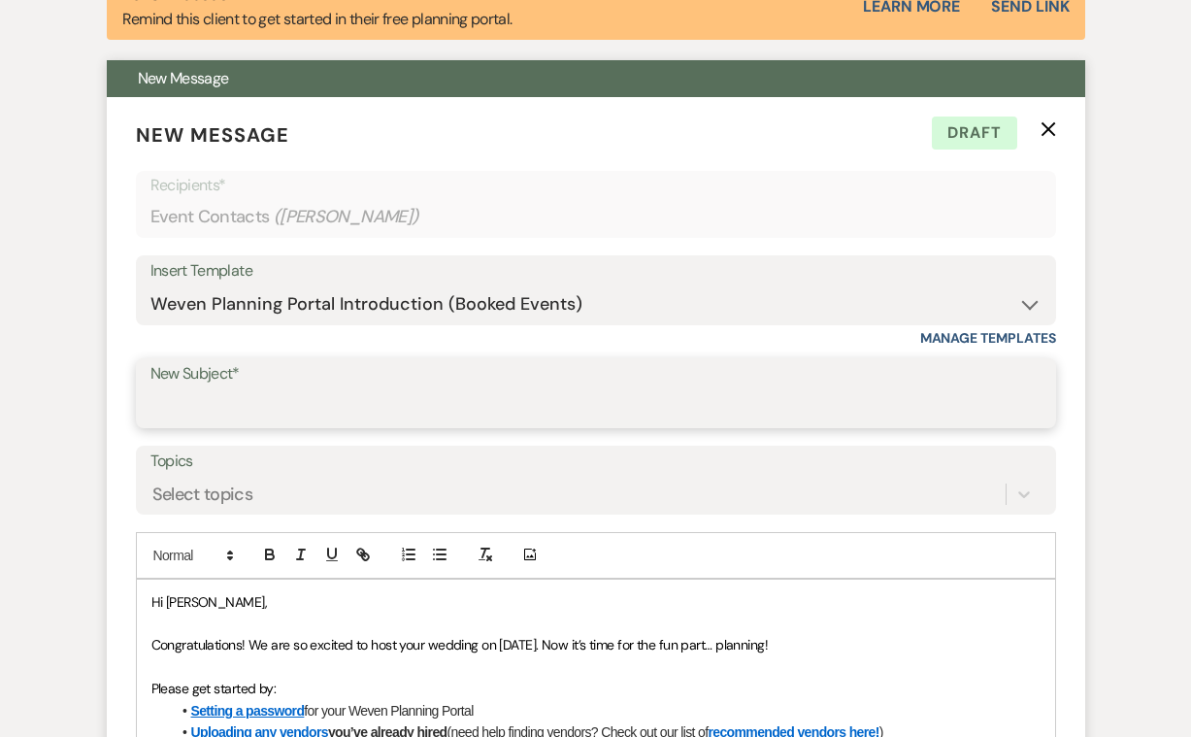
click at [289, 398] on input "New Subject*" at bounding box center [595, 407] width 891 height 38
type input "e"
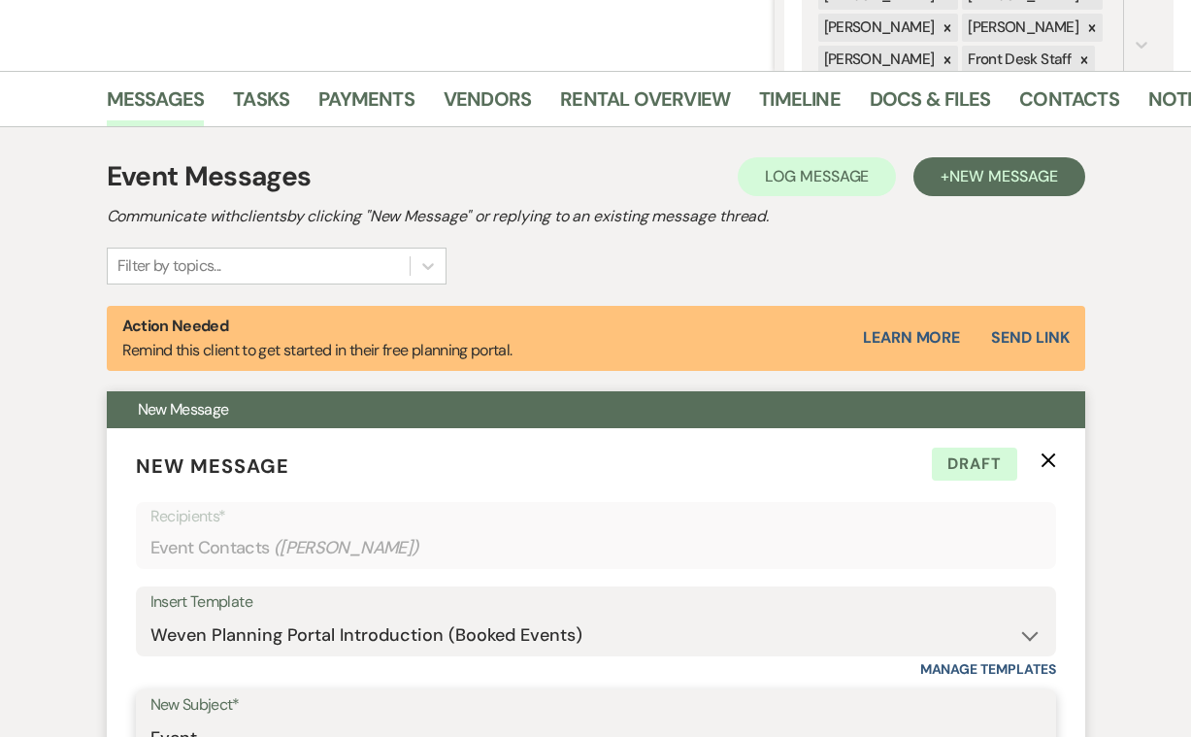
scroll to position [416, 0]
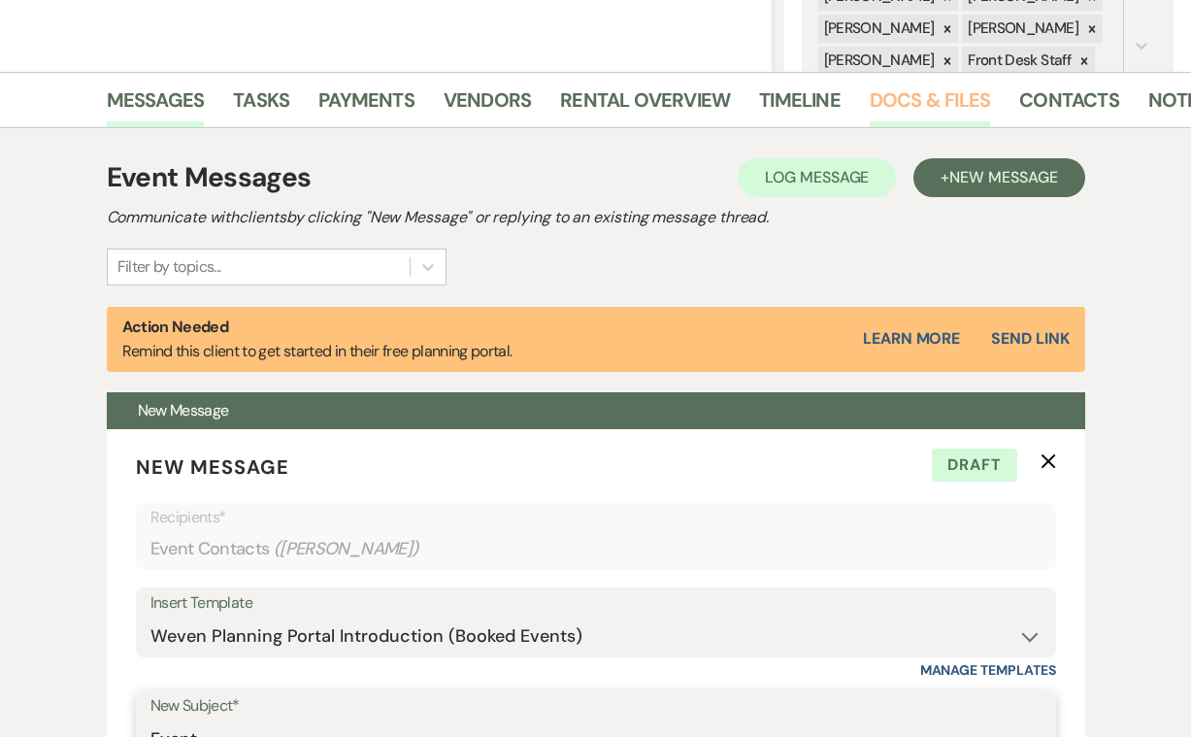
type input "Event"
click at [923, 97] on link "Docs & Files" at bounding box center [930, 105] width 120 height 43
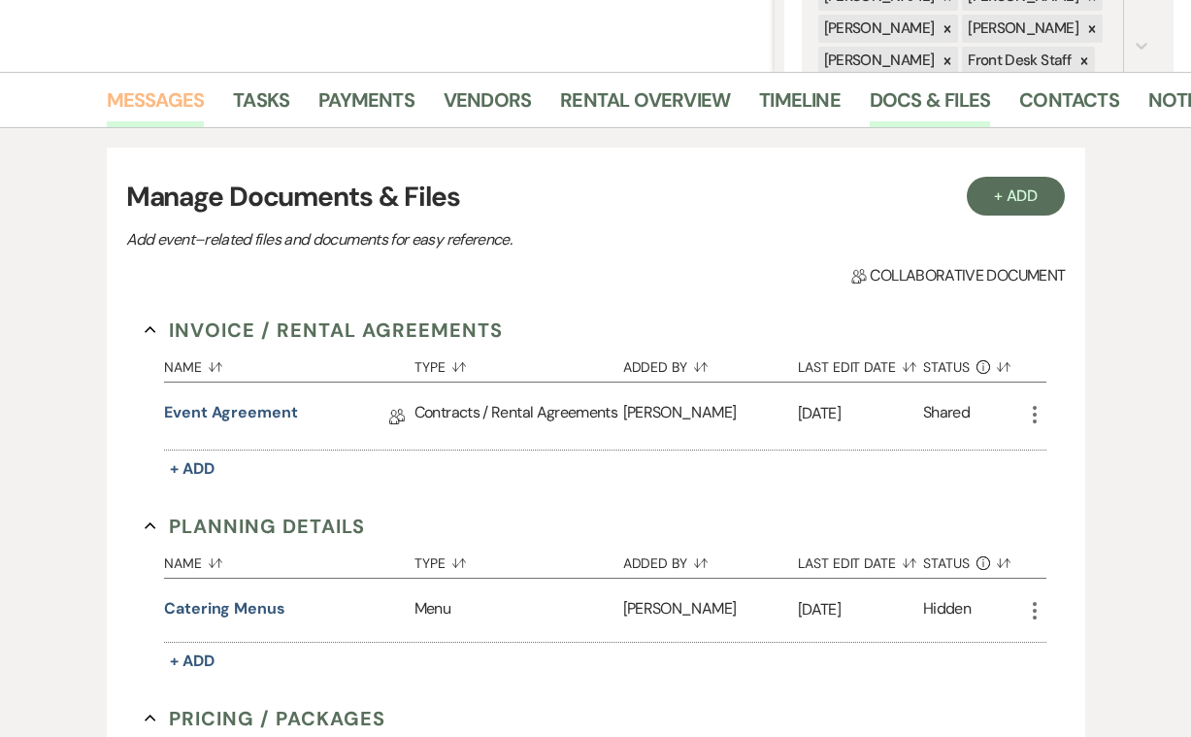
click at [181, 99] on link "Messages" at bounding box center [156, 105] width 98 height 43
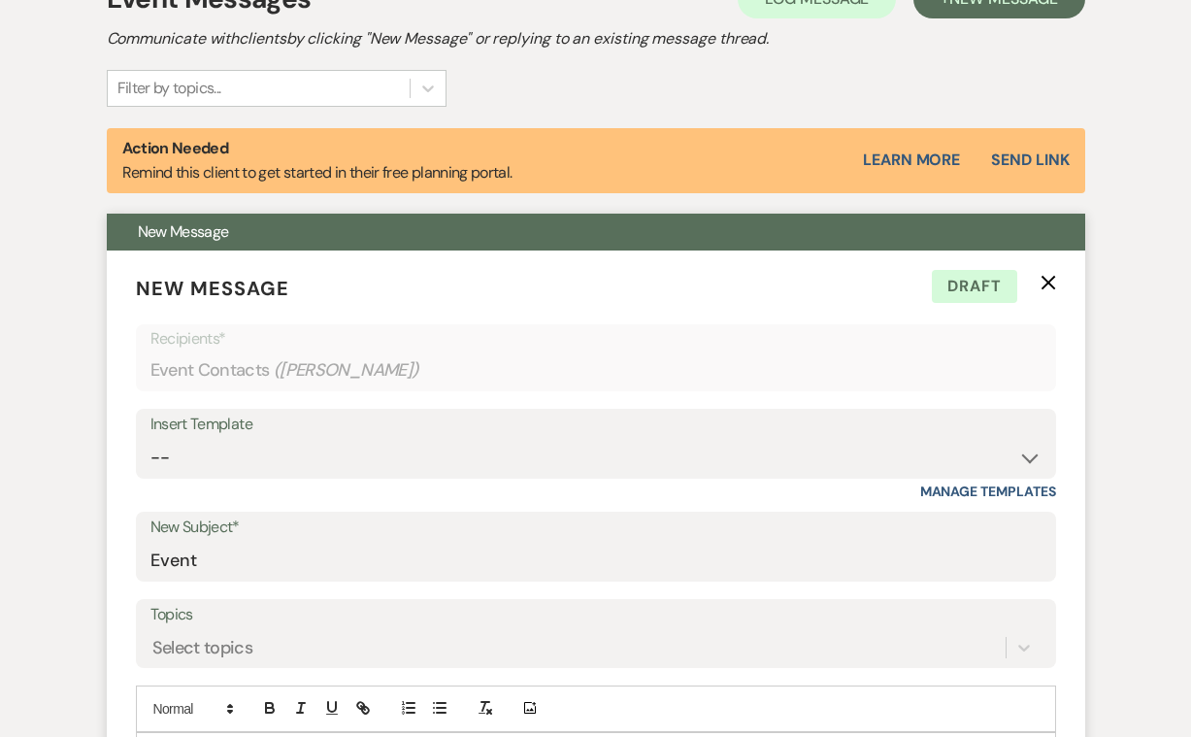
scroll to position [625, 0]
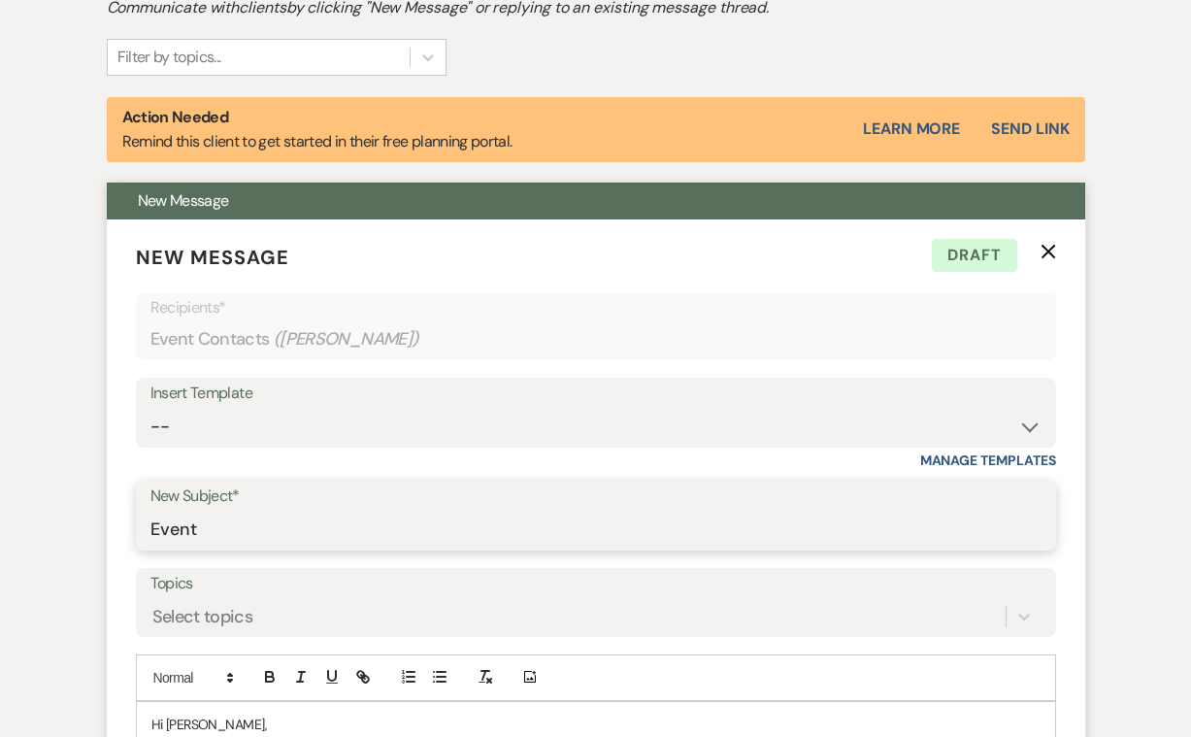
click at [225, 522] on input "Event" at bounding box center [595, 530] width 891 height 38
click at [291, 526] on input "Event agreement planning portal" at bounding box center [595, 530] width 891 height 38
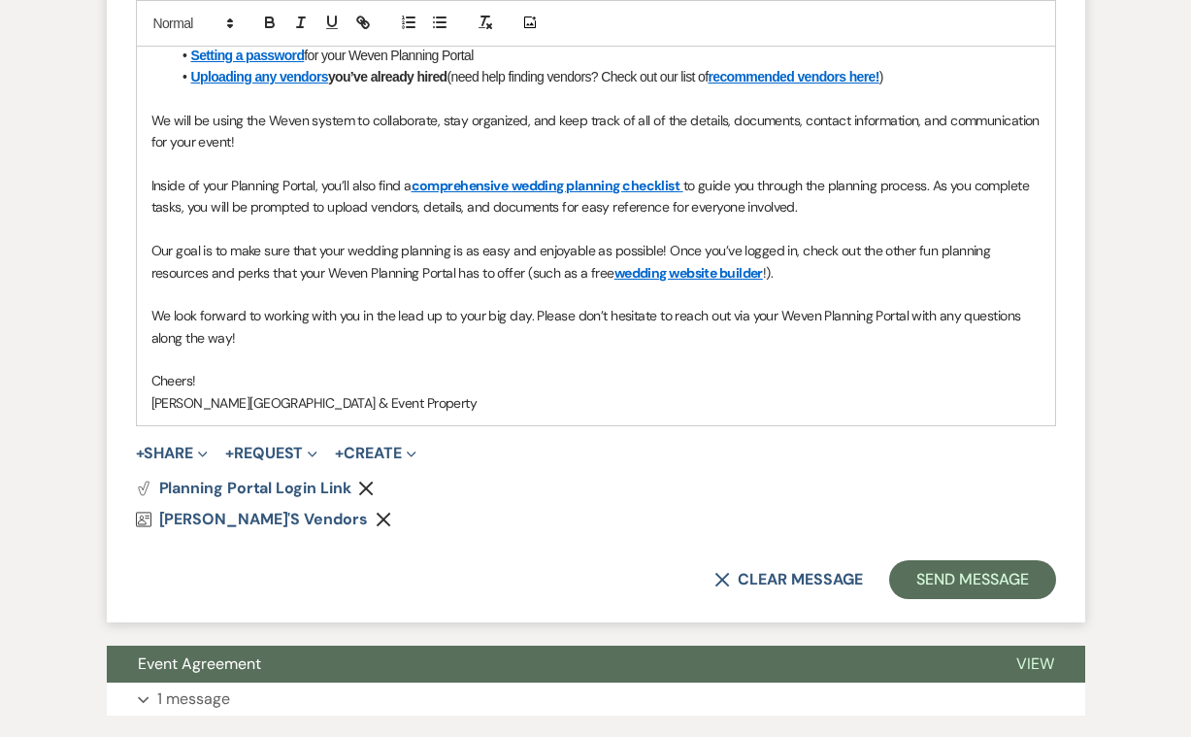
scroll to position [1404, 0]
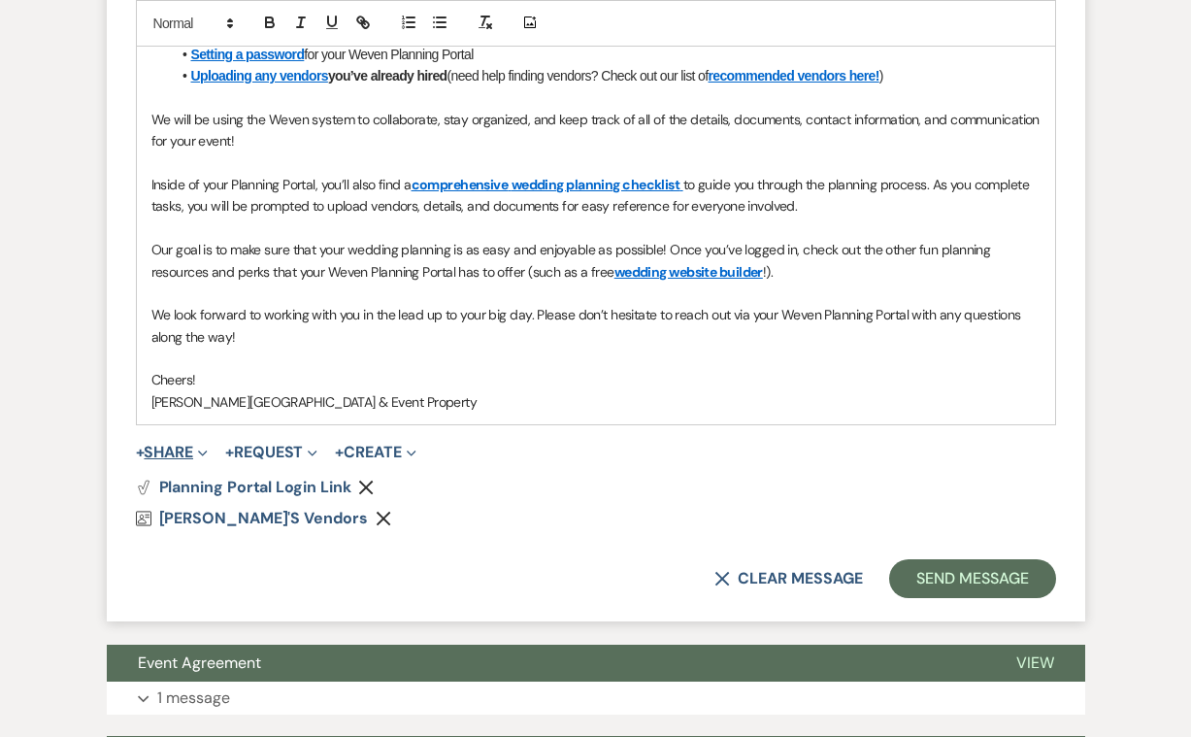
type input "Event agreement and planning portal"
click at [183, 445] on button "+ Share Expand" at bounding box center [172, 453] width 73 height 16
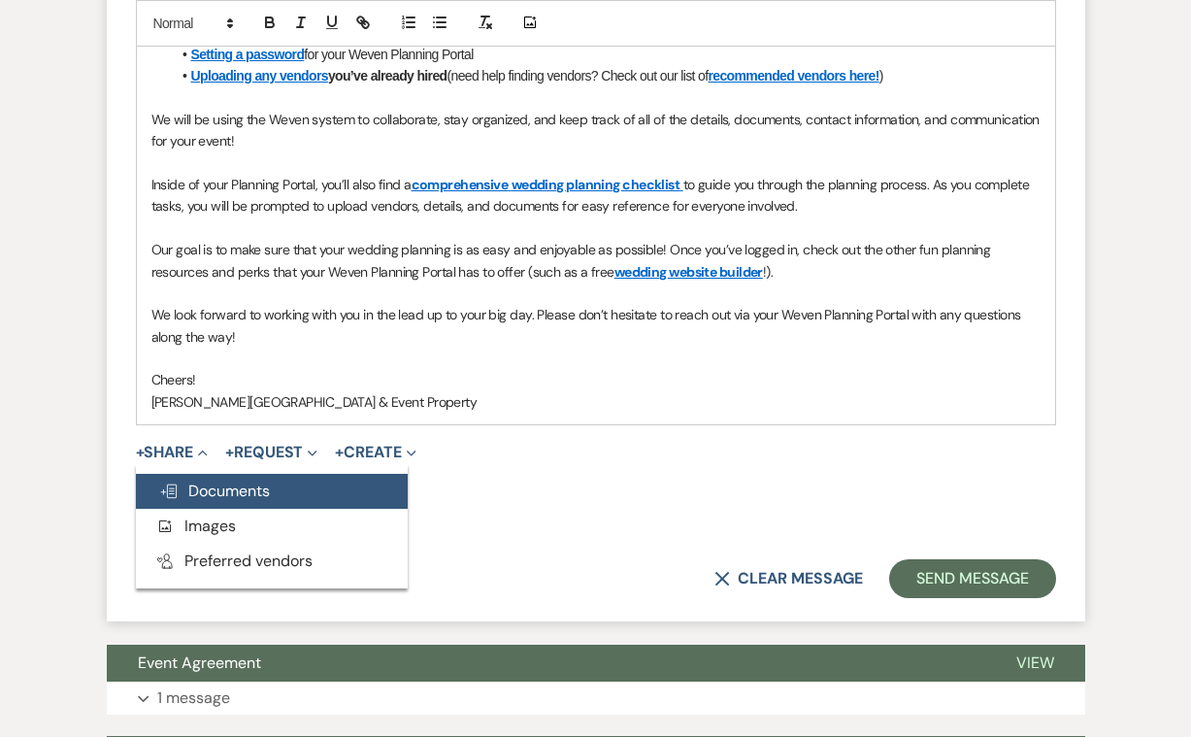
click at [216, 481] on span "Doc Upload Documents" at bounding box center [214, 491] width 111 height 20
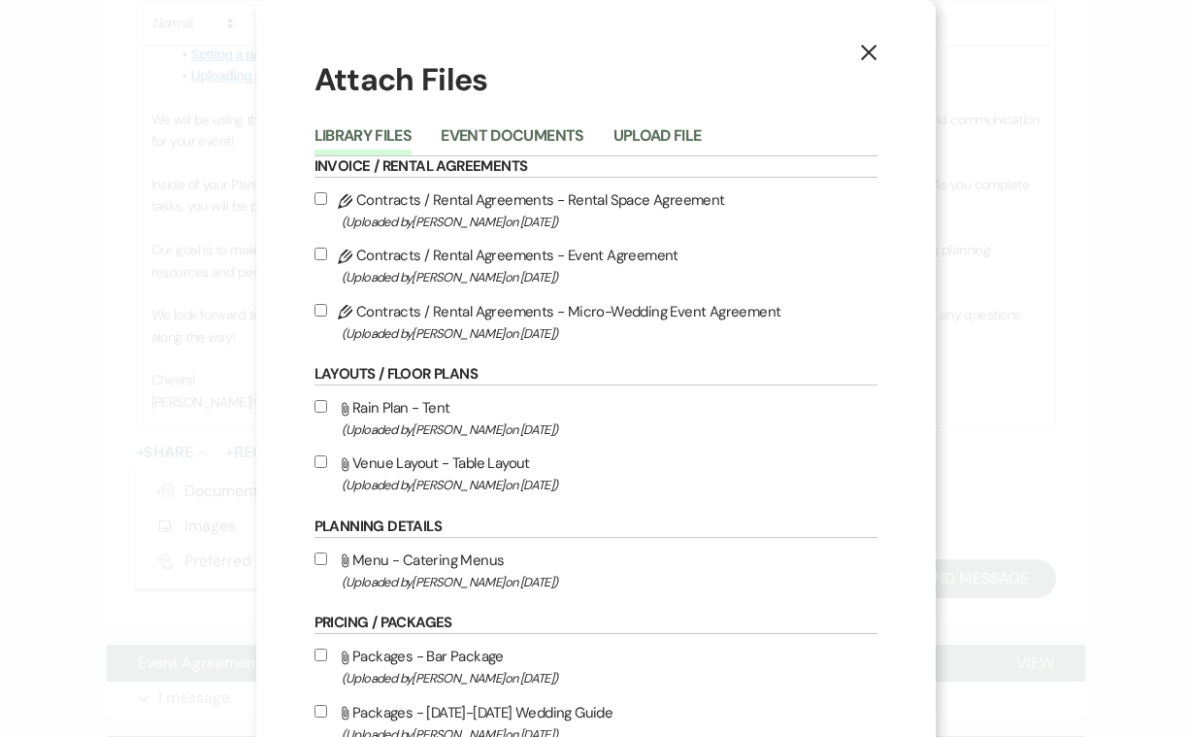
scroll to position [0, 0]
click at [870, 54] on use "button" at bounding box center [868, 53] width 16 height 16
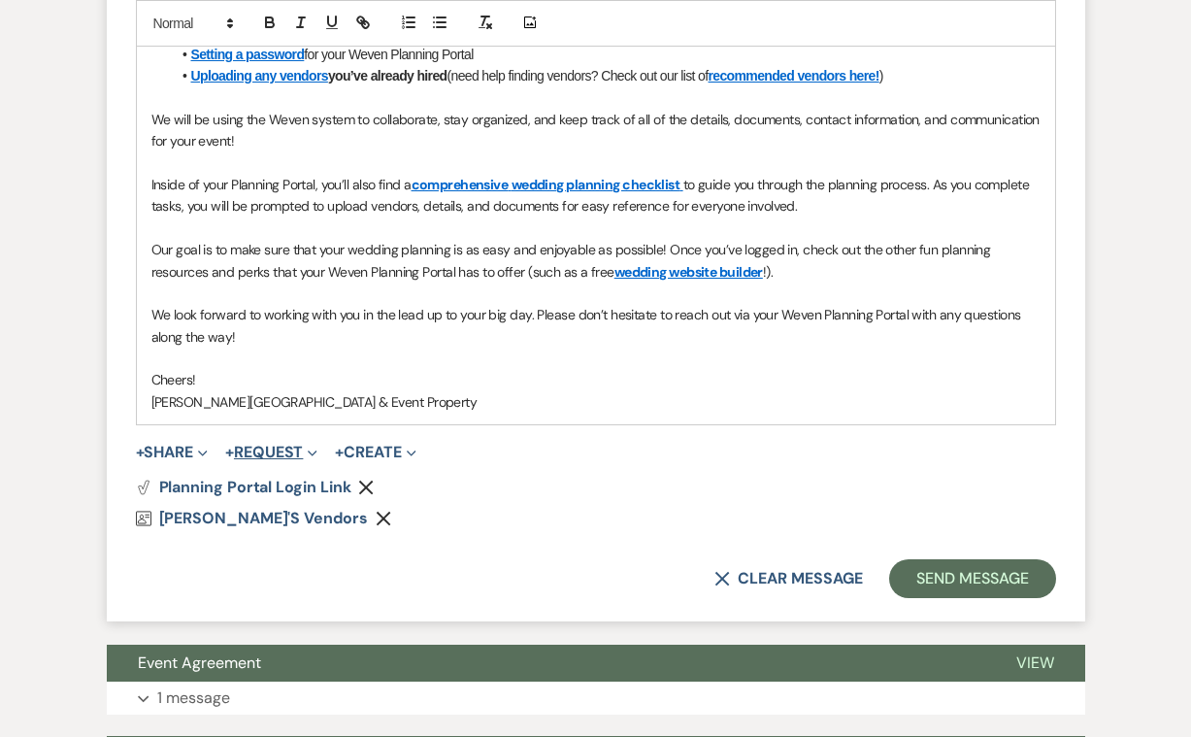
click at [312, 442] on span "Expand" at bounding box center [310, 452] width 15 height 20
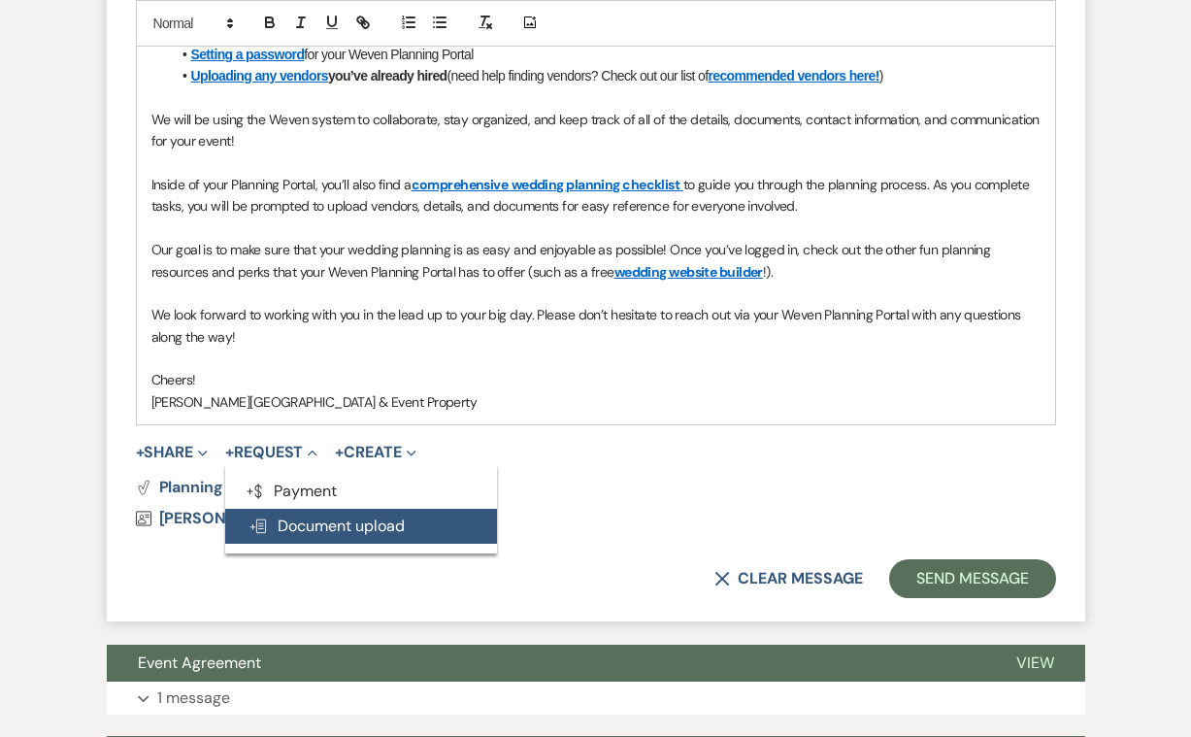
click at [308, 509] on button "Doc Upload Document upload" at bounding box center [361, 526] width 272 height 35
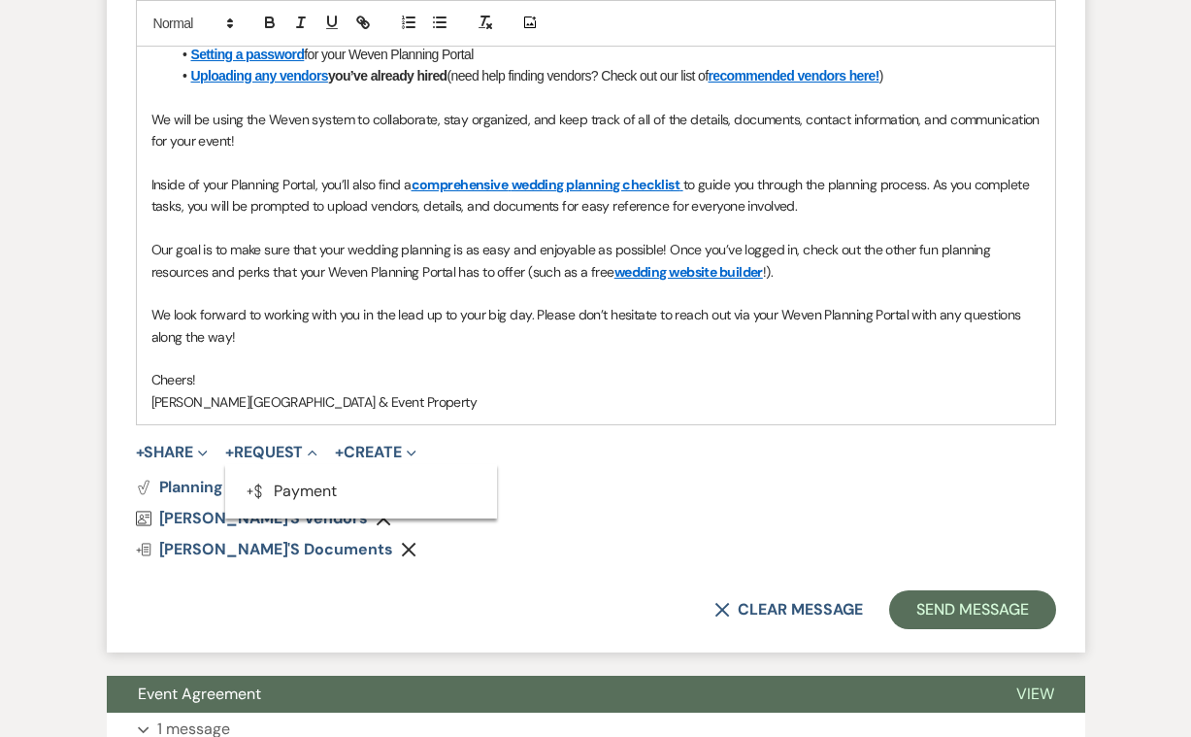
click at [371, 542] on div "Doc Upload [PERSON_NAME]'s Documents Remove" at bounding box center [596, 550] width 920 height 16
click at [280, 539] on span "[PERSON_NAME]'s Documents" at bounding box center [276, 549] width 234 height 20
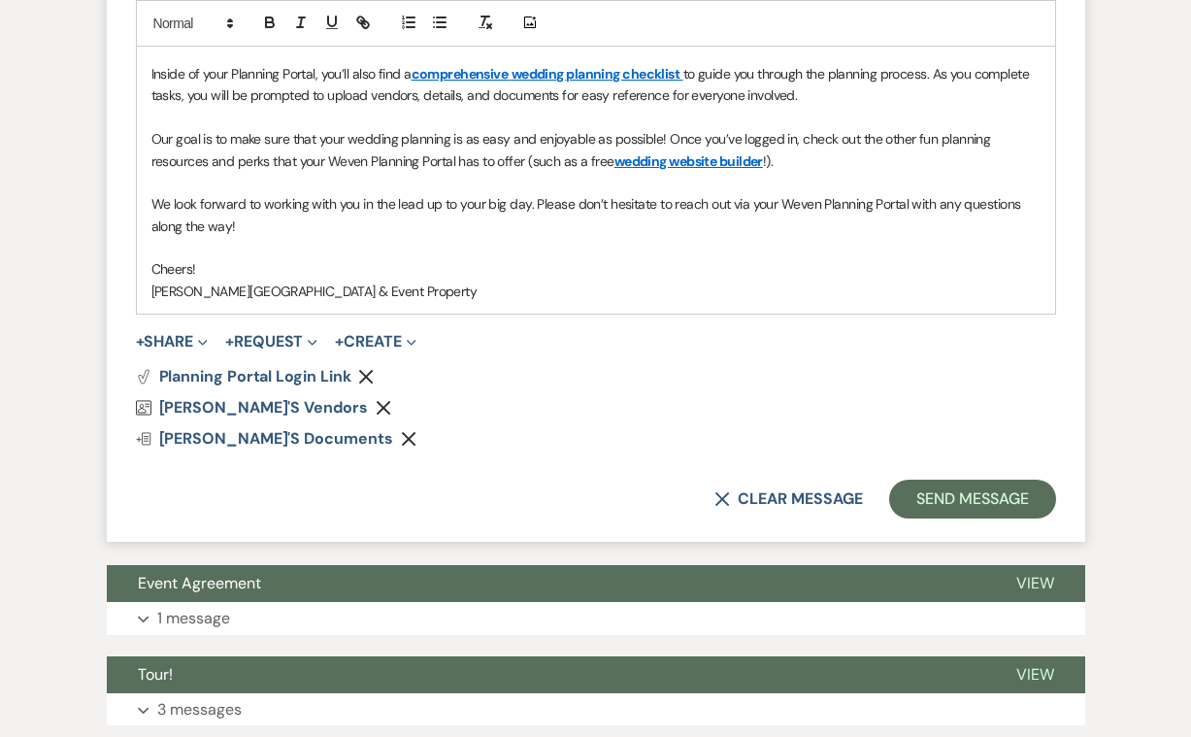
scroll to position [1519, 0]
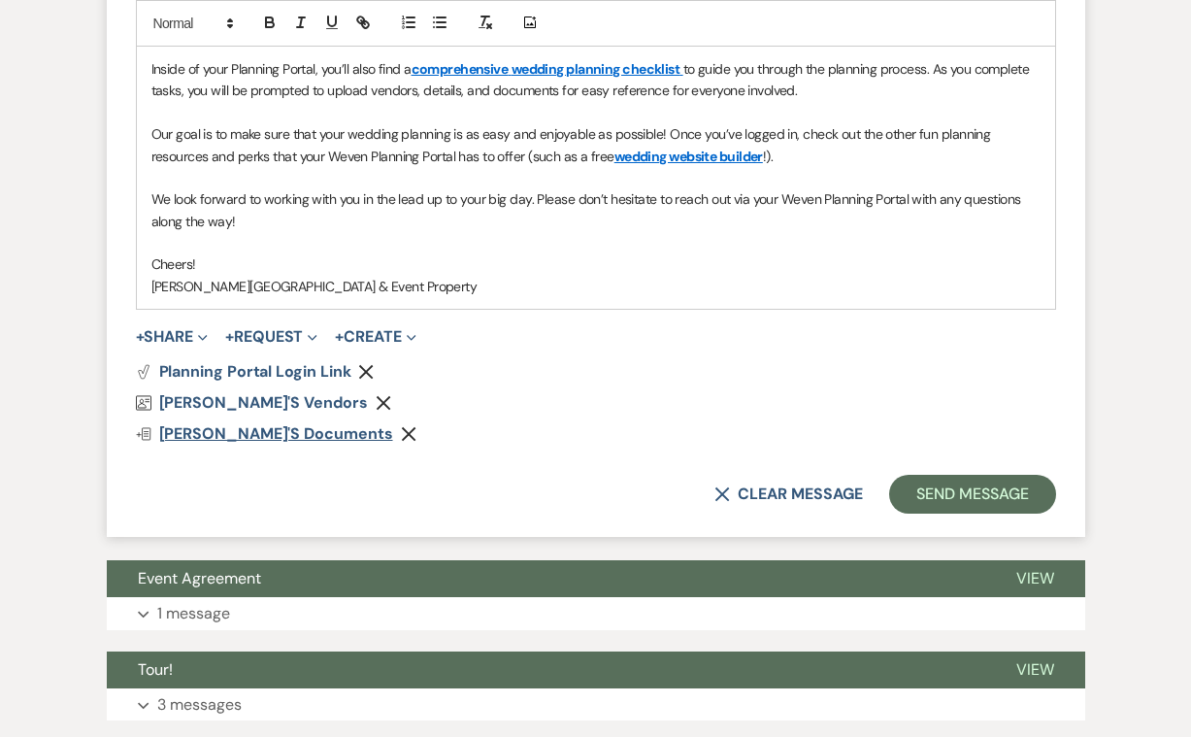
click at [234, 423] on span "[PERSON_NAME]'s Documents" at bounding box center [276, 433] width 234 height 20
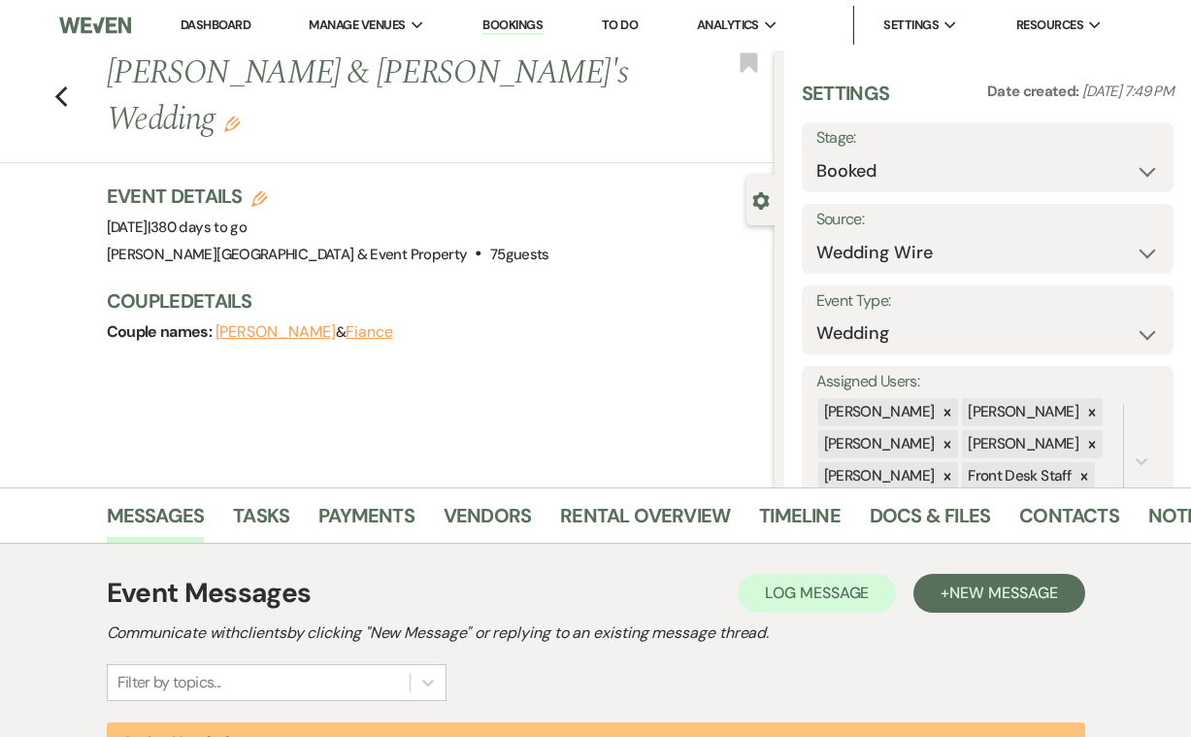
scroll to position [0, 0]
click at [62, 86] on use "button" at bounding box center [60, 96] width 13 height 21
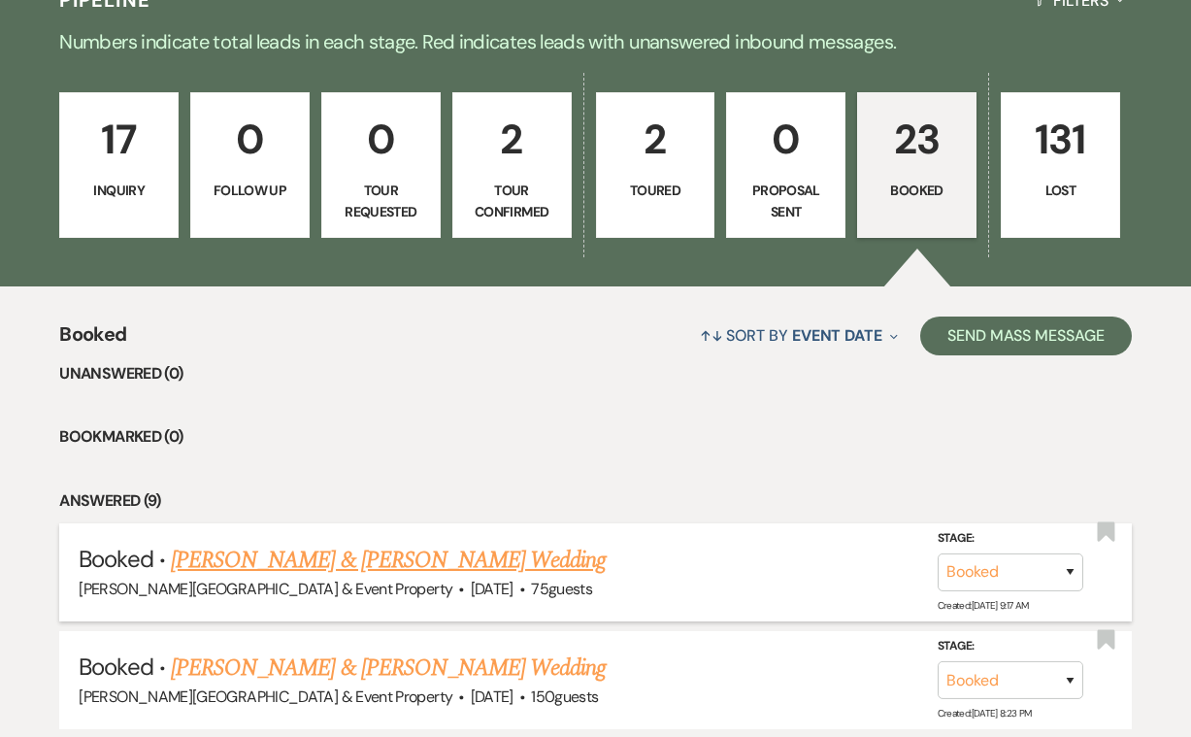
scroll to position [358, 0]
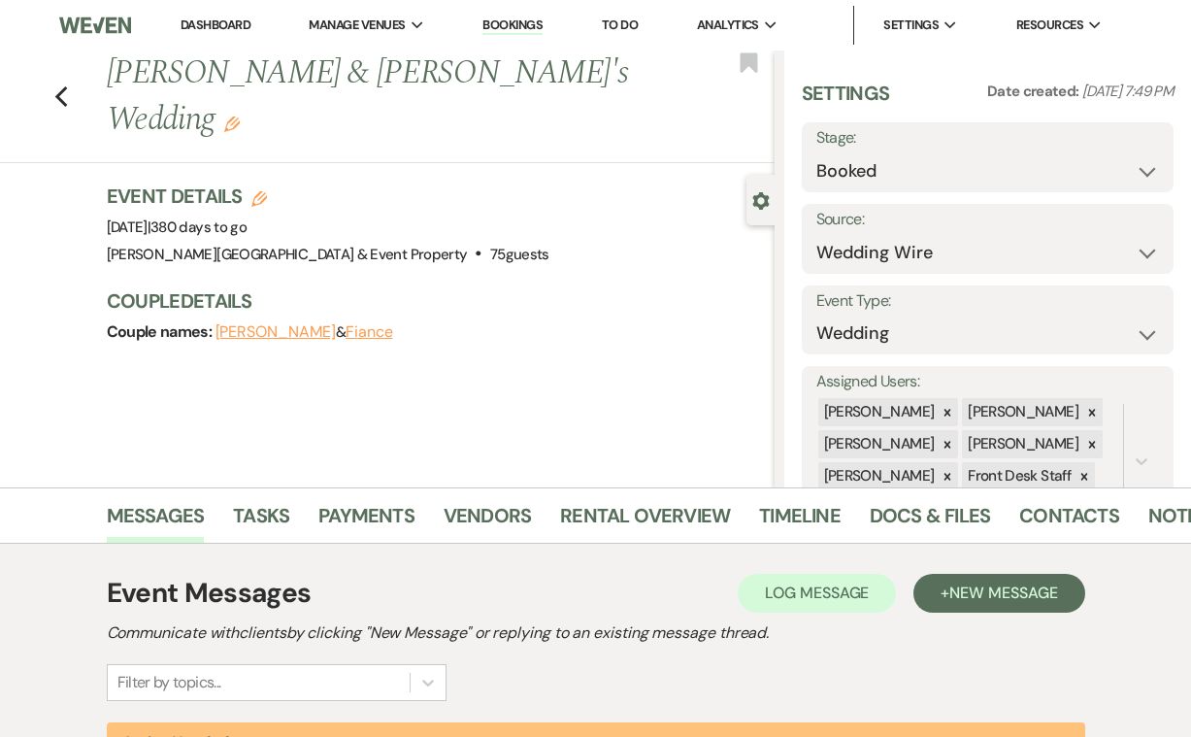
click at [385, 324] on button "Fiance" at bounding box center [370, 332] width 48 height 16
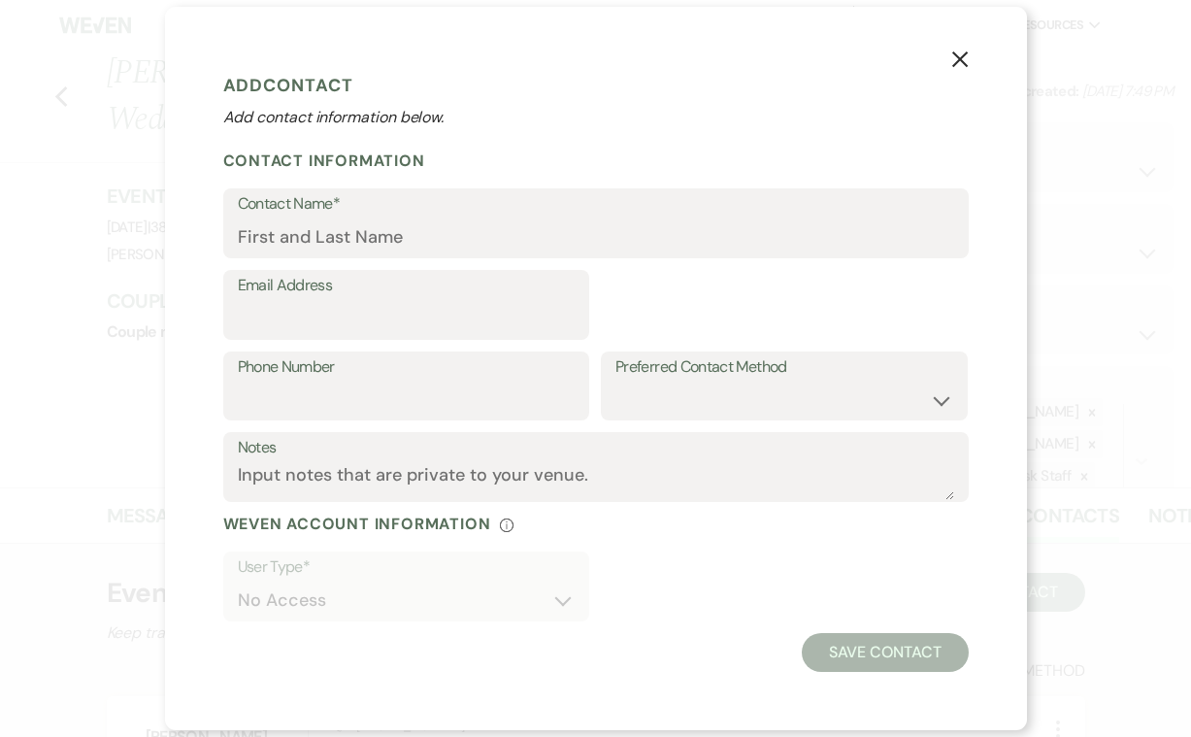
select select "1"
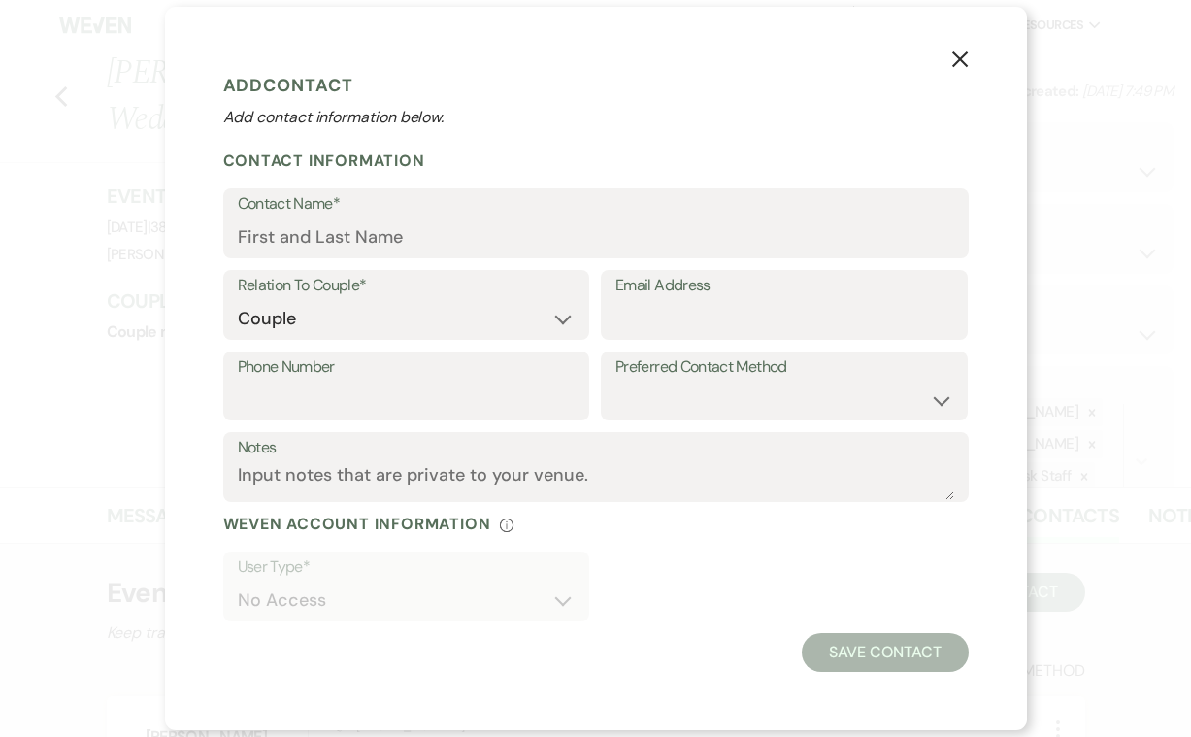
click at [959, 56] on icon "X" at bounding box center [959, 58] width 17 height 17
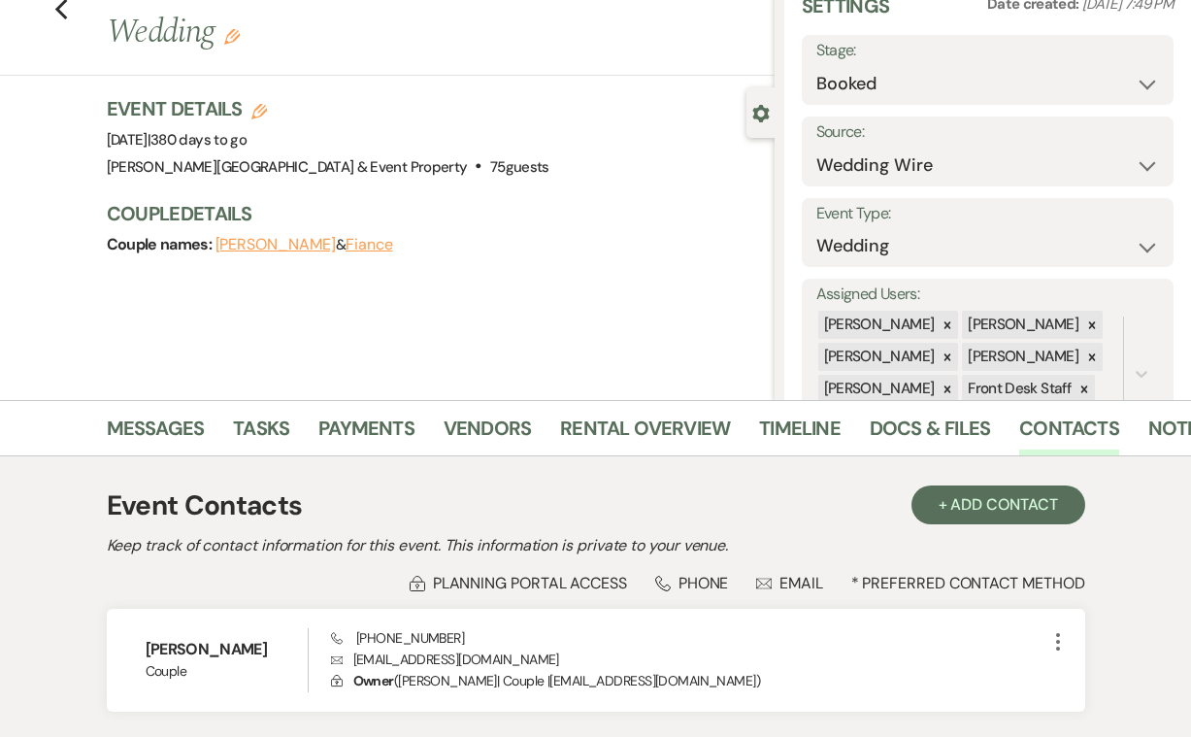
scroll to position [108, 0]
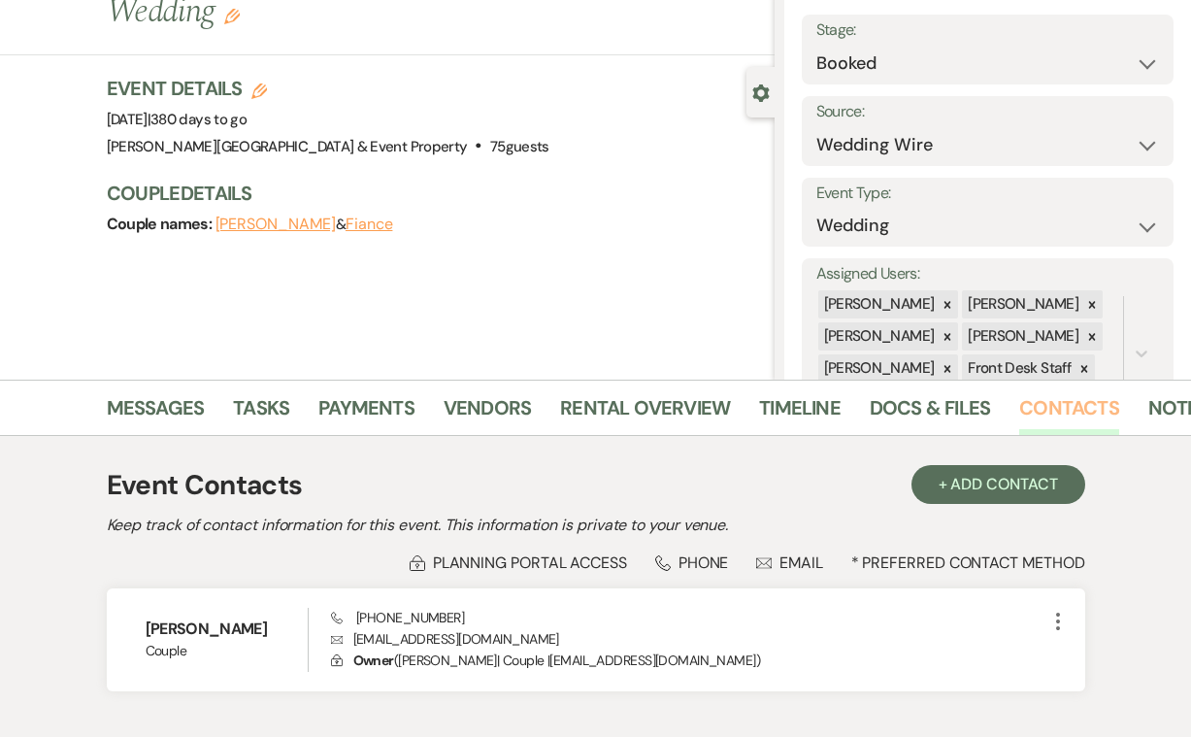
click at [1063, 405] on link "Contacts" at bounding box center [1069, 413] width 100 height 43
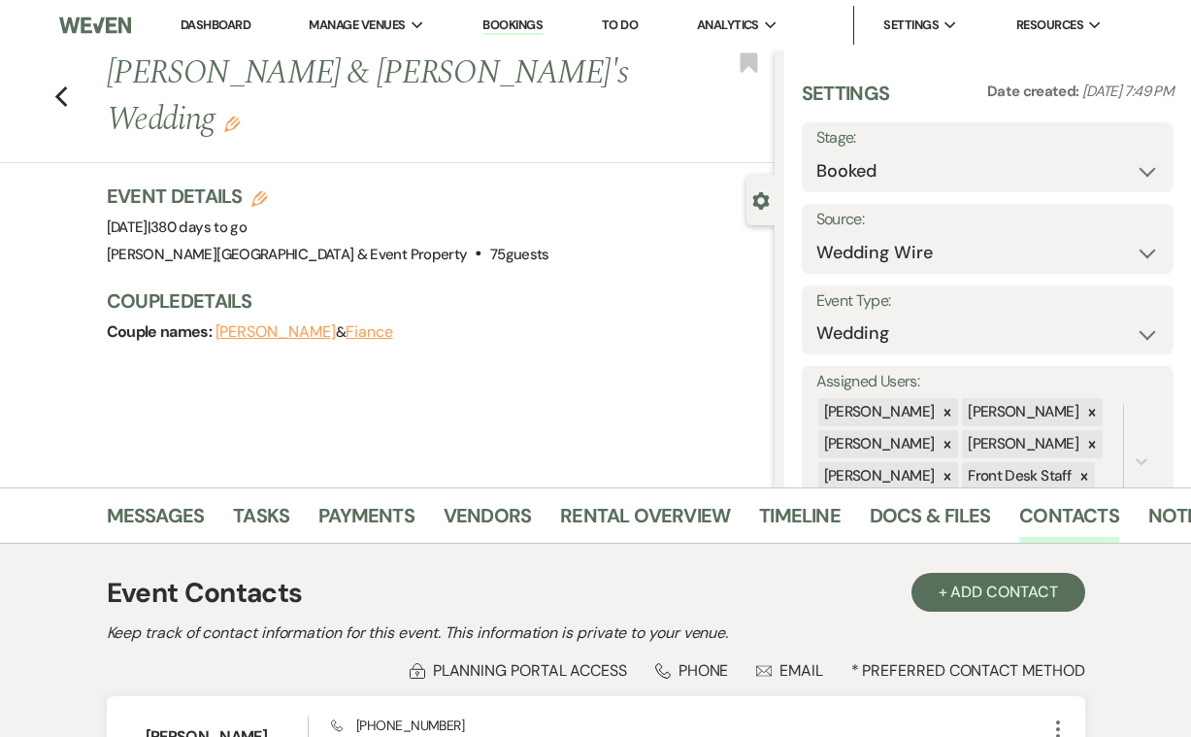
scroll to position [0, 0]
click at [1051, 507] on link "Contacts" at bounding box center [1069, 521] width 100 height 43
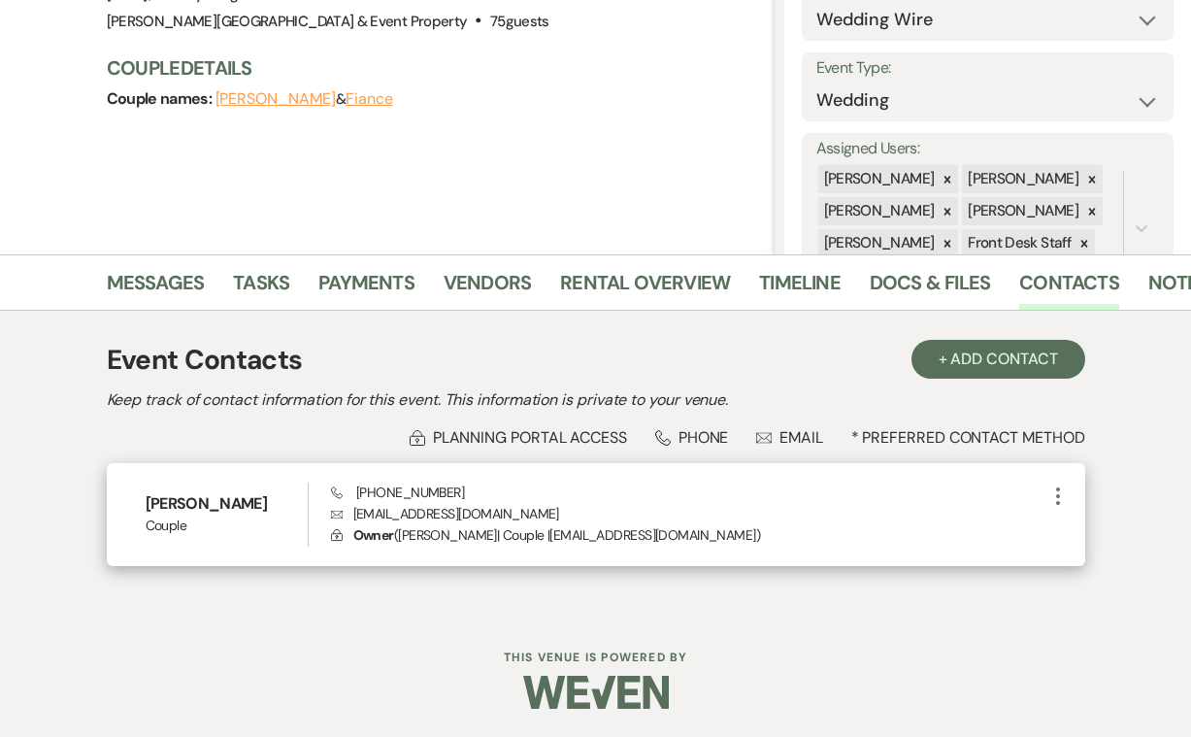
scroll to position [232, 0]
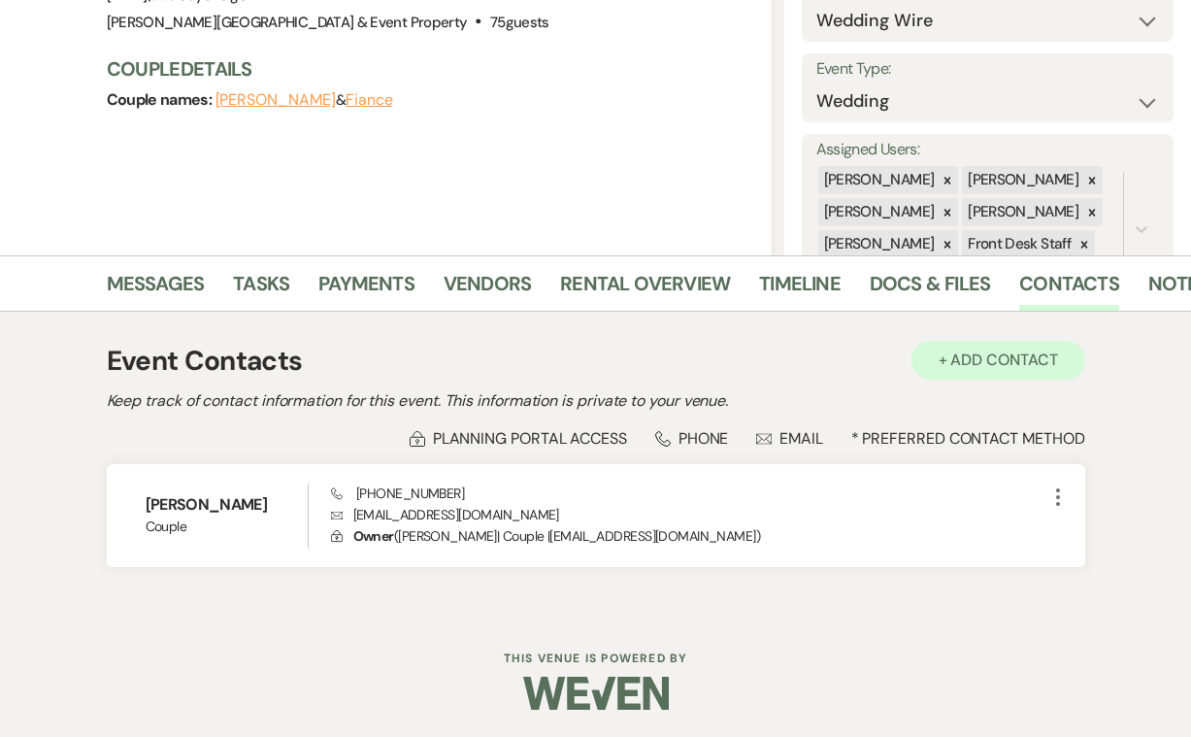
click at [1014, 356] on button "+ Add Contact" at bounding box center [999, 360] width 174 height 39
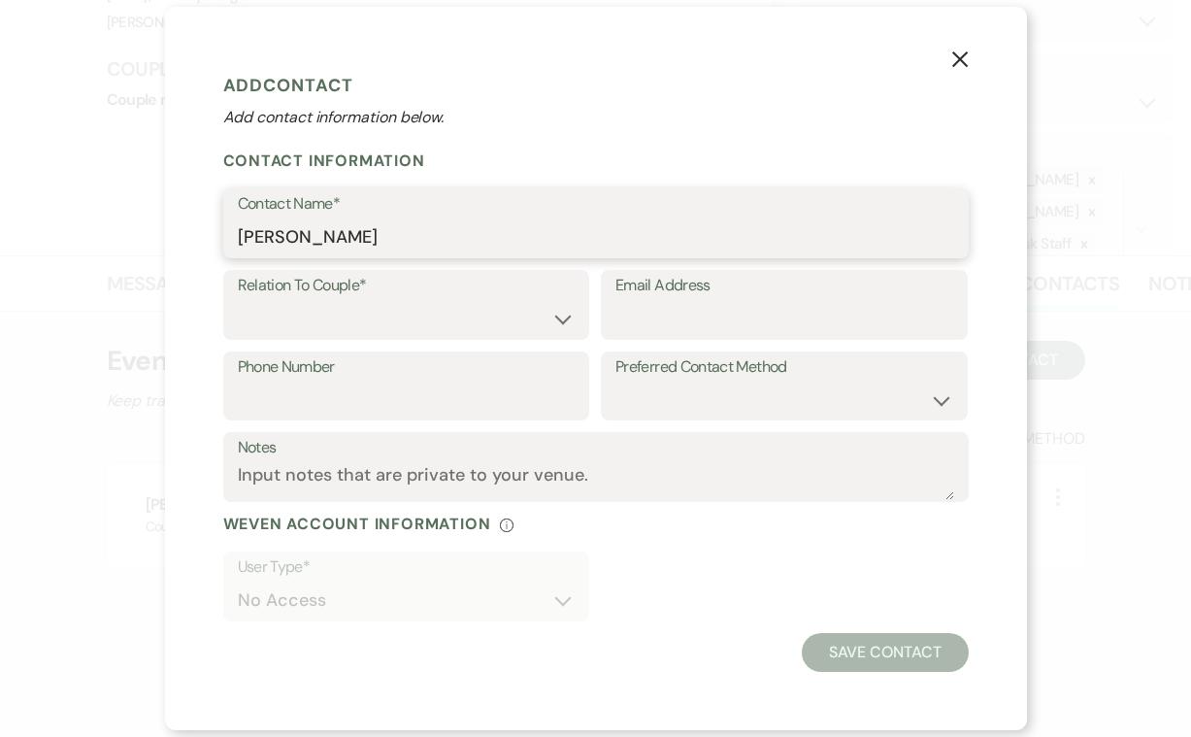
type input "Brian"
select select "1"
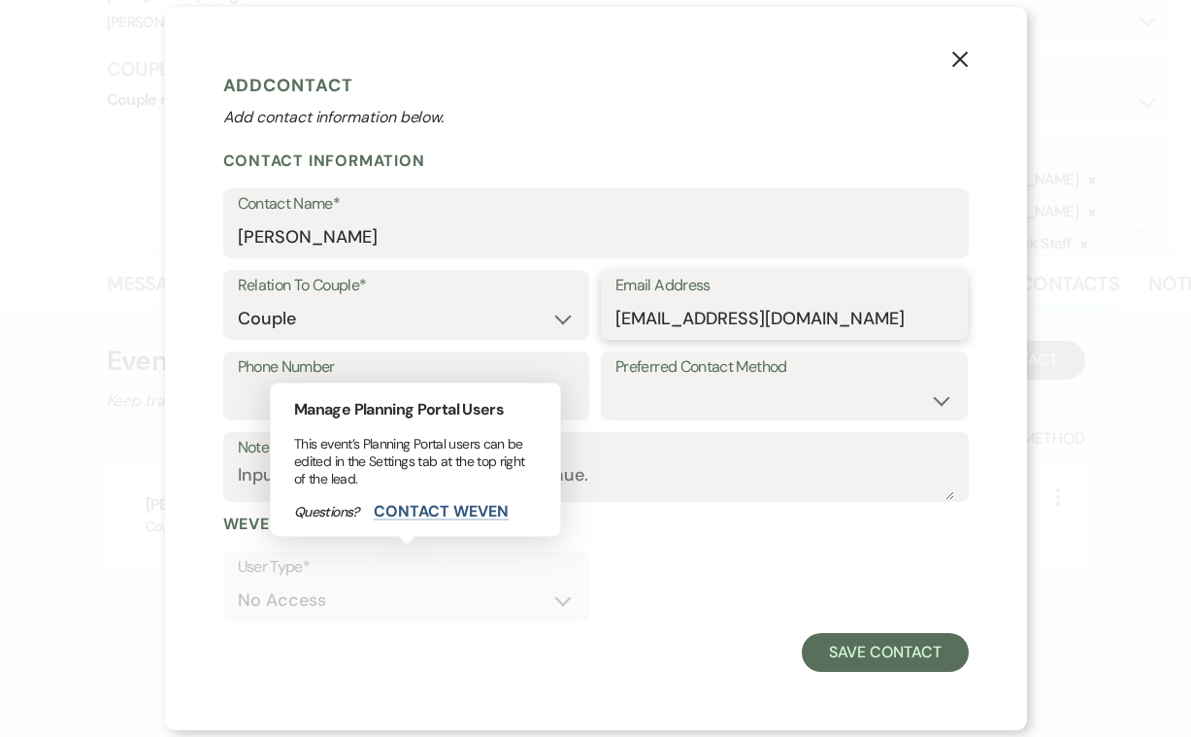
type input "bcravea16@gmail.com"
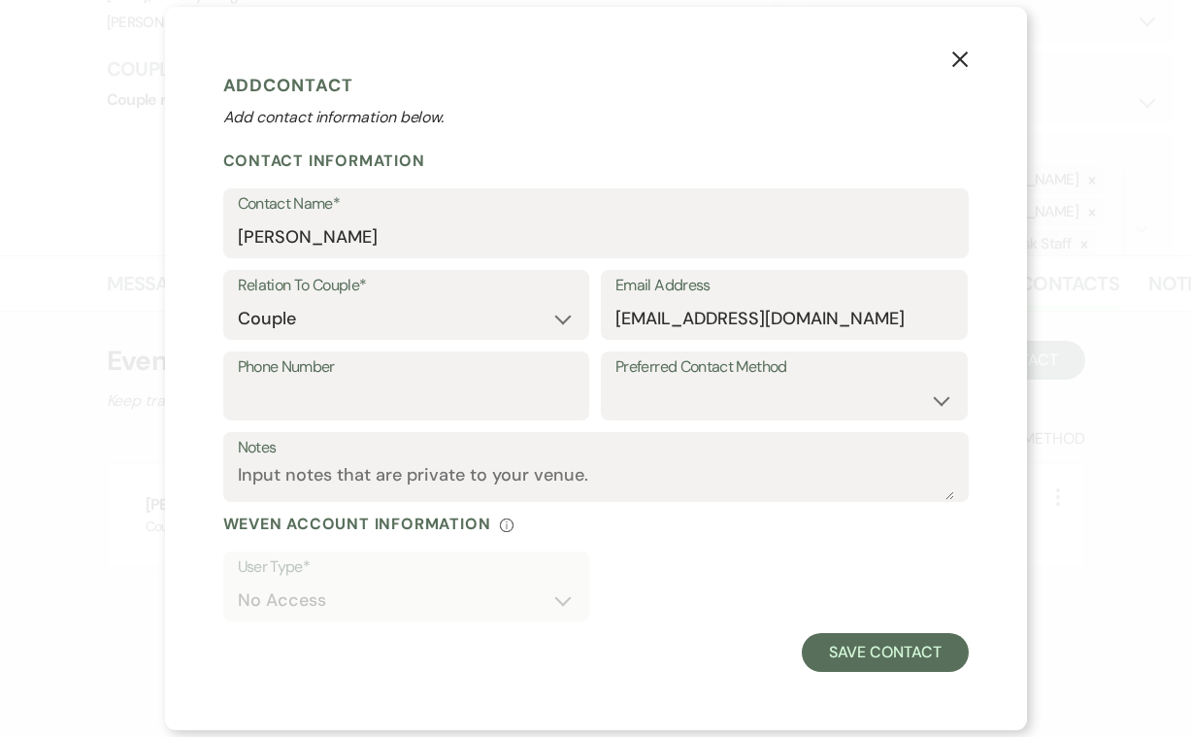
click at [632, 556] on div "User Type* No Access" at bounding box center [596, 592] width 746 height 82
click at [628, 475] on textarea "Notes" at bounding box center [596, 481] width 716 height 38
click at [662, 428] on div "Preferred Contact Method Email Phone Text" at bounding box center [784, 392] width 367 height 82
click at [877, 655] on button "Save Contact" at bounding box center [885, 652] width 166 height 39
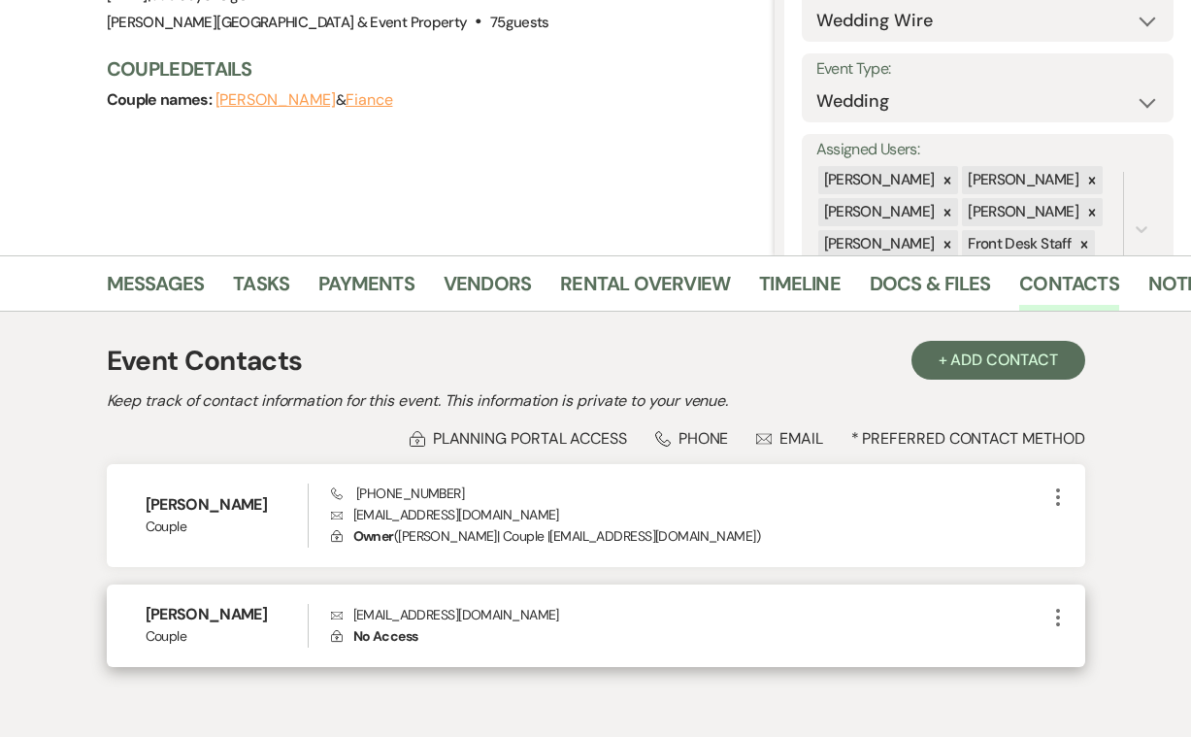
click at [1059, 614] on icon "More" at bounding box center [1058, 617] width 23 height 23
click at [1095, 648] on button "Pencil Edit" at bounding box center [1105, 655] width 116 height 33
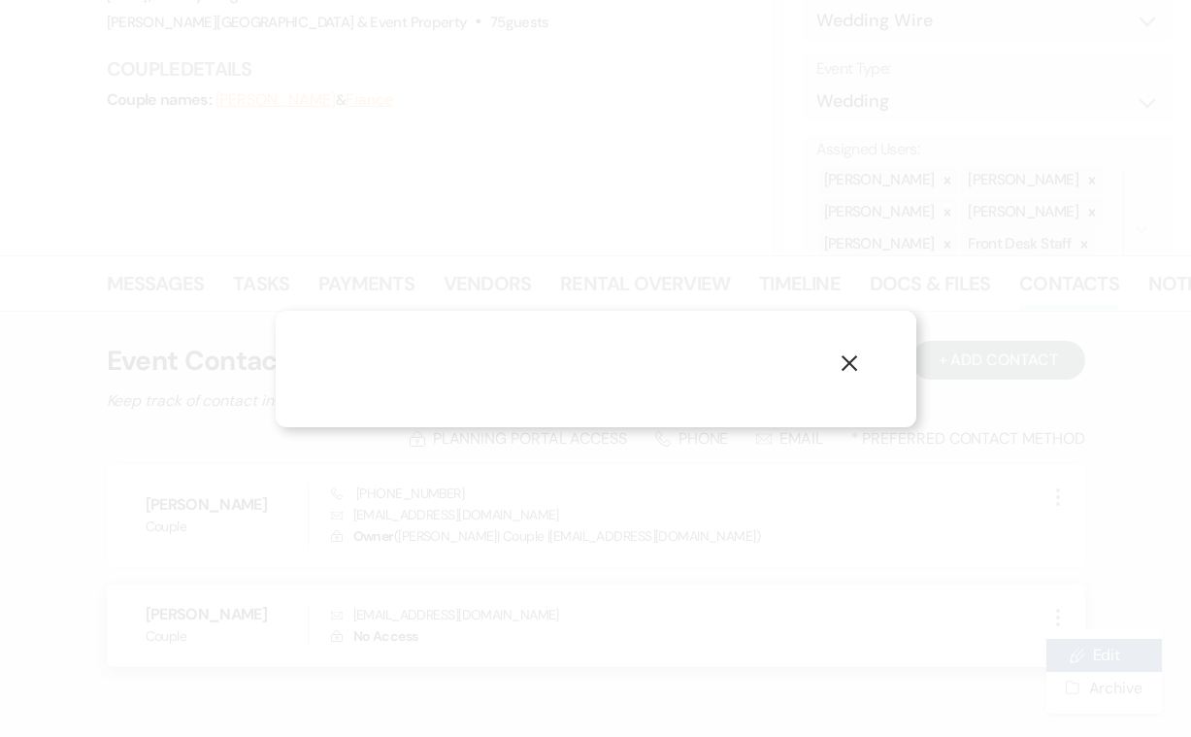
select select "1"
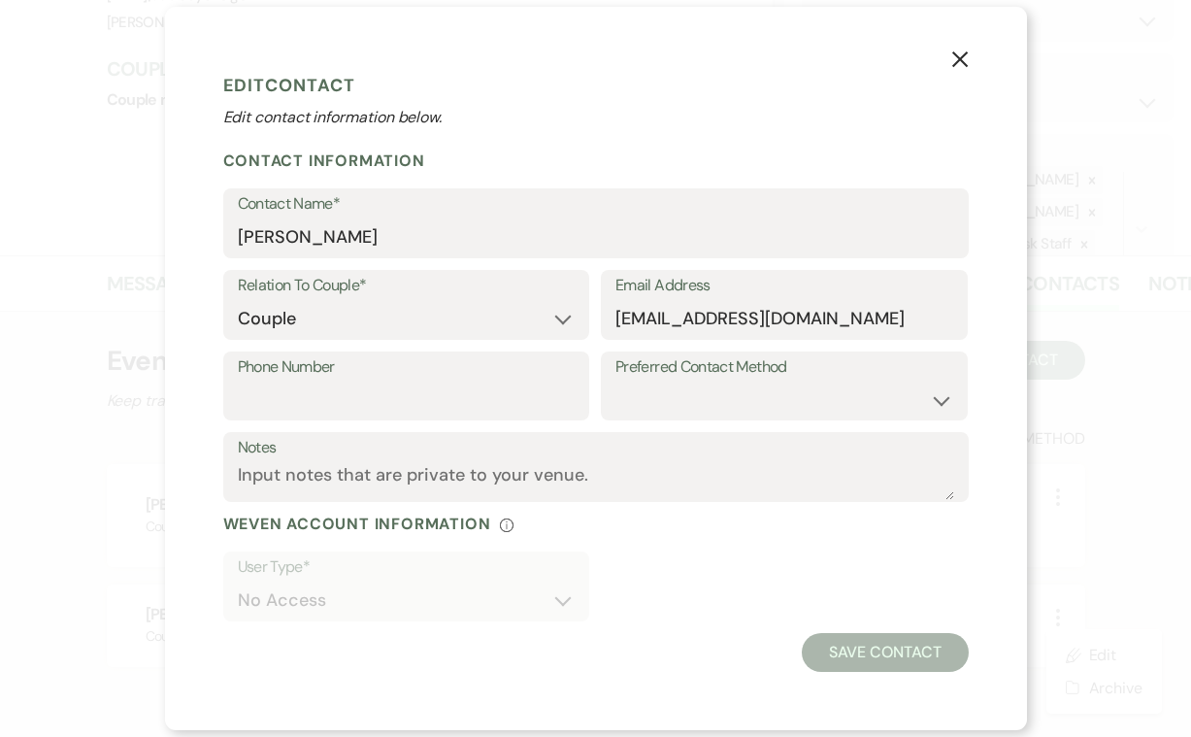
click at [962, 60] on use "button" at bounding box center [959, 59] width 16 height 16
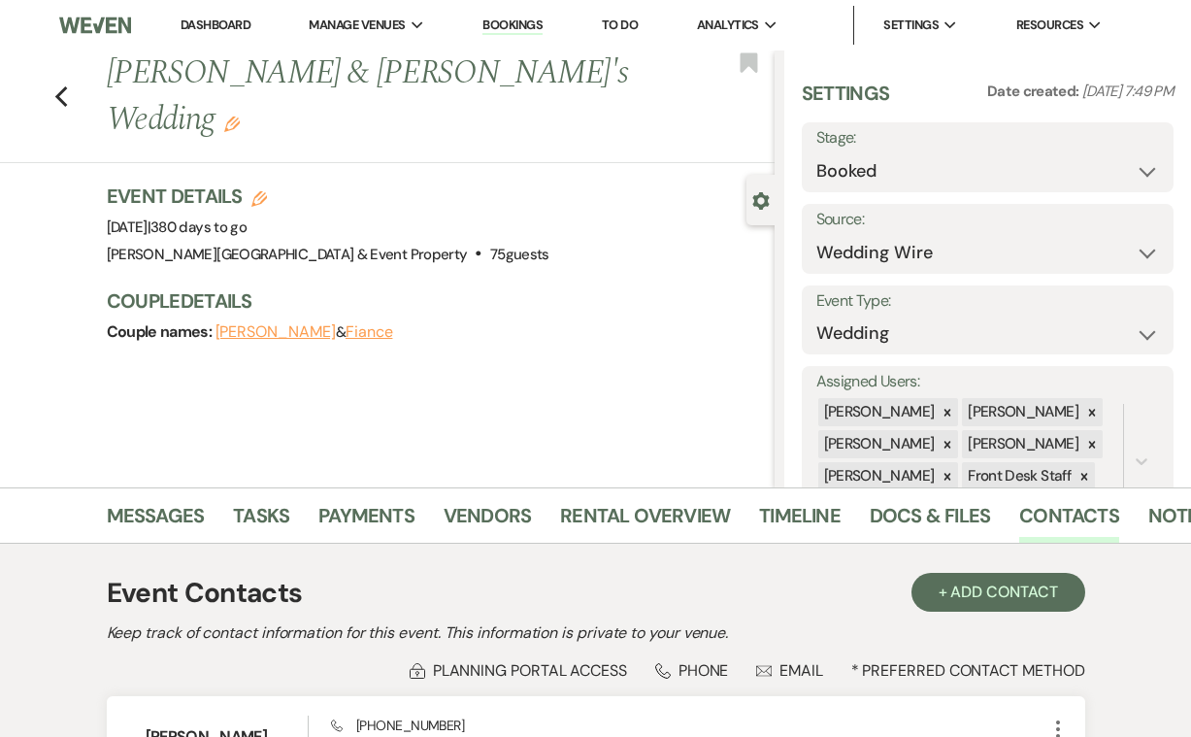
scroll to position [0, 0]
click at [64, 85] on icon "Previous" at bounding box center [61, 96] width 15 height 23
click at [56, 86] on use "button" at bounding box center [60, 96] width 13 height 21
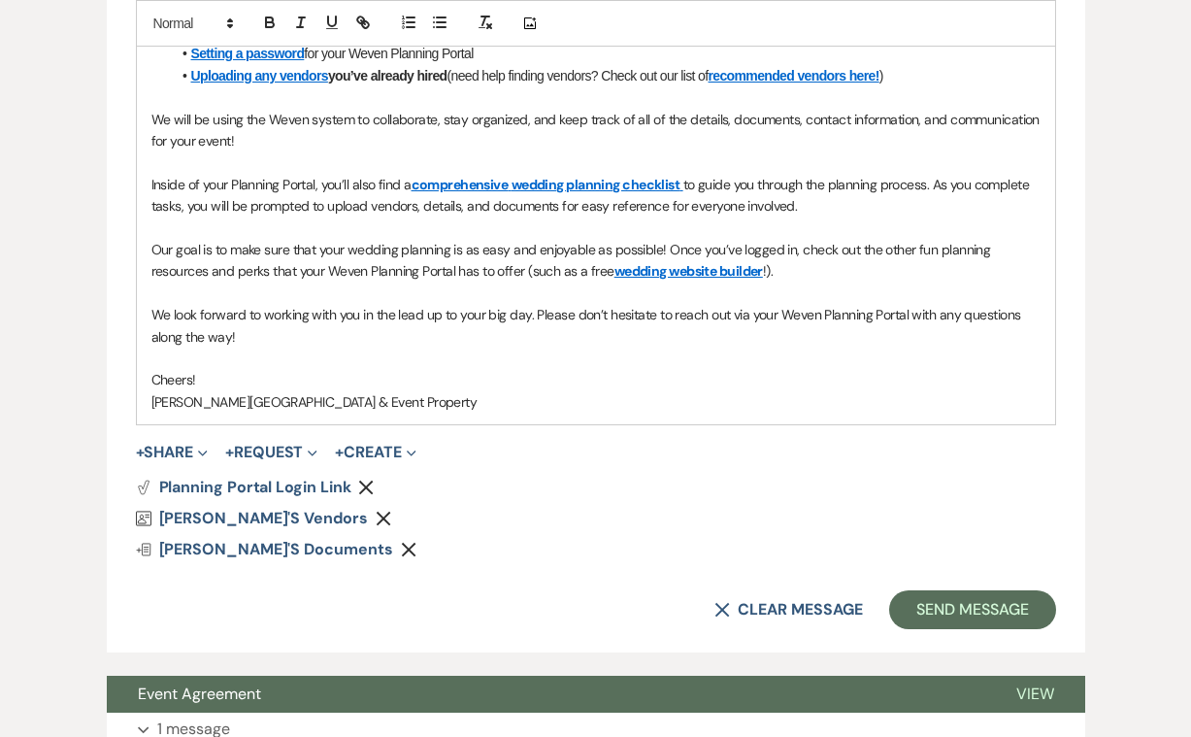
scroll to position [1155, 0]
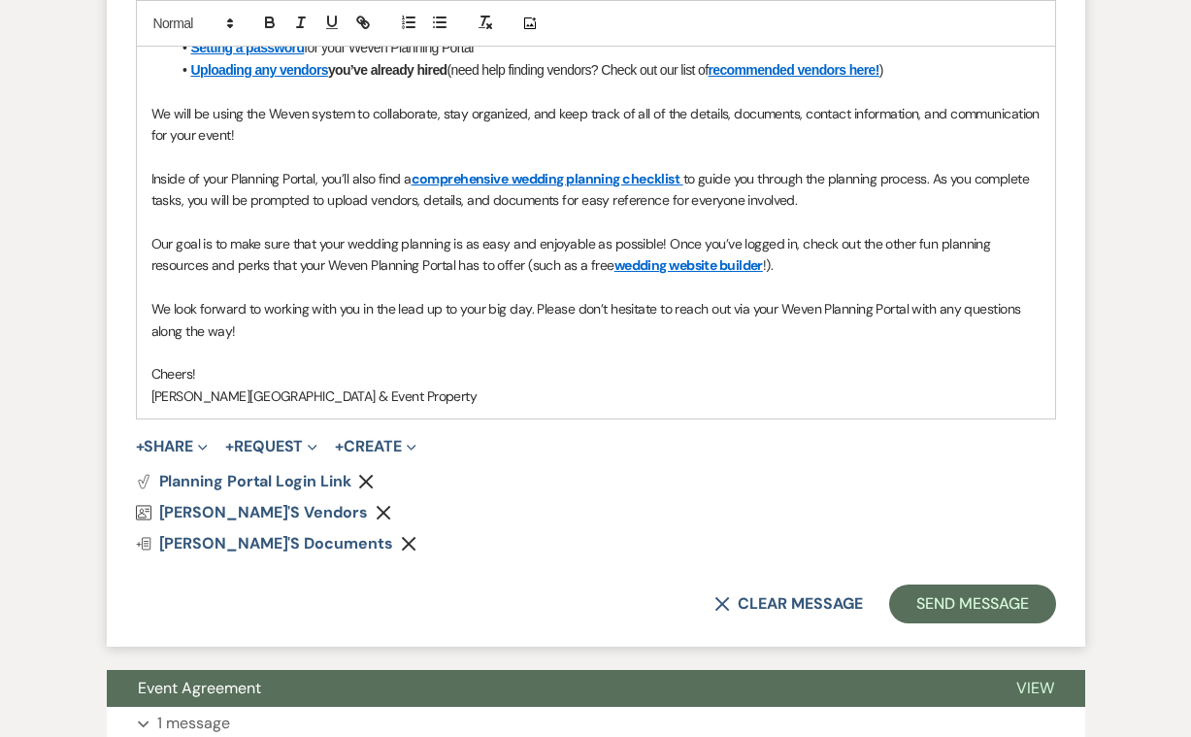
click at [401, 536] on icon "Remove" at bounding box center [409, 544] width 16 height 16
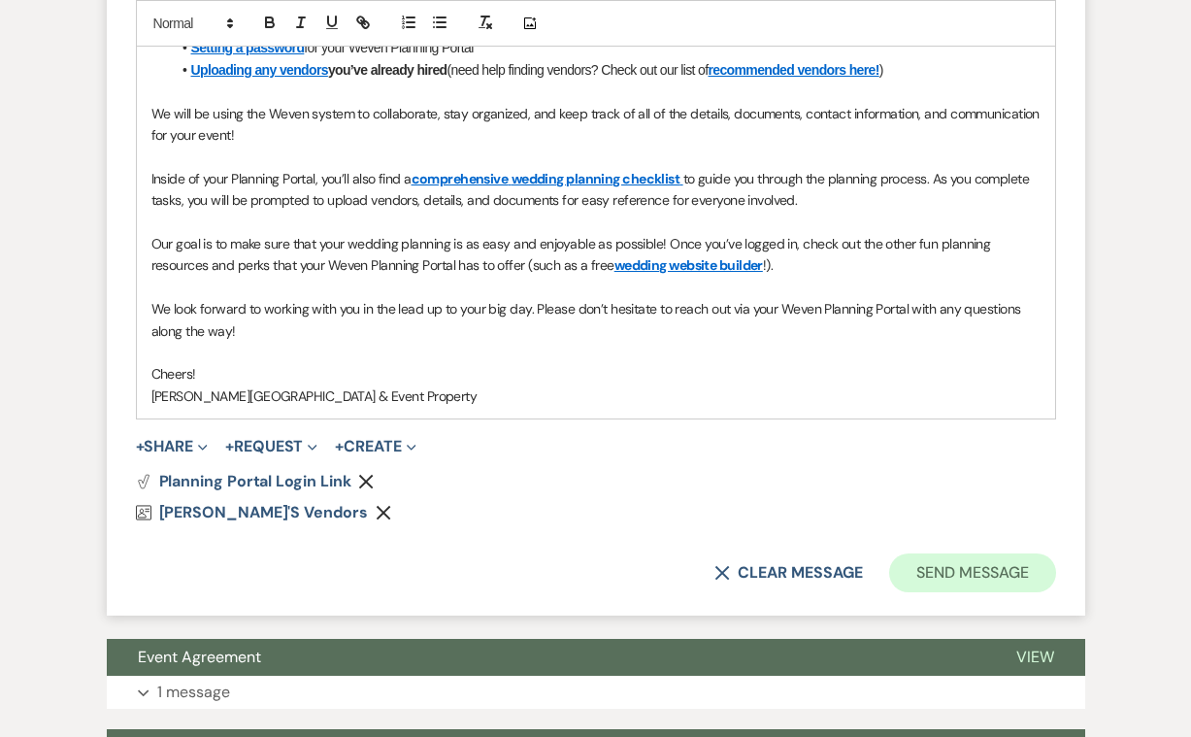
click at [956, 559] on button "Send Message" at bounding box center [972, 572] width 166 height 39
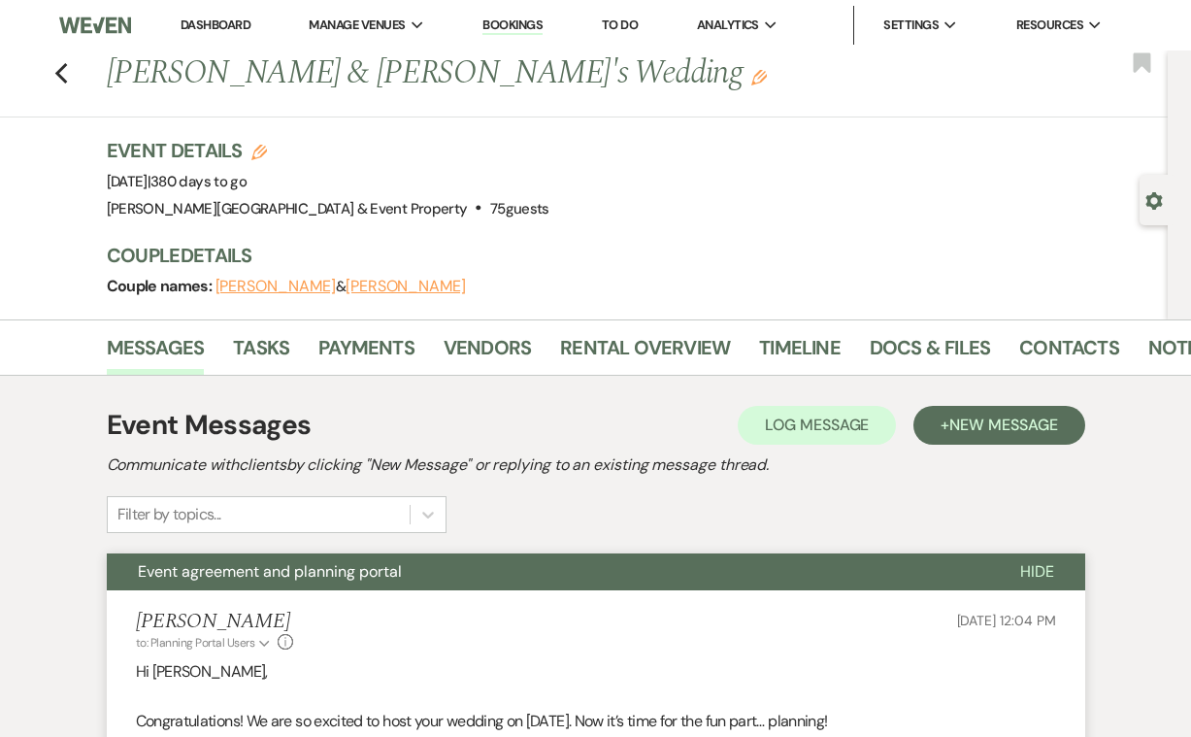
scroll to position [0, 0]
click at [63, 69] on use "button" at bounding box center [60, 73] width 13 height 21
